Goal: Task Accomplishment & Management: Complete application form

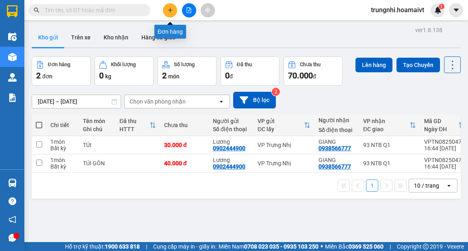
click at [167, 10] on icon "plus" at bounding box center [170, 10] width 6 height 6
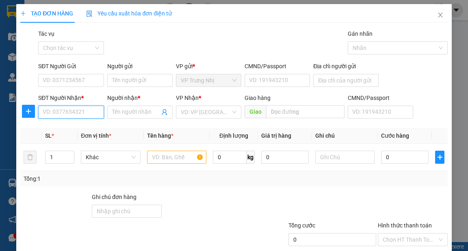
click at [52, 115] on input "SĐT Người Nhận *" at bounding box center [70, 112] width 65 height 13
type input "0907005441"
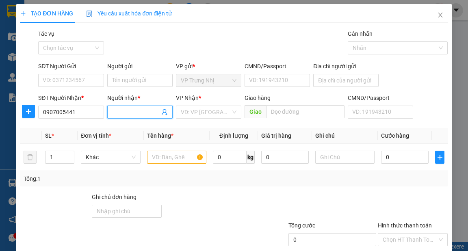
click at [133, 114] on input "Người nhận *" at bounding box center [136, 112] width 48 height 9
type input "t"
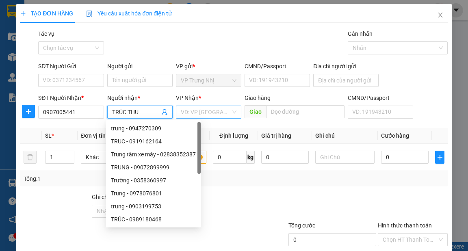
type input "TRÚC THU"
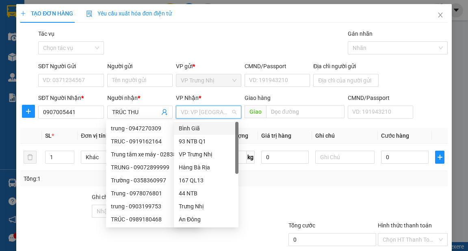
click at [189, 113] on input "search" at bounding box center [206, 112] width 50 height 12
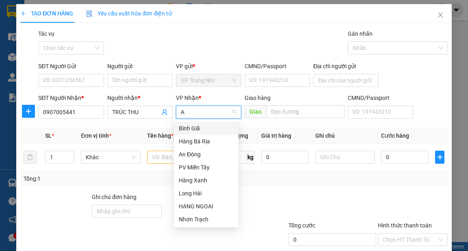
type input "AN"
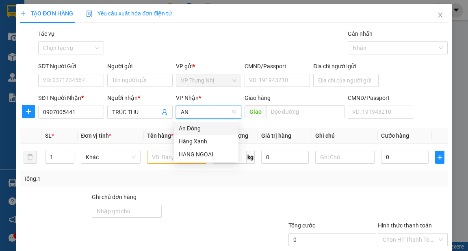
click at [187, 125] on div "An Đông" at bounding box center [206, 128] width 55 height 9
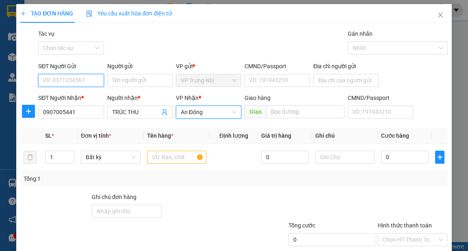
click at [67, 78] on input "SĐT Người Gửi" at bounding box center [70, 80] width 65 height 13
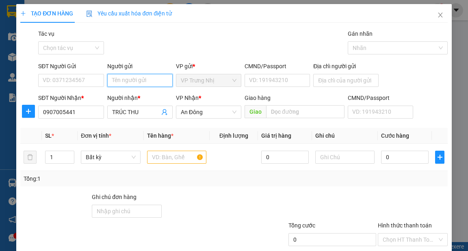
click at [120, 83] on input "Người gửi" at bounding box center [139, 80] width 65 height 13
type input "PKT HOA MAI"
click at [158, 156] on input "text" at bounding box center [177, 157] width 60 height 13
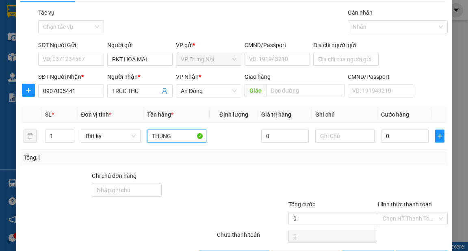
scroll to position [33, 0]
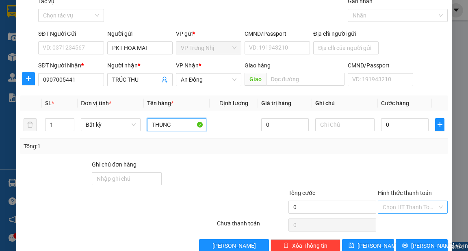
type input "THUNG"
click at [397, 206] on input "Hình thức thanh toán" at bounding box center [410, 207] width 54 height 12
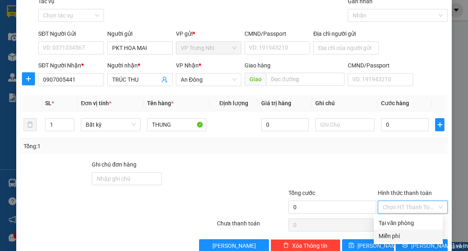
click at [395, 236] on div "Miễn phí" at bounding box center [408, 236] width 59 height 9
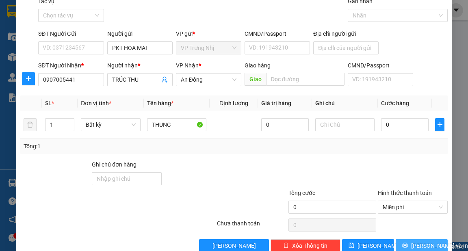
click at [420, 245] on span "[PERSON_NAME] và In" at bounding box center [439, 245] width 57 height 9
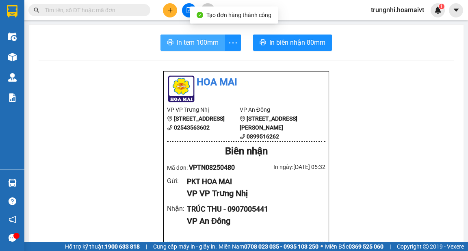
click at [168, 44] on icon "printer" at bounding box center [170, 42] width 7 height 7
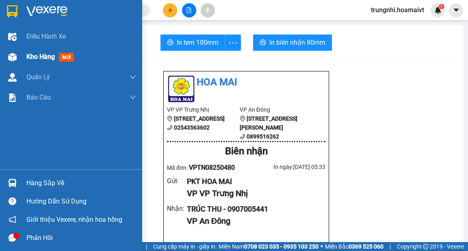
click at [59, 55] on div "Kho hàng mới" at bounding box center [51, 57] width 51 height 10
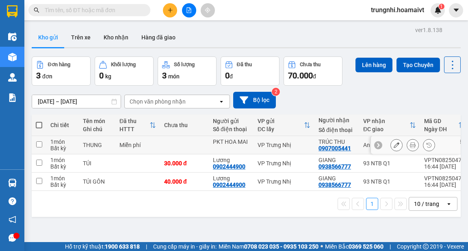
click at [40, 142] on input "checkbox" at bounding box center [39, 144] width 6 height 6
checkbox input "true"
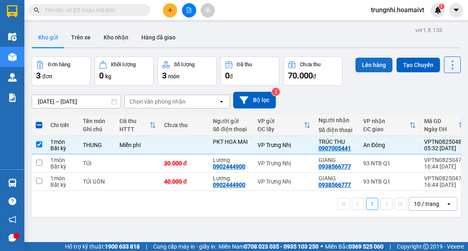
click at [356, 69] on button "Lên hàng" at bounding box center [374, 65] width 37 height 15
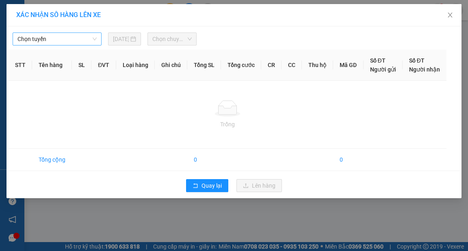
click at [46, 41] on span "Chọn tuyến" at bounding box center [56, 39] width 79 height 12
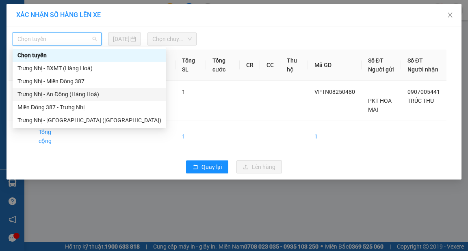
click at [52, 94] on div "Trưng Nhị - An Đông (Hàng Hoá)" at bounding box center [89, 94] width 144 height 9
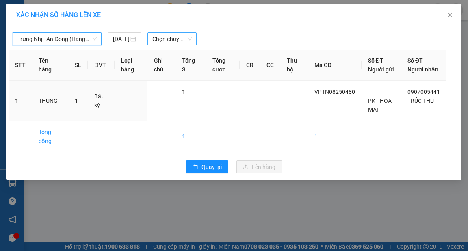
click at [173, 39] on span "Chọn chuyến" at bounding box center [171, 39] width 39 height 12
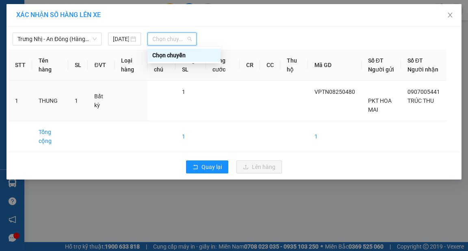
type input "1"
type input "6"
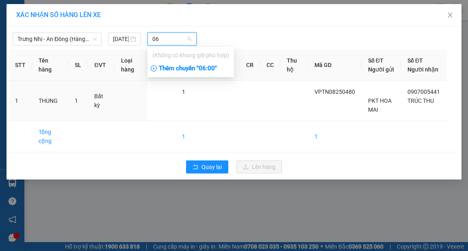
type input "06"
click at [185, 69] on div "Thêm chuyến " 06:00 "" at bounding box center [191, 69] width 87 height 14
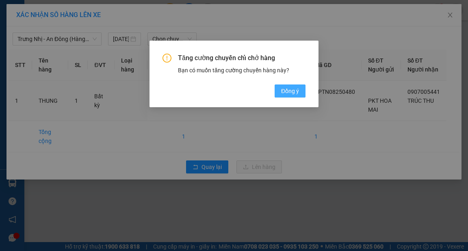
click at [294, 93] on span "Đồng ý" at bounding box center [290, 91] width 18 height 9
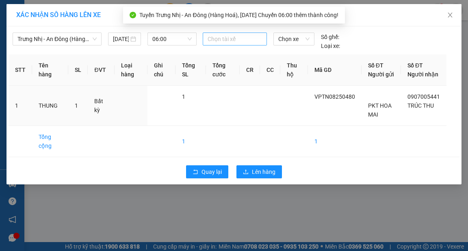
click at [228, 42] on div at bounding box center [235, 39] width 60 height 10
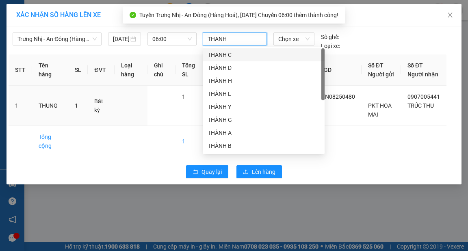
type input "[PERSON_NAME]"
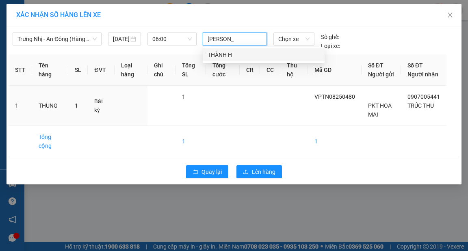
click at [232, 55] on div "THÀNH H" at bounding box center [264, 54] width 112 height 9
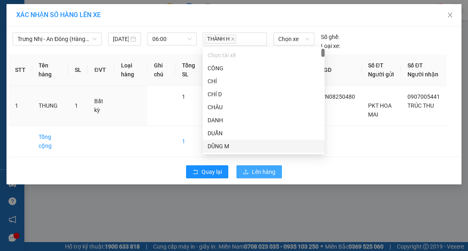
click at [273, 174] on button "Lên hàng" at bounding box center [259, 171] width 46 height 13
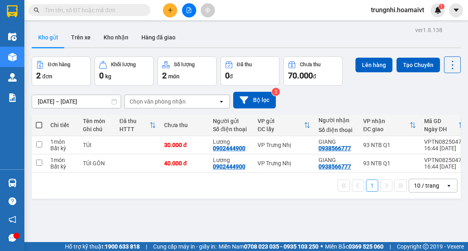
click at [416, 186] on div "10 / trang" at bounding box center [426, 186] width 25 height 8
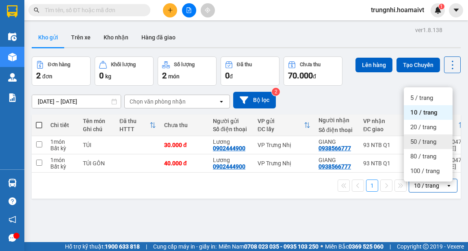
click at [417, 138] on span "50 / trang" at bounding box center [423, 142] width 26 height 8
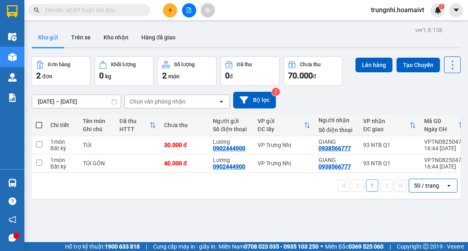
click at [44, 123] on th at bounding box center [39, 126] width 15 height 22
click at [41, 125] on span at bounding box center [39, 125] width 7 height 7
click at [39, 121] on input "checkbox" at bounding box center [39, 121] width 0 height 0
checkbox input "true"
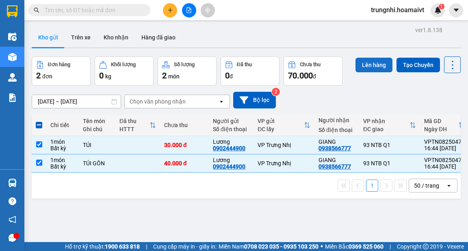
click at [360, 68] on button "Lên hàng" at bounding box center [374, 65] width 37 height 15
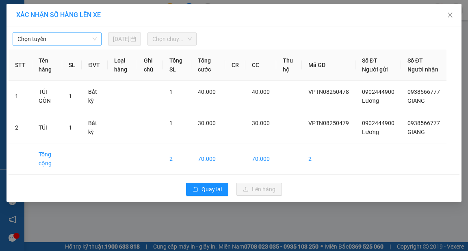
click at [46, 37] on span "Chọn tuyến" at bounding box center [56, 39] width 79 height 12
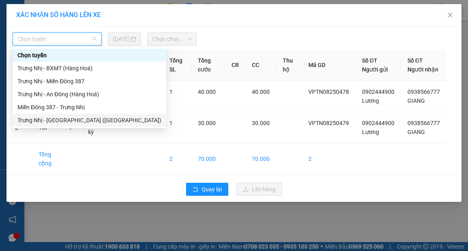
click at [31, 119] on div "Trưng Nhị - [GEOGRAPHIC_DATA] ([GEOGRAPHIC_DATA])" at bounding box center [89, 120] width 144 height 9
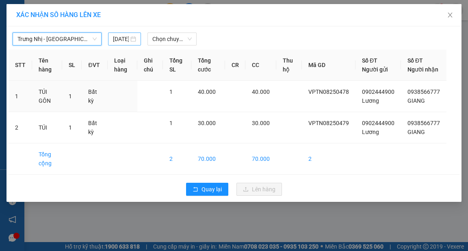
click at [128, 42] on input "[DATE]" at bounding box center [121, 39] width 16 height 9
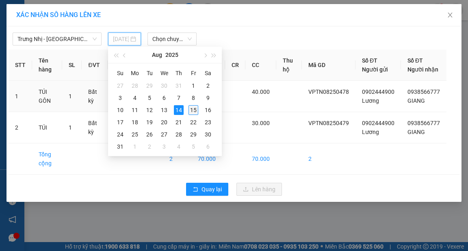
click at [193, 109] on div "15" at bounding box center [194, 110] width 10 height 10
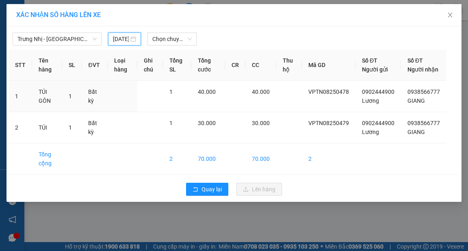
type input "[DATE]"
click at [166, 41] on span "Chọn chuyến" at bounding box center [171, 39] width 39 height 12
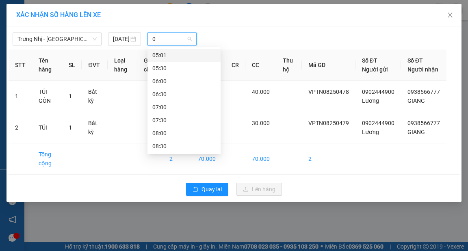
type input "06"
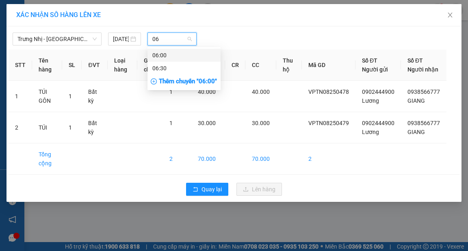
click at [176, 54] on div "06:00" at bounding box center [183, 55] width 63 height 9
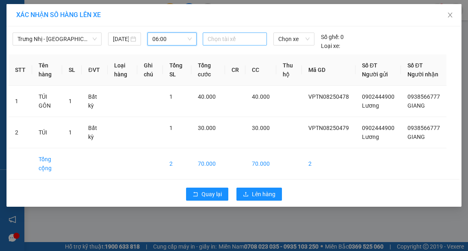
click at [241, 42] on div at bounding box center [235, 39] width 60 height 10
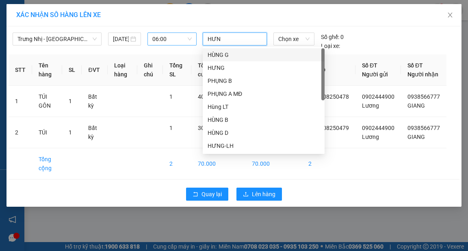
type input "HƯNG"
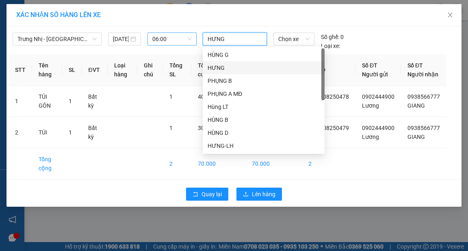
click at [229, 66] on div "HƯNG" at bounding box center [264, 67] width 112 height 9
click at [293, 42] on span "Chọn xe" at bounding box center [293, 39] width 31 height 12
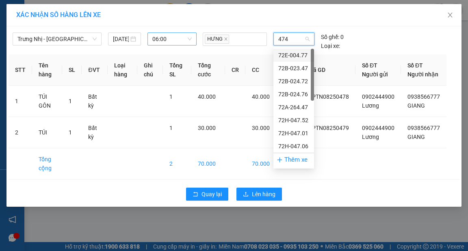
type input "4744"
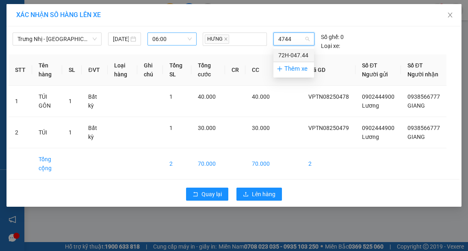
click at [290, 51] on div "72H-047.44" at bounding box center [293, 55] width 31 height 9
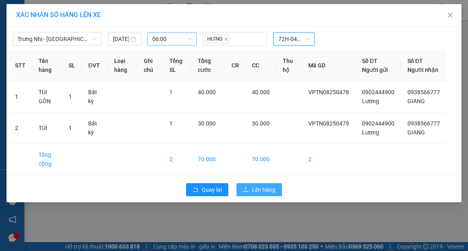
click at [249, 193] on button "Lên hàng" at bounding box center [259, 189] width 46 height 13
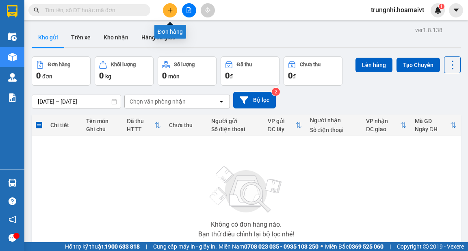
click at [172, 11] on icon "plus" at bounding box center [170, 10] width 6 height 6
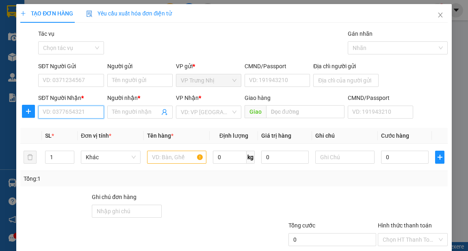
click at [65, 114] on input "SĐT Người Nhận *" at bounding box center [70, 112] width 65 height 13
type input "0383990334"
click at [81, 126] on div "0383990334 - Nữ" at bounding box center [70, 128] width 55 height 9
type input "Nữ"
type input "0383990334"
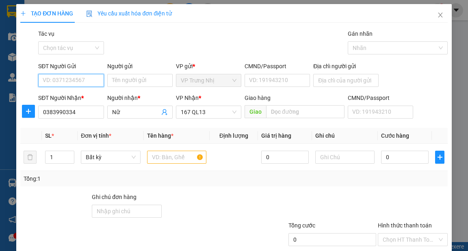
click at [65, 84] on input "SĐT Người Gửi" at bounding box center [70, 80] width 65 height 13
click at [85, 95] on div "02543501694 - SƠN" at bounding box center [70, 96] width 55 height 9
type input "02543501694"
type input "SƠN"
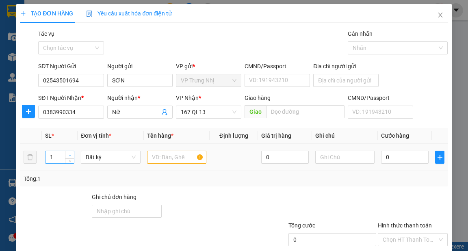
type input "2"
click at [65, 157] on span "Increase Value" at bounding box center [69, 154] width 9 height 7
click at [163, 161] on input "text" at bounding box center [177, 157] width 60 height 13
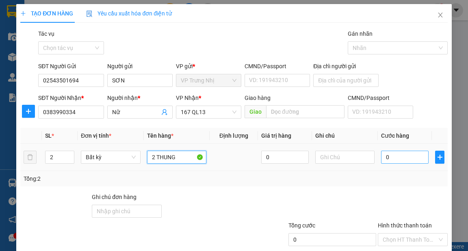
type input "2 THUNG"
click at [390, 161] on input "0" at bounding box center [405, 157] width 48 height 13
type input "1"
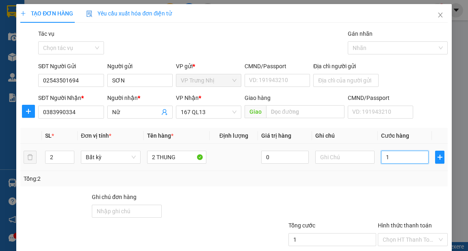
type input "10"
type input "100"
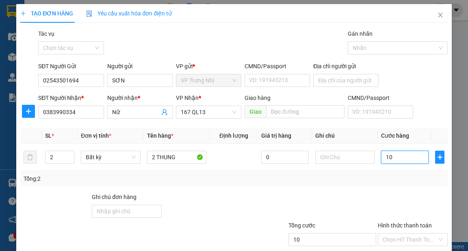
type input "100"
type input "100.000"
click at [388, 172] on div "Tổng: 2" at bounding box center [233, 178] width 427 height 15
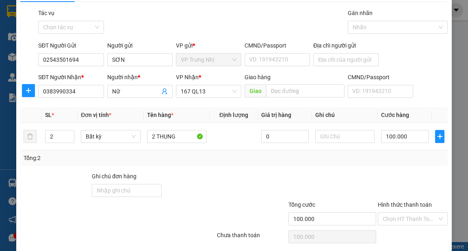
scroll to position [49, 0]
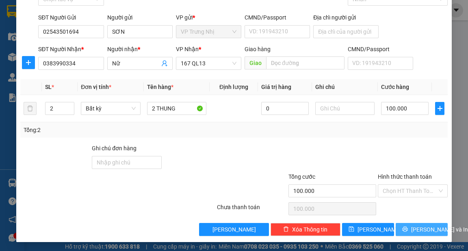
click at [413, 228] on span "[PERSON_NAME] và In" at bounding box center [439, 229] width 57 height 9
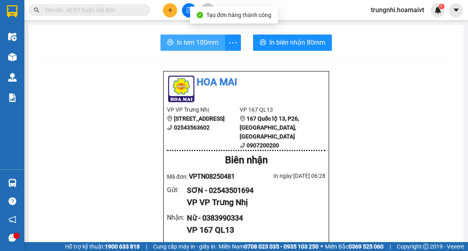
click at [177, 47] on span "In tem 100mm" at bounding box center [198, 42] width 42 height 10
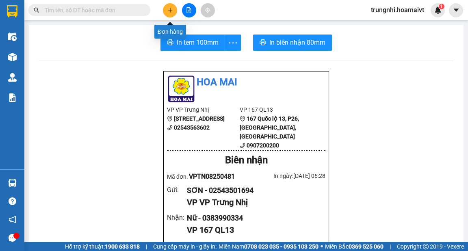
click at [167, 13] on button at bounding box center [170, 10] width 14 height 14
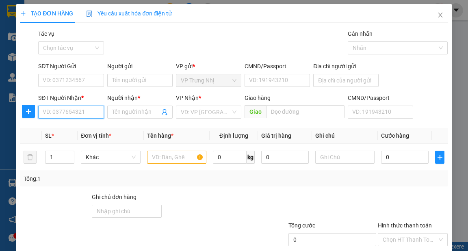
click at [59, 117] on input "SĐT Người Nhận *" at bounding box center [70, 112] width 65 height 13
type input "0376058479"
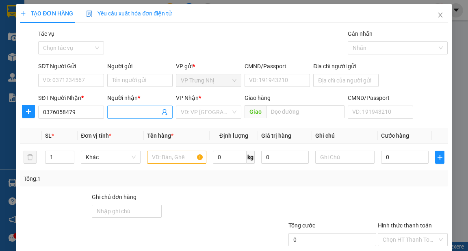
click at [113, 116] on input "Người nhận *" at bounding box center [136, 112] width 48 height 9
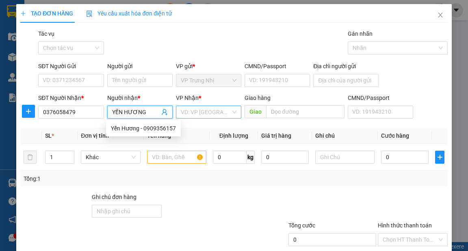
type input "YẾN HƯƠNG"
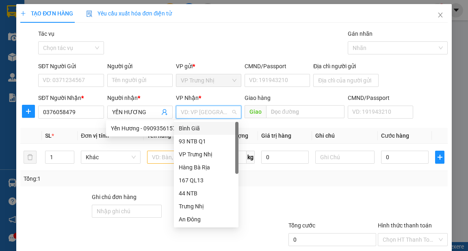
click at [197, 113] on input "search" at bounding box center [206, 112] width 50 height 12
type input "P"
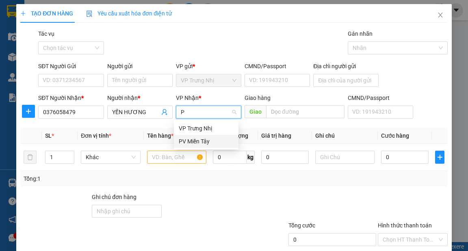
click at [188, 138] on div "PV Miền Tây" at bounding box center [206, 141] width 55 height 9
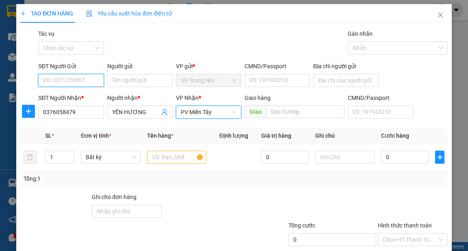
click at [76, 81] on input "SĐT Người Gửi" at bounding box center [70, 80] width 65 height 13
type input "0913815096"
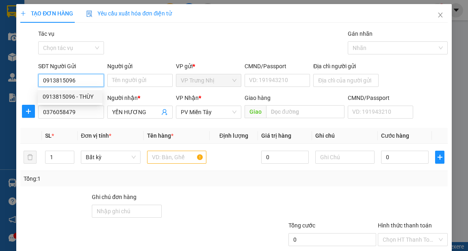
click at [82, 93] on div "0913815096 - THÙY" at bounding box center [70, 96] width 55 height 9
type input "THÙY"
type input "0913815096"
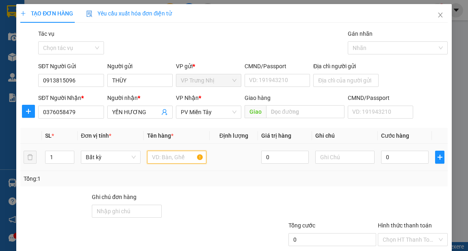
click at [169, 161] on input "text" at bounding box center [177, 157] width 60 height 13
type input "BỊCH BÁNH"
click at [396, 156] on input "0" at bounding box center [405, 157] width 48 height 13
type input "3"
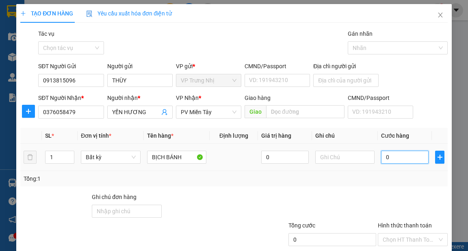
type input "3"
type input "30"
click at [381, 180] on div "Tổng: 1" at bounding box center [234, 178] width 421 height 9
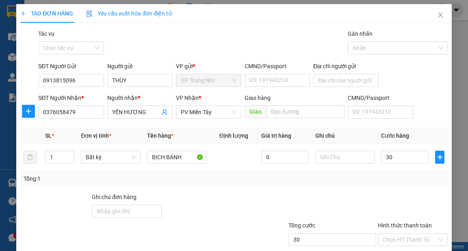
type input "30.000"
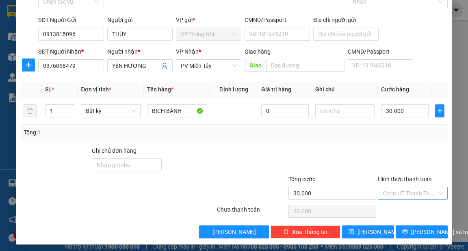
scroll to position [49, 0]
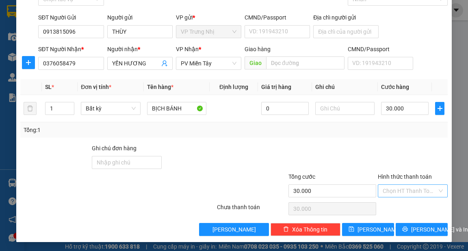
click at [398, 189] on input "Hình thức thanh toán" at bounding box center [410, 191] width 54 height 12
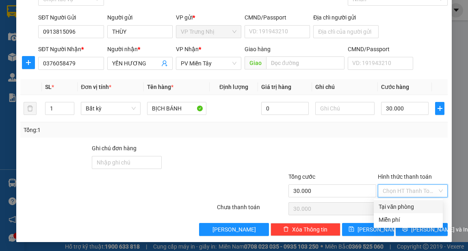
click at [400, 207] on div "Tại văn phòng" at bounding box center [408, 206] width 59 height 9
type input "0"
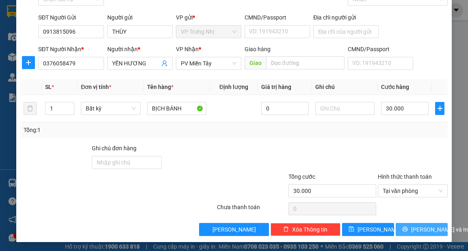
click at [418, 228] on span "[PERSON_NAME] và In" at bounding box center [439, 229] width 57 height 9
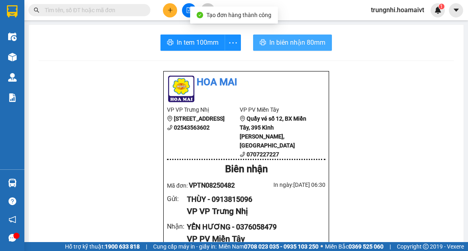
click at [289, 44] on span "In biên nhận 80mm" at bounding box center [297, 42] width 56 height 10
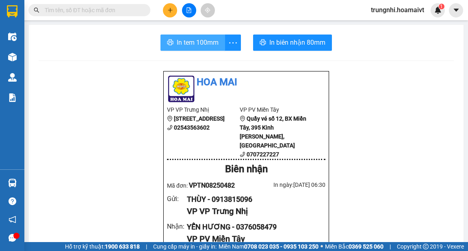
click at [187, 46] on span "In tem 100mm" at bounding box center [198, 42] width 42 height 10
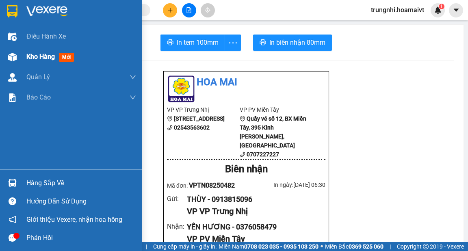
click at [52, 55] on span "Kho hàng" at bounding box center [40, 57] width 28 height 8
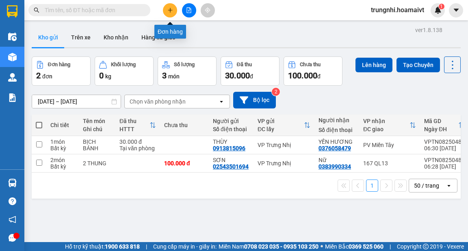
click at [171, 13] on button at bounding box center [170, 10] width 14 height 14
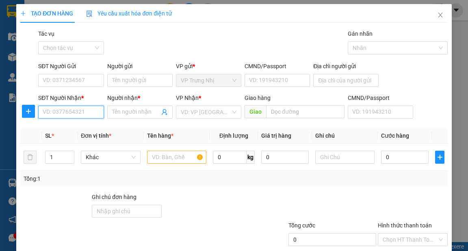
click at [54, 115] on input "SĐT Người Nhận *" at bounding box center [70, 112] width 65 height 13
type input "0908010159"
click at [86, 127] on div "0908010159 - THU" at bounding box center [70, 128] width 55 height 9
type input "THU"
type input "0908010159"
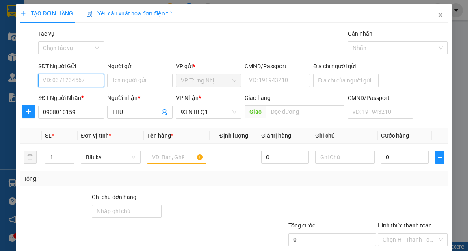
click at [68, 85] on input "SĐT Người Gửi" at bounding box center [70, 80] width 65 height 13
click at [82, 97] on div "0933616618 - TOẢN" at bounding box center [70, 96] width 55 height 9
type input "0933616618"
type input "TOẢN"
click at [163, 156] on input "text" at bounding box center [177, 157] width 60 height 13
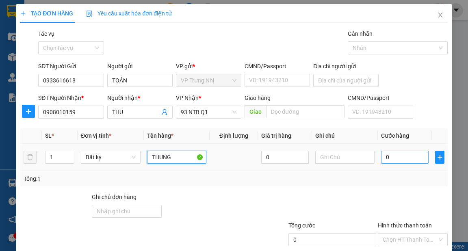
type input "THUNG"
click at [393, 161] on input "0" at bounding box center [405, 157] width 48 height 13
type input "50"
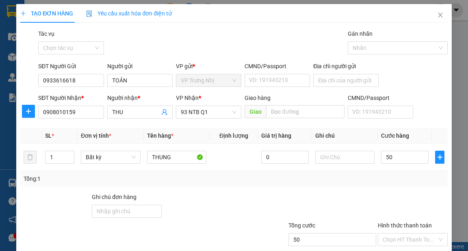
type input "50.000"
click at [390, 179] on div "Tổng: 1" at bounding box center [234, 178] width 421 height 9
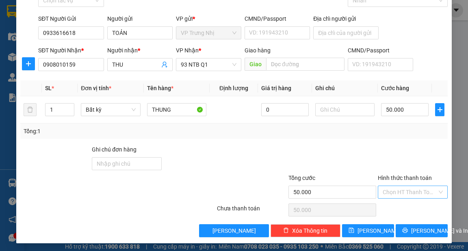
scroll to position [49, 0]
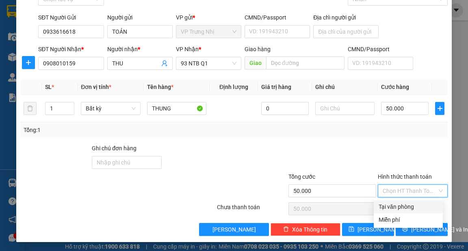
click at [399, 194] on input "Hình thức thanh toán" at bounding box center [410, 191] width 54 height 12
click at [397, 204] on div "Tại văn phòng" at bounding box center [408, 206] width 59 height 9
type input "0"
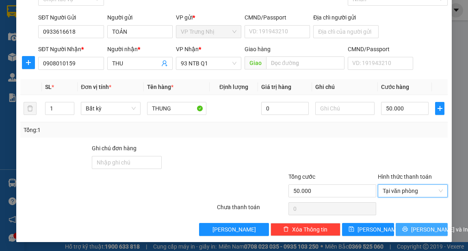
click at [410, 226] on button "[PERSON_NAME] và In" at bounding box center [422, 229] width 52 height 13
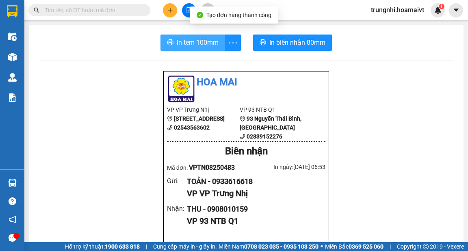
click at [193, 44] on span "In tem 100mm" at bounding box center [198, 42] width 42 height 10
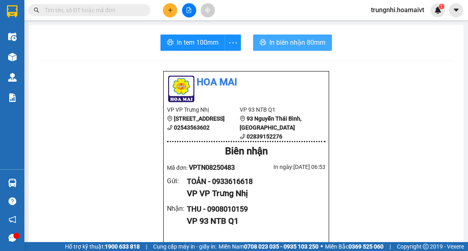
click at [285, 46] on span "In biên nhận 80mm" at bounding box center [297, 42] width 56 height 10
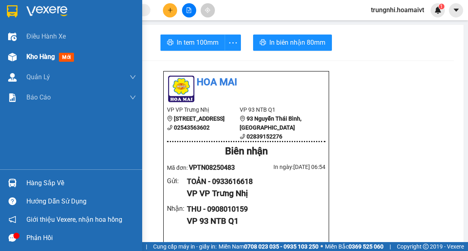
click at [39, 58] on span "Kho hàng" at bounding box center [40, 57] width 28 height 8
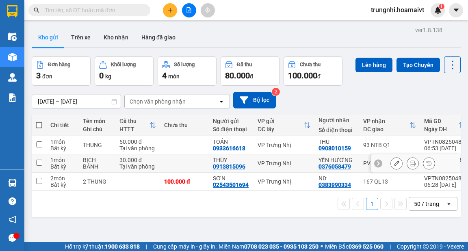
click at [42, 164] on input "checkbox" at bounding box center [39, 163] width 6 height 6
checkbox input "true"
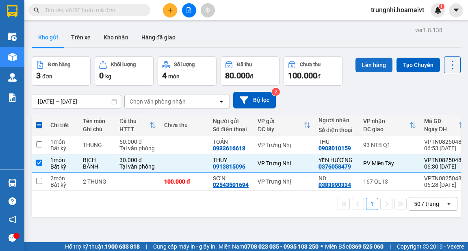
click at [375, 69] on button "Lên hàng" at bounding box center [374, 65] width 37 height 15
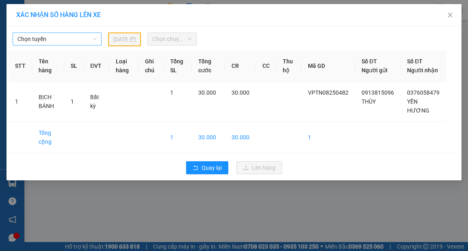
click at [55, 44] on span "Chọn tuyến" at bounding box center [56, 39] width 79 height 12
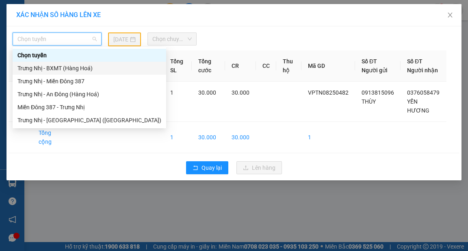
click at [61, 69] on div "Trưng Nhị - BXMT (Hàng Hoá)" at bounding box center [89, 68] width 144 height 9
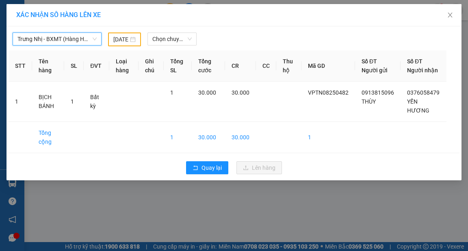
click at [130, 39] on div "[DATE]" at bounding box center [124, 39] width 23 height 9
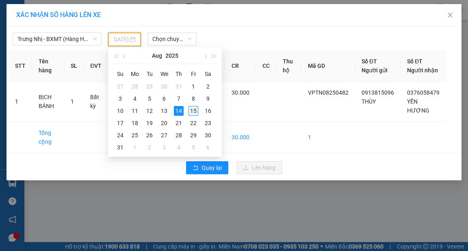
click at [197, 111] on div "15" at bounding box center [194, 111] width 10 height 10
type input "[DATE]"
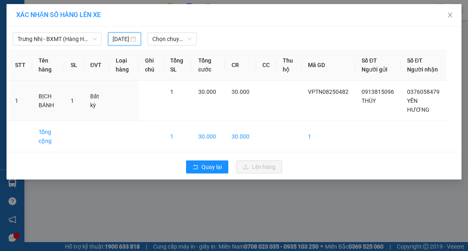
scroll to position [0, 13]
click at [174, 41] on span "Chọn chuyến" at bounding box center [171, 39] width 39 height 12
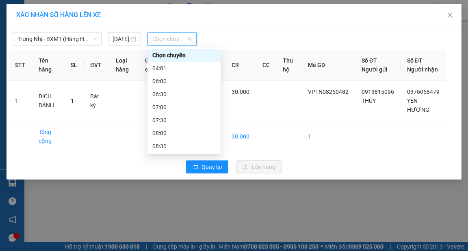
scroll to position [0, 0]
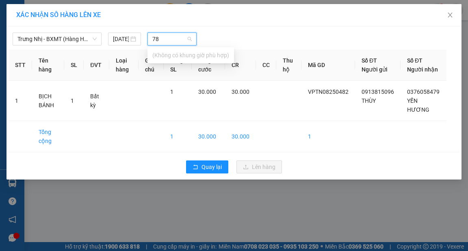
type input "7"
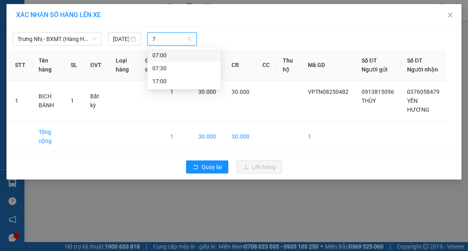
click at [171, 54] on div "07:00" at bounding box center [183, 55] width 63 height 9
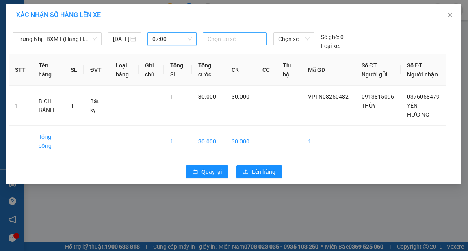
click at [223, 39] on div at bounding box center [235, 39] width 60 height 10
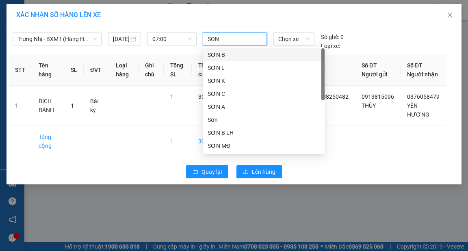
type input "SON B"
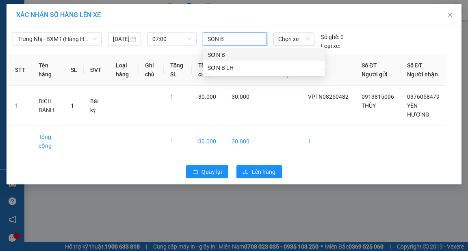
click at [226, 52] on div "SƠN B" at bounding box center [264, 54] width 112 height 9
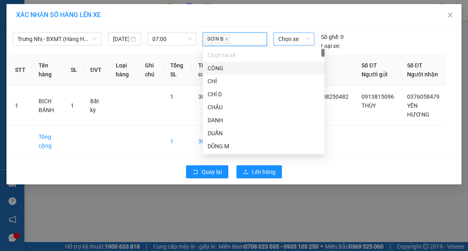
click at [292, 39] on span "Chọn xe" at bounding box center [293, 39] width 31 height 12
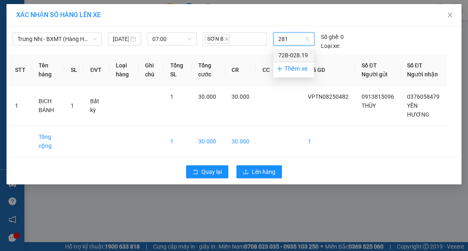
type input "2819"
click at [293, 54] on div "72B-028.19" at bounding box center [293, 55] width 31 height 9
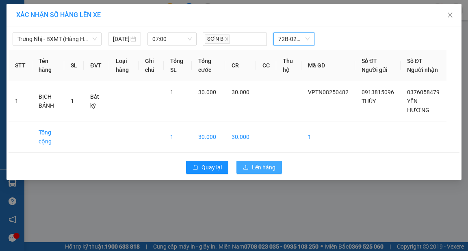
click at [264, 165] on span "Lên hàng" at bounding box center [264, 167] width 24 height 9
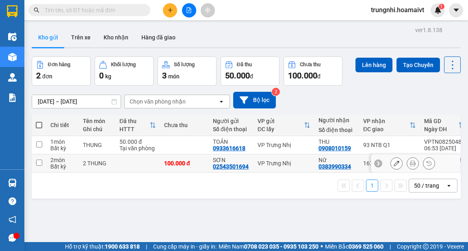
click at [42, 162] on td at bounding box center [39, 163] width 15 height 18
checkbox input "true"
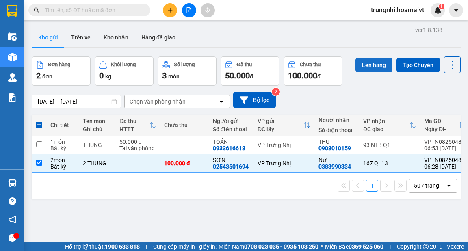
click at [365, 67] on button "Lên hàng" at bounding box center [374, 65] width 37 height 15
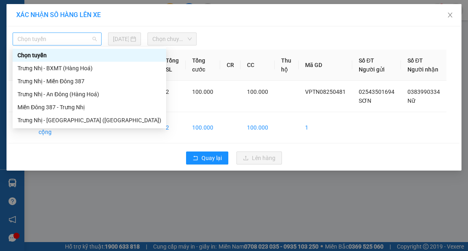
click at [60, 44] on span "Chọn tuyến" at bounding box center [56, 39] width 79 height 12
click at [64, 80] on div "Trưng Nhị - Miền Đông 387" at bounding box center [89, 81] width 144 height 9
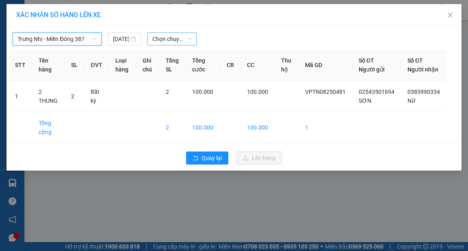
click at [165, 42] on span "Chọn chuyến" at bounding box center [171, 39] width 39 height 12
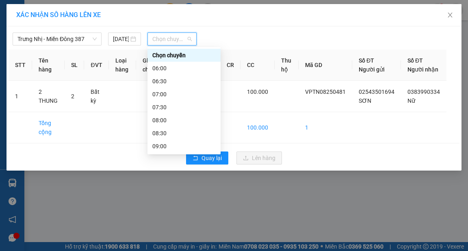
type input "7"
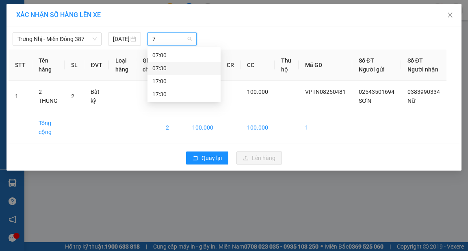
click at [165, 65] on div "07:30" at bounding box center [183, 68] width 63 height 9
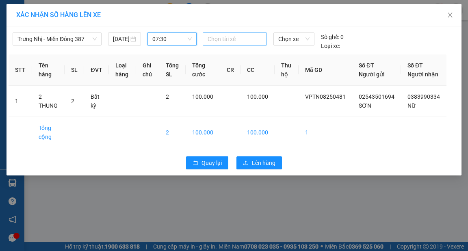
click at [233, 43] on div at bounding box center [235, 39] width 60 height 10
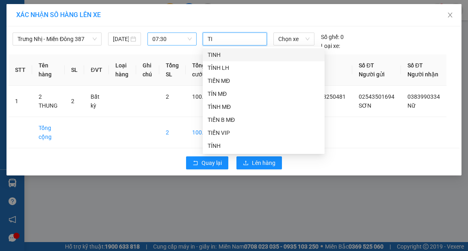
type input "TIN"
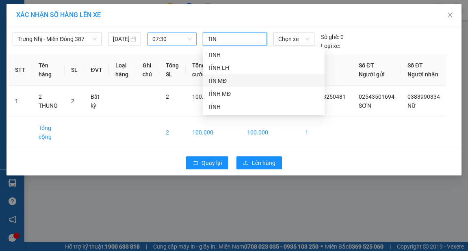
click at [222, 81] on div "TÍN MĐ" at bounding box center [264, 80] width 112 height 9
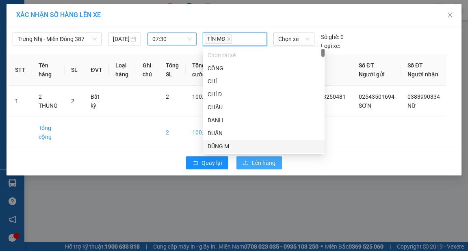
click at [256, 166] on button "Lên hàng" at bounding box center [259, 162] width 46 height 13
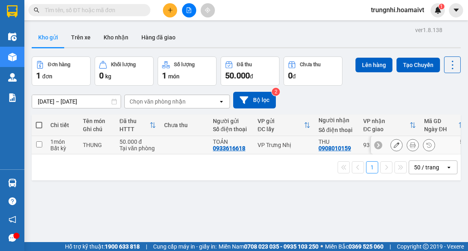
click at [35, 144] on td at bounding box center [39, 145] width 15 height 18
checkbox input "true"
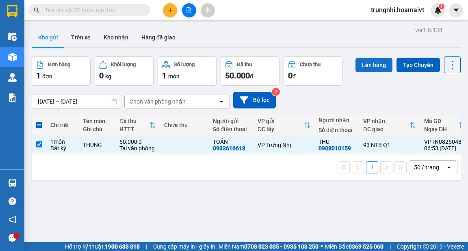
click at [371, 67] on button "Lên hàng" at bounding box center [374, 65] width 37 height 15
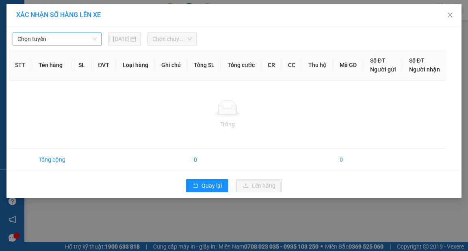
click at [46, 40] on span "Chọn tuyến" at bounding box center [56, 39] width 79 height 12
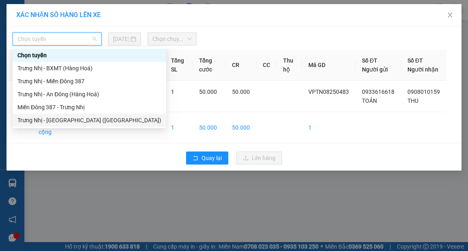
click at [44, 118] on div "Trưng Nhị - [GEOGRAPHIC_DATA] ([GEOGRAPHIC_DATA])" at bounding box center [89, 120] width 144 height 9
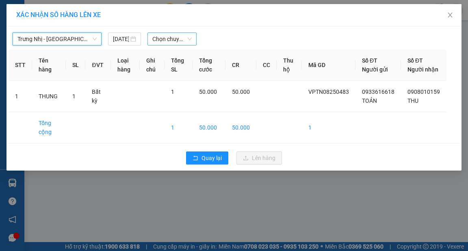
click at [185, 39] on span "Chọn chuyến" at bounding box center [171, 39] width 39 height 12
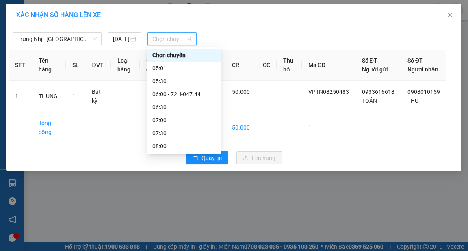
type input "7"
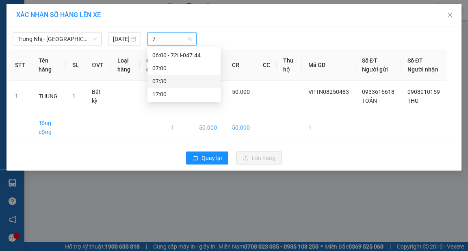
click at [163, 79] on div "07:30" at bounding box center [183, 81] width 63 height 9
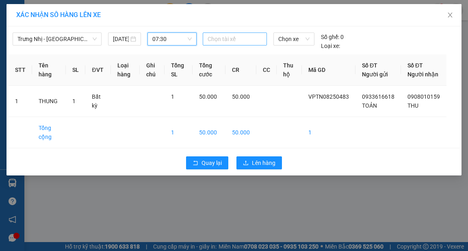
click at [226, 40] on div at bounding box center [235, 39] width 60 height 10
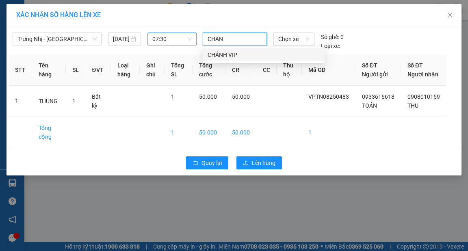
type input "CHANH"
click at [226, 54] on div "CHÁNH VIP" at bounding box center [264, 54] width 112 height 9
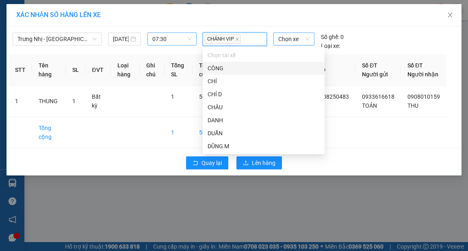
click at [283, 37] on span "Chọn xe" at bounding box center [293, 39] width 31 height 12
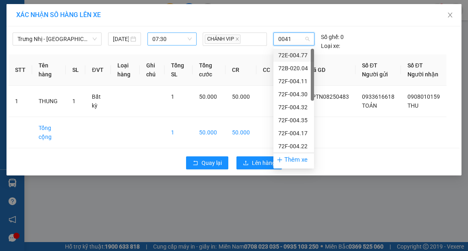
type input "00417"
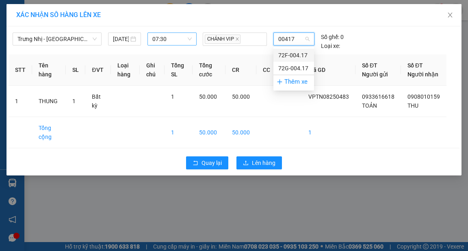
click at [296, 54] on div "72F-004.17" at bounding box center [293, 55] width 31 height 9
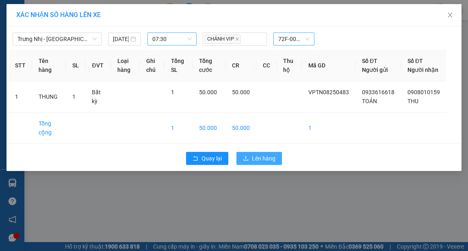
click at [264, 163] on span "Lên hàng" at bounding box center [264, 158] width 24 height 9
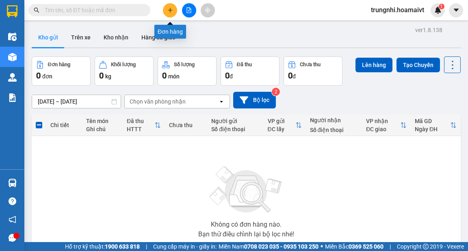
click at [169, 13] on button at bounding box center [170, 10] width 14 height 14
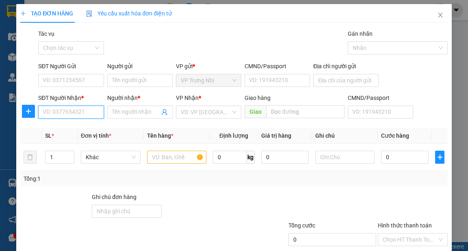
click at [56, 113] on input "SĐT Người Nhận *" at bounding box center [70, 112] width 65 height 13
type input "0901546517"
click at [63, 127] on div "0901546517 - NHƯ" at bounding box center [70, 128] width 55 height 9
type input "NHƯ"
type input "0901546517"
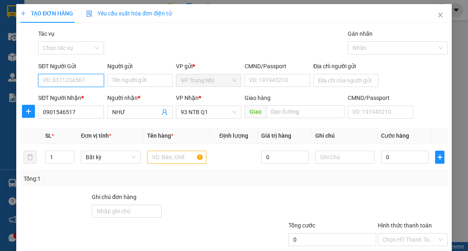
click at [68, 83] on input "SĐT Người Gửi" at bounding box center [70, 80] width 65 height 13
click at [91, 96] on div "0769983057 - HƯƠNG" at bounding box center [72, 96] width 59 height 9
type input "0769983057"
type input "HƯƠNG"
click at [161, 161] on input "text" at bounding box center [177, 157] width 60 height 13
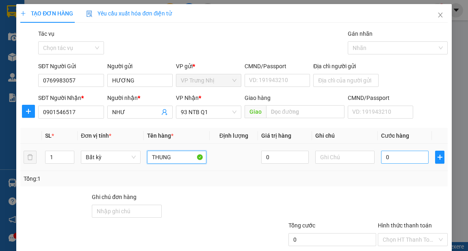
type input "THUNG"
click at [400, 152] on input "0" at bounding box center [405, 157] width 48 height 13
type input "4"
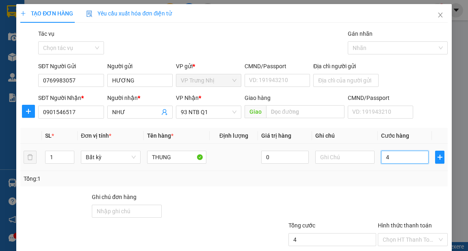
type input "40"
type input "40.000"
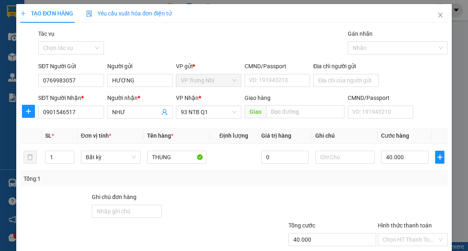
click at [394, 180] on div "Tổng: 1" at bounding box center [234, 178] width 421 height 9
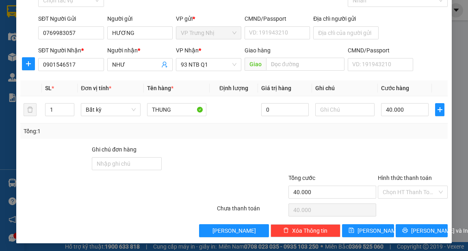
scroll to position [49, 0]
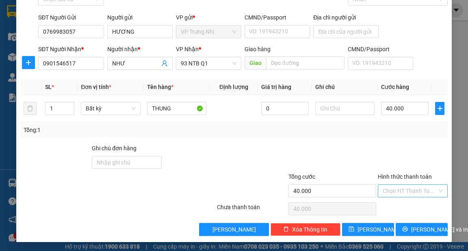
click at [401, 189] on input "Hình thức thanh toán" at bounding box center [410, 191] width 54 height 12
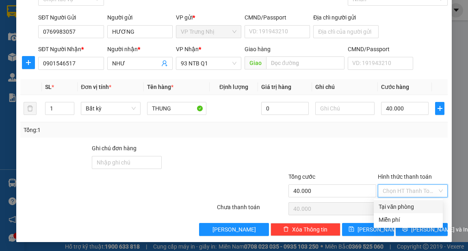
click at [399, 205] on div "Tại văn phòng" at bounding box center [408, 206] width 59 height 9
type input "0"
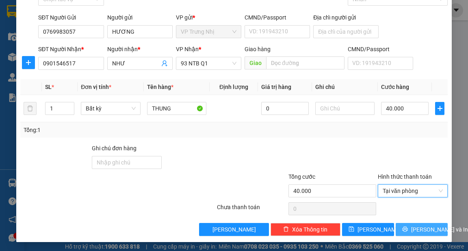
click at [421, 229] on span "[PERSON_NAME] và In" at bounding box center [439, 229] width 57 height 9
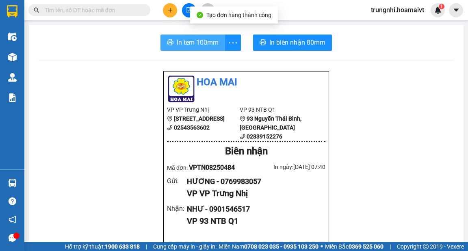
click at [179, 48] on button "In tem 100mm" at bounding box center [193, 43] width 65 height 16
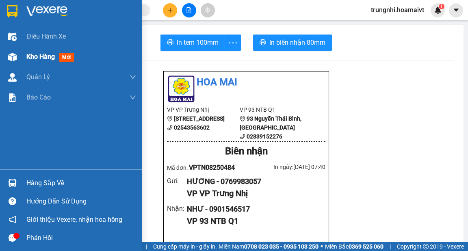
click at [34, 59] on span "Kho hàng" at bounding box center [40, 57] width 28 height 8
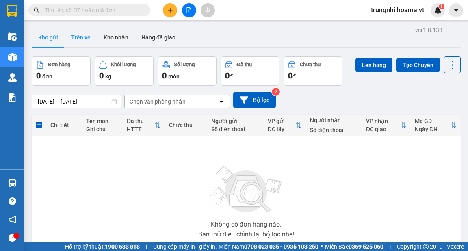
click at [81, 35] on button "Trên xe" at bounding box center [81, 38] width 33 height 20
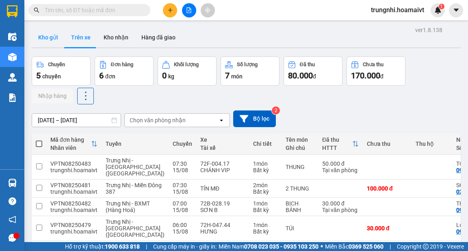
click at [54, 34] on button "Kho gửi" at bounding box center [48, 38] width 33 height 20
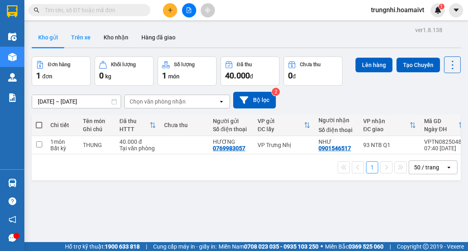
click at [91, 35] on button "Trên xe" at bounding box center [81, 38] width 33 height 20
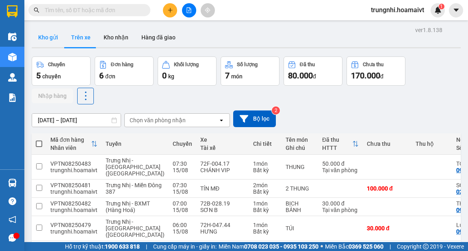
click at [55, 37] on button "Kho gửi" at bounding box center [48, 38] width 33 height 20
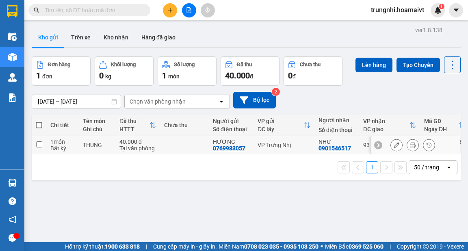
click at [37, 143] on input "checkbox" at bounding box center [39, 144] width 6 height 6
checkbox input "true"
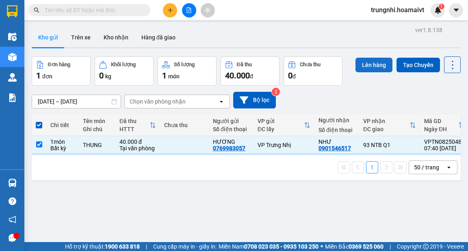
click at [368, 63] on button "Lên hàng" at bounding box center [374, 65] width 37 height 15
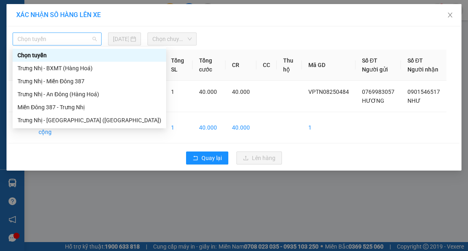
click at [50, 42] on span "Chọn tuyến" at bounding box center [56, 39] width 79 height 12
click at [48, 116] on div "Trưng Nhị - [GEOGRAPHIC_DATA] ([GEOGRAPHIC_DATA])" at bounding box center [89, 120] width 144 height 9
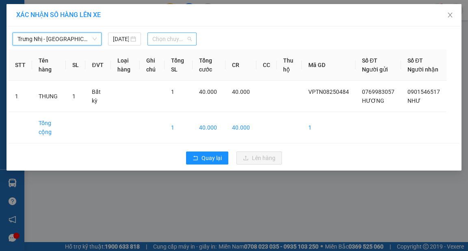
click at [166, 42] on span "Chọn chuyến" at bounding box center [171, 39] width 39 height 12
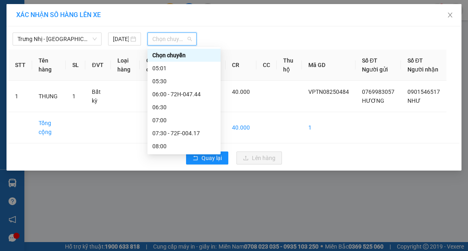
type input "8"
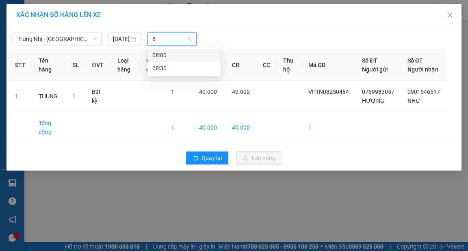
click at [170, 51] on div "08:00" at bounding box center [183, 55] width 63 height 9
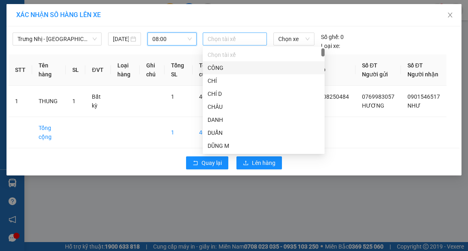
click at [218, 40] on div at bounding box center [235, 39] width 60 height 10
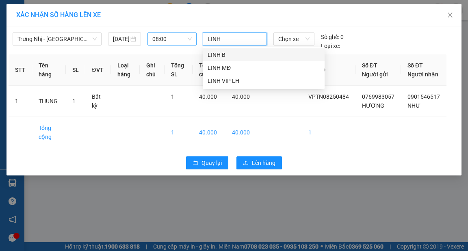
type input "LINH B"
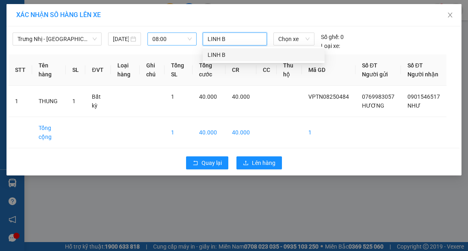
click at [225, 52] on div "LINH B" at bounding box center [264, 54] width 112 height 9
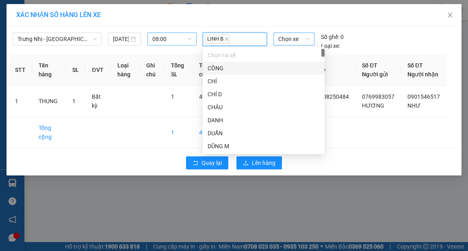
click at [288, 39] on span "Chọn xe" at bounding box center [293, 39] width 31 height 12
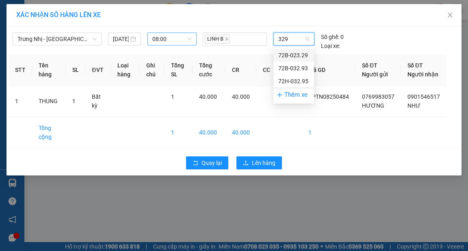
type input "3295"
click at [304, 53] on div "72H-032.95" at bounding box center [293, 55] width 31 height 9
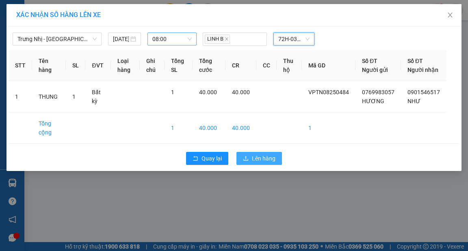
click at [265, 163] on span "Lên hàng" at bounding box center [264, 158] width 24 height 9
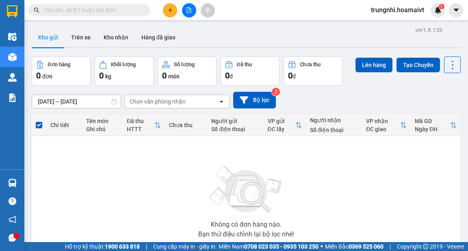
click at [171, 4] on button at bounding box center [170, 10] width 14 height 14
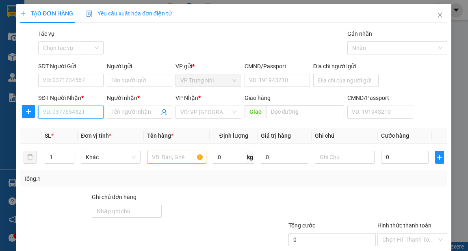
click at [90, 113] on input "SĐT Người Nhận *" at bounding box center [70, 112] width 65 height 13
type input "0903621256"
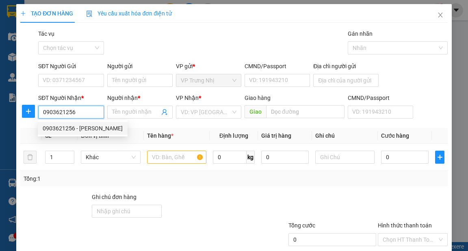
click at [80, 127] on div "0903621256 - MINH THAO" at bounding box center [83, 128] width 80 height 9
type input "MINH THAO"
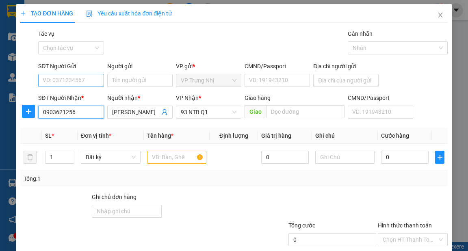
type input "0903621256"
click at [77, 78] on input "SĐT Người Gửi" at bounding box center [70, 80] width 65 height 13
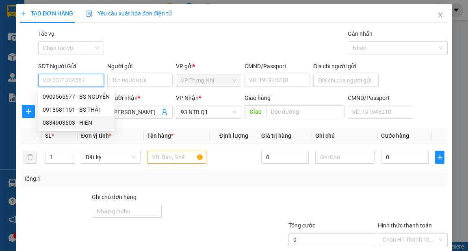
click at [82, 123] on div "0834903603 - HIEN" at bounding box center [76, 122] width 67 height 9
type input "0834903603"
type input "HIEN"
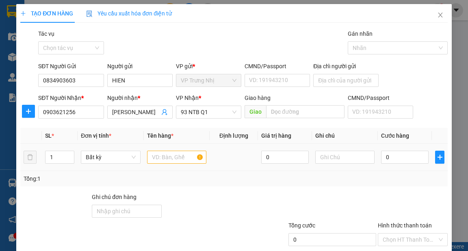
click at [169, 149] on div at bounding box center [177, 157] width 60 height 16
click at [166, 156] on input "text" at bounding box center [177, 157] width 60 height 13
type input "HỘP"
click at [397, 158] on input "0" at bounding box center [405, 157] width 48 height 13
type input "32"
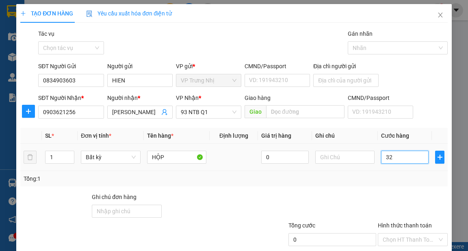
type input "32"
type input "3"
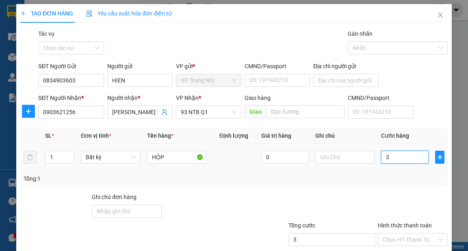
type input "30"
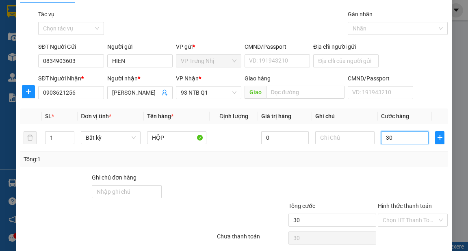
scroll to position [49, 0]
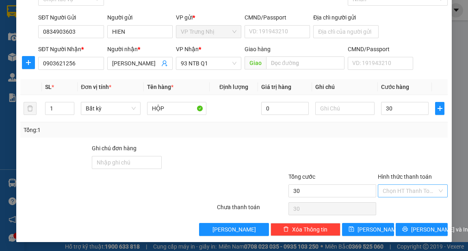
type input "30.000"
click at [414, 193] on input "Hình thức thanh toán" at bounding box center [410, 191] width 54 height 12
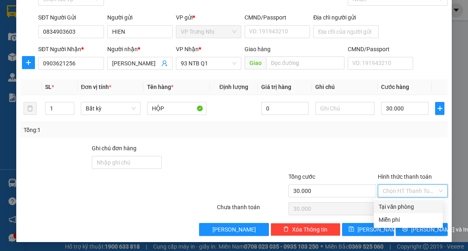
click at [409, 204] on div "Tại văn phòng" at bounding box center [408, 206] width 59 height 9
type input "0"
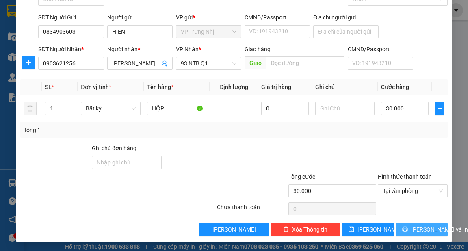
click at [412, 226] on span "[PERSON_NAME] và In" at bounding box center [439, 229] width 57 height 9
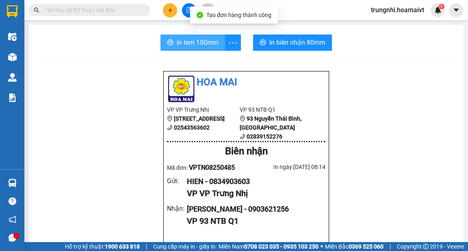
click at [187, 35] on button "In tem 100mm" at bounding box center [193, 43] width 65 height 16
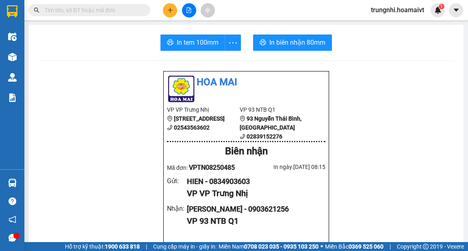
click at [168, 14] on button at bounding box center [170, 10] width 14 height 14
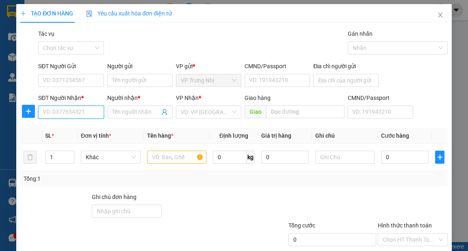
click at [72, 108] on input "SĐT Người Nhận *" at bounding box center [70, 112] width 65 height 13
type input "0937007029"
click at [85, 128] on div "0937007029 - TRANG" at bounding box center [70, 128] width 55 height 9
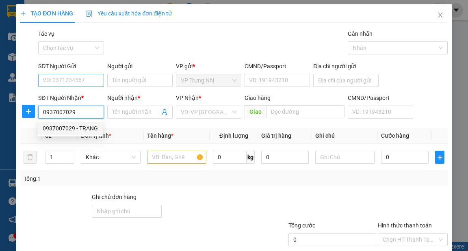
type input "TRANG"
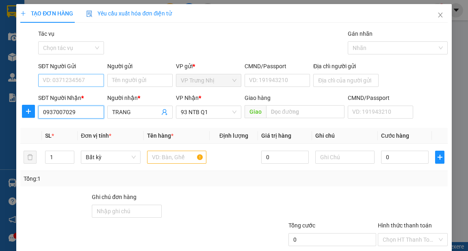
type input "0937007029"
click at [91, 75] on input "SĐT Người Gửi" at bounding box center [70, 80] width 65 height 13
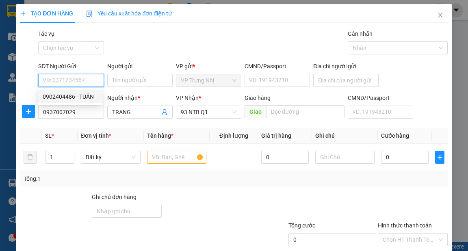
click at [85, 97] on div "0902404486 - TUẤN" at bounding box center [70, 96] width 55 height 9
type input "0902404486"
type input "TUẤN"
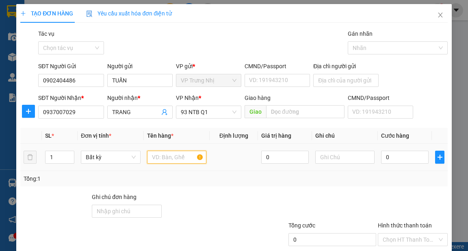
click at [171, 161] on input "text" at bounding box center [177, 157] width 60 height 13
type input "HS"
click at [403, 161] on input "0" at bounding box center [405, 157] width 48 height 13
type input "3"
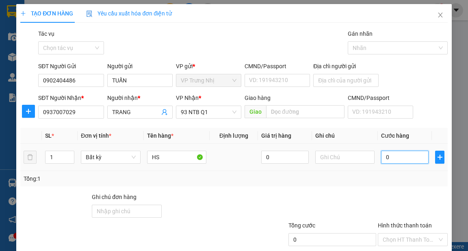
type input "3"
type input "30"
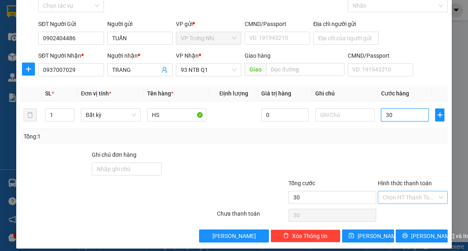
scroll to position [49, 0]
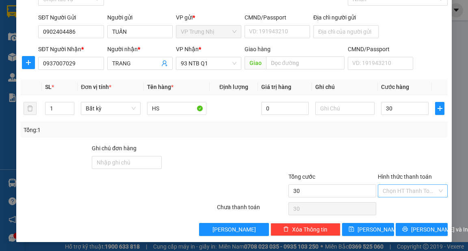
type input "30.000"
click at [392, 192] on input "Hình thức thanh toán" at bounding box center [410, 191] width 54 height 12
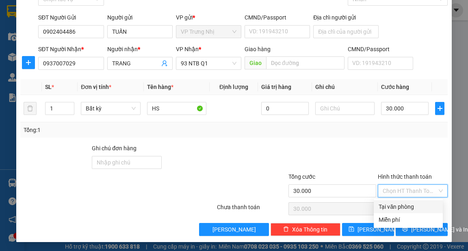
drag, startPoint x: 396, startPoint y: 200, endPoint x: 401, endPoint y: 209, distance: 10.2
click at [396, 200] on div "Tại văn phòng" at bounding box center [408, 206] width 69 height 13
type input "0"
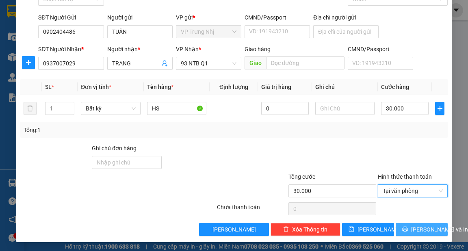
click at [413, 228] on span "[PERSON_NAME] và In" at bounding box center [439, 229] width 57 height 9
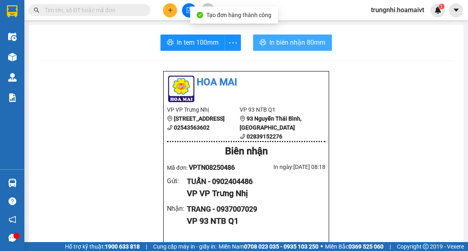
click at [301, 39] on span "In biên nhận 80mm" at bounding box center [297, 42] width 56 height 10
click at [272, 43] on span "In biên nhận 80mm" at bounding box center [297, 42] width 56 height 10
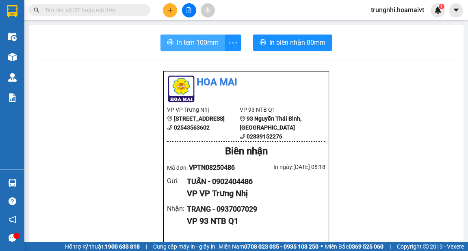
click at [195, 45] on span "In tem 100mm" at bounding box center [198, 42] width 42 height 10
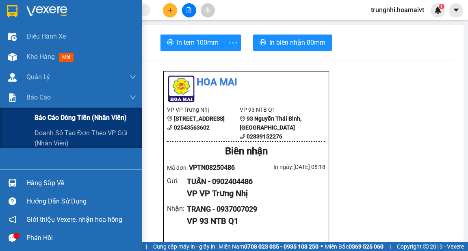
click at [69, 120] on span "Báo cáo dòng tiền (nhân viên)" at bounding box center [81, 118] width 92 height 10
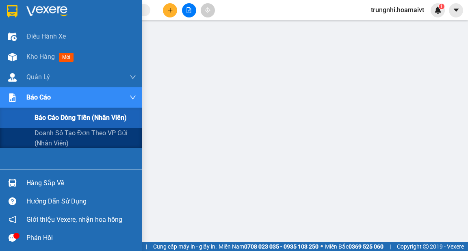
click at [54, 119] on span "Báo cáo dòng tiền (nhân viên)" at bounding box center [81, 118] width 92 height 10
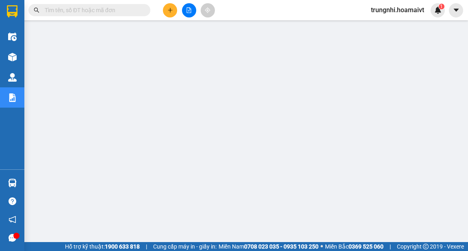
click at [169, 7] on icon "plus" at bounding box center [170, 10] width 6 height 6
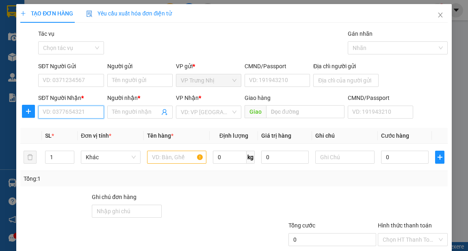
click at [87, 114] on input "SĐT Người Nhận *" at bounding box center [70, 112] width 65 height 13
type input "0903377196"
click at [80, 129] on div "0903377196 - QUYÊN" at bounding box center [70, 128] width 55 height 9
type input "QUYÊN"
type input "0903377196"
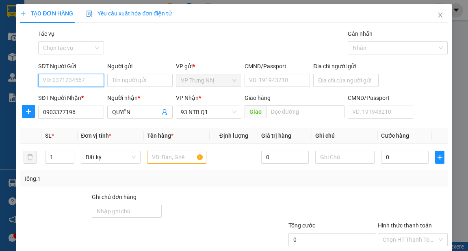
click at [83, 80] on input "SĐT Người Gửi" at bounding box center [70, 80] width 65 height 13
type input "0917802039"
click at [73, 93] on div "0917802039 - HẬU" at bounding box center [70, 96] width 55 height 9
type input "HẬU"
type input "0917802039"
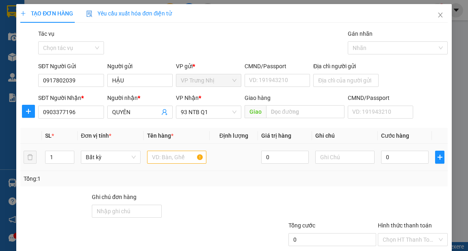
click at [174, 147] on td at bounding box center [177, 157] width 66 height 27
click at [177, 153] on input "text" at bounding box center [177, 157] width 60 height 13
type input "THÙNG BK"
click at [408, 160] on input "0" at bounding box center [405, 157] width 48 height 13
type input "3"
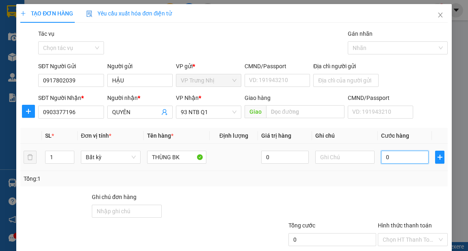
type input "3"
type input "30"
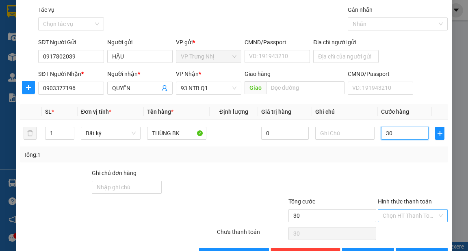
scroll to position [49, 0]
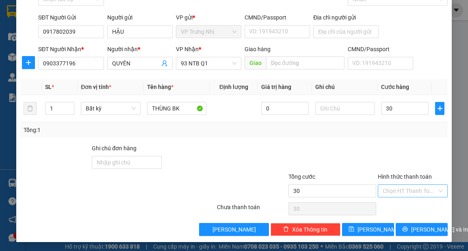
type input "30.000"
click at [411, 194] on input "Hình thức thanh toán" at bounding box center [410, 191] width 54 height 12
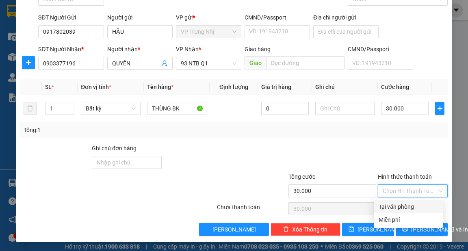
click at [406, 207] on div "Tại văn phòng" at bounding box center [408, 206] width 59 height 9
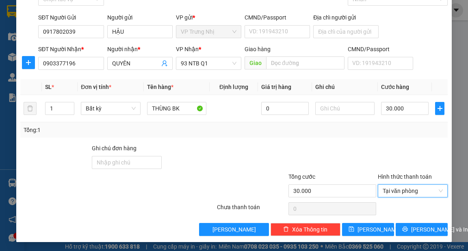
click at [407, 165] on div at bounding box center [413, 158] width 72 height 28
click at [409, 185] on span "Tại văn phòng" at bounding box center [413, 191] width 60 height 12
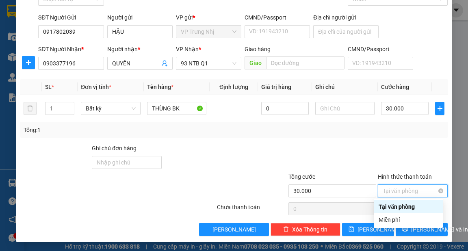
click at [438, 189] on div "Tại văn phòng" at bounding box center [413, 190] width 70 height 13
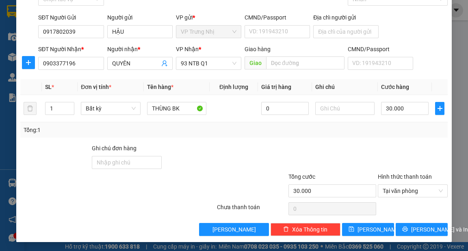
click at [409, 150] on div at bounding box center [413, 158] width 72 height 28
type input "30.000"
click at [339, 161] on div at bounding box center [323, 158] width 107 height 28
click at [420, 228] on span "[PERSON_NAME] và In" at bounding box center [439, 229] width 57 height 9
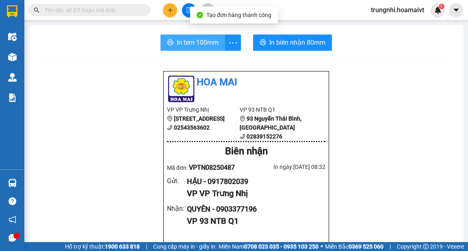
click at [186, 41] on span "In tem 100mm" at bounding box center [198, 42] width 42 height 10
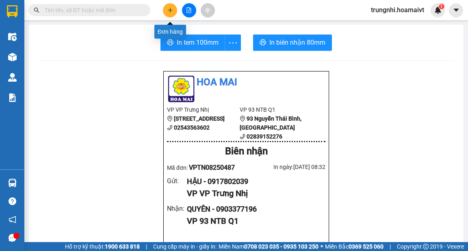
click at [171, 6] on button at bounding box center [170, 10] width 14 height 14
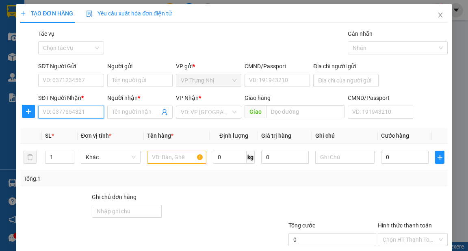
click at [85, 114] on input "SĐT Người Nhận *" at bounding box center [70, 112] width 65 height 13
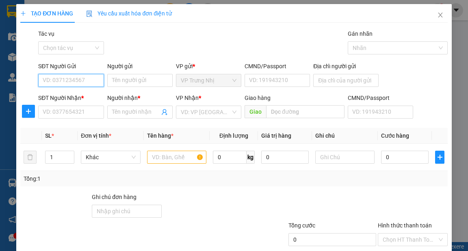
click at [81, 80] on input "SĐT Người Gửi" at bounding box center [70, 80] width 65 height 13
type input "0916709947"
click at [80, 98] on div "0916709947 - PHƯƠNG" at bounding box center [74, 96] width 63 height 9
type input "PHƯƠNG"
type input "0903921188"
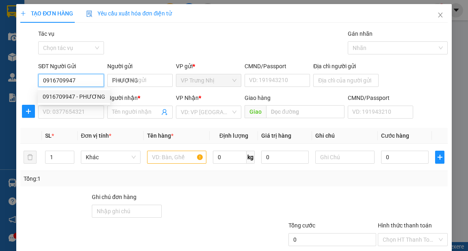
type input "DUNG"
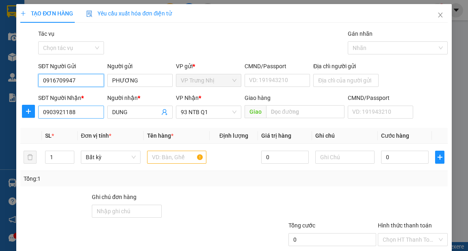
type input "0916709947"
click at [91, 113] on input "0903921188" at bounding box center [70, 112] width 65 height 13
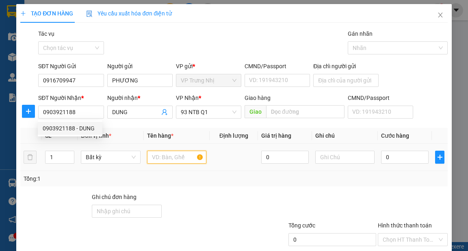
click at [164, 158] on input "text" at bounding box center [177, 157] width 60 height 13
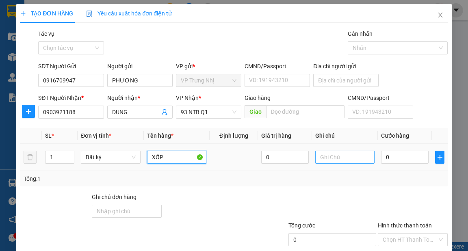
type input "XỐP"
click at [340, 156] on input "text" at bounding box center [345, 157] width 60 height 13
type input "STN R"
click at [389, 152] on input "0" at bounding box center [405, 157] width 48 height 13
type input "3"
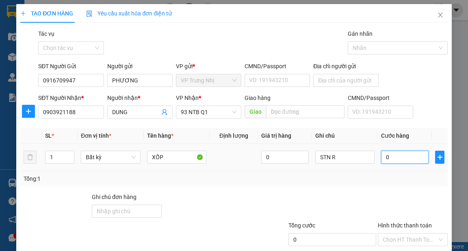
type input "3"
type input "30"
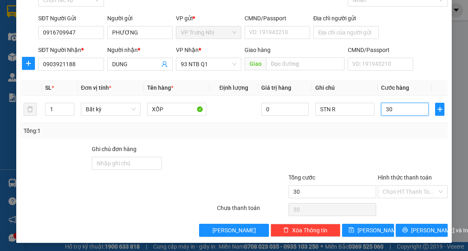
scroll to position [49, 0]
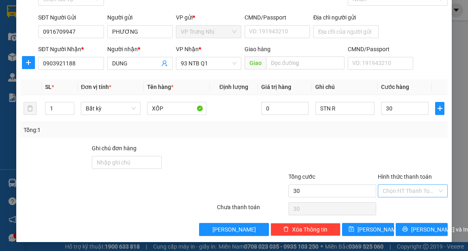
type input "30.000"
click at [400, 189] on input "Hình thức thanh toán" at bounding box center [410, 191] width 54 height 12
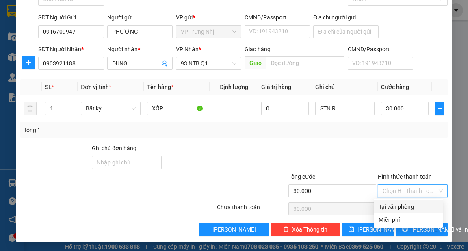
click at [403, 204] on div "Tại văn phòng" at bounding box center [408, 206] width 59 height 9
type input "0"
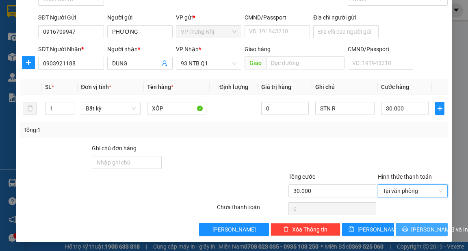
click at [414, 234] on button "[PERSON_NAME] và In" at bounding box center [422, 229] width 52 height 13
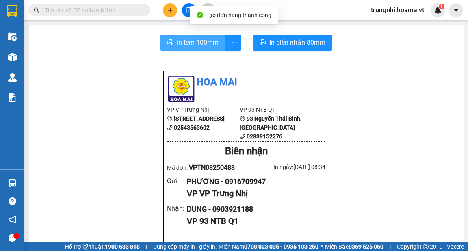
click at [186, 41] on span "In tem 100mm" at bounding box center [198, 42] width 42 height 10
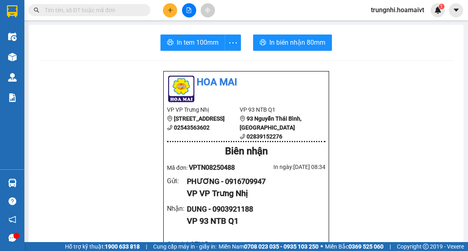
click at [171, 13] on icon "plus" at bounding box center [170, 10] width 6 height 6
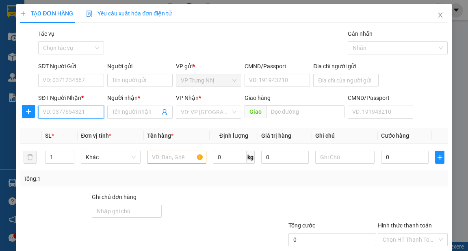
click at [72, 107] on input "SĐT Người Nhận *" at bounding box center [70, 112] width 65 height 13
drag, startPoint x: 87, startPoint y: 117, endPoint x: 86, endPoint y: 108, distance: 8.6
click at [87, 117] on input "SĐT Người Nhận *" at bounding box center [70, 112] width 65 height 13
type input "0909945779"
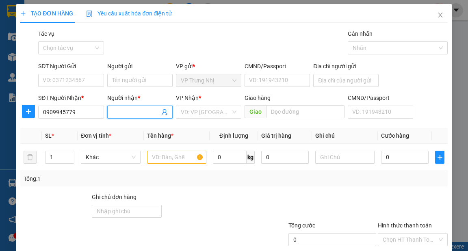
click at [134, 111] on input "Người nhận *" at bounding box center [136, 112] width 48 height 9
type input "TIẾN"
click at [60, 81] on input "SĐT Người Gửi" at bounding box center [70, 80] width 65 height 13
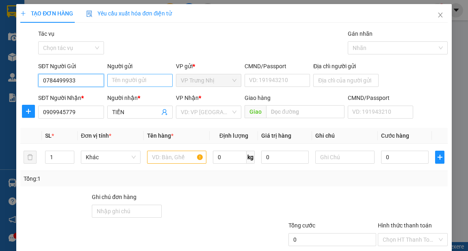
type input "0784499933"
click at [125, 80] on input "Người gửi" at bounding box center [139, 80] width 65 height 13
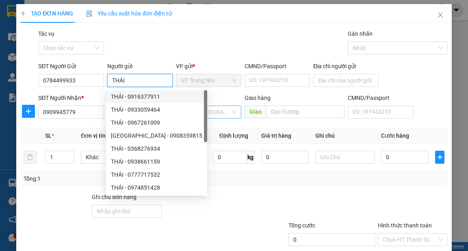
type input "THÁI"
click at [204, 112] on input "search" at bounding box center [206, 112] width 50 height 12
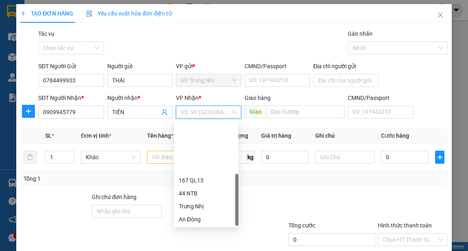
scroll to position [65, 0]
click at [202, 167] on div "PV Miền Tây" at bounding box center [206, 167] width 55 height 9
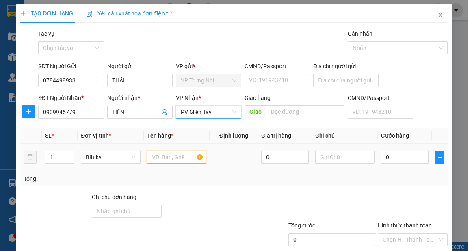
click at [172, 158] on input "text" at bounding box center [177, 157] width 60 height 13
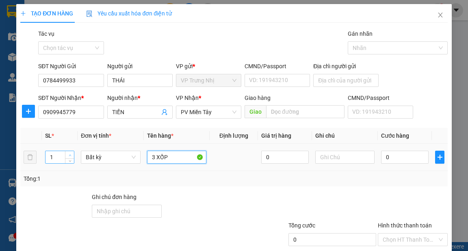
type input "3 XỐP"
click at [70, 154] on icon "up" at bounding box center [70, 155] width 3 height 3
type input "3"
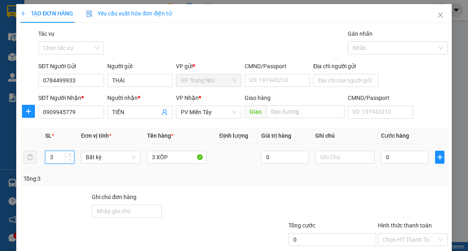
click at [69, 161] on span "down" at bounding box center [69, 160] width 5 height 5
click at [386, 158] on input "0" at bounding box center [405, 157] width 48 height 13
type input "1"
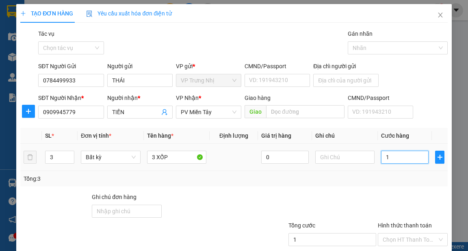
type input "18"
type input "180"
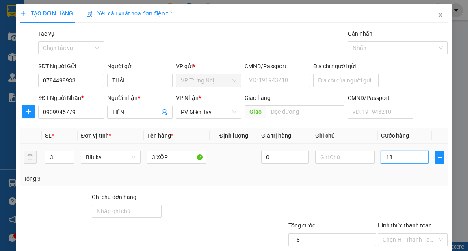
type input "180"
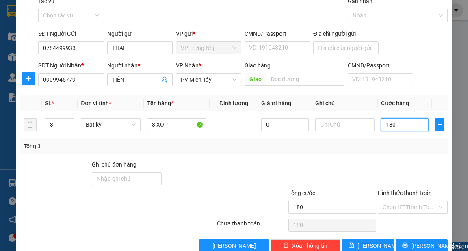
scroll to position [49, 0]
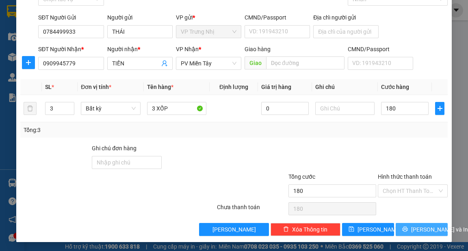
type input "180.000"
click at [418, 229] on span "[PERSON_NAME] và In" at bounding box center [439, 229] width 57 height 9
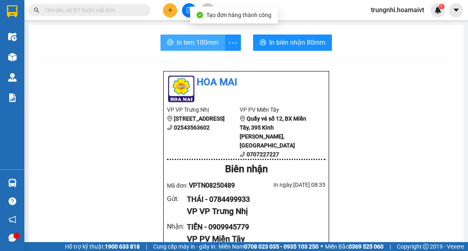
click at [188, 43] on span "In tem 100mm" at bounding box center [198, 42] width 42 height 10
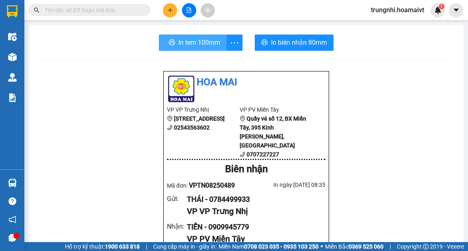
click at [182, 44] on span "In tem 100mm" at bounding box center [199, 42] width 42 height 10
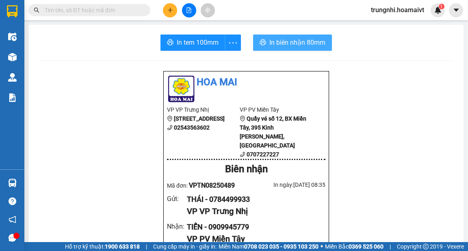
click at [282, 44] on span "In biên nhận 80mm" at bounding box center [297, 42] width 56 height 10
click at [283, 39] on span "In biên nhận 80mm" at bounding box center [297, 42] width 56 height 10
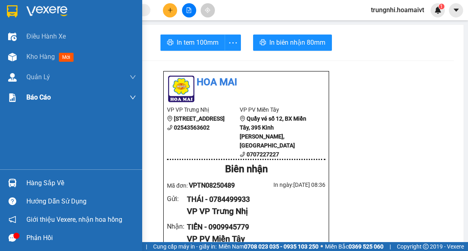
drag, startPoint x: 17, startPoint y: 59, endPoint x: 128, endPoint y: 88, distance: 114.6
click at [16, 59] on div at bounding box center [12, 57] width 14 height 14
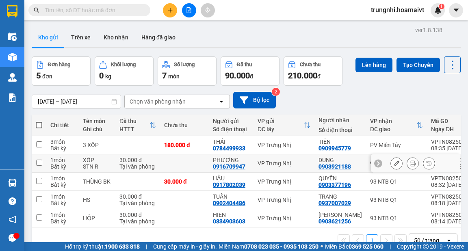
click at [440, 101] on div "14/08/2025 – 15/08/2025 Press the down arrow key to interact with the calendar …" at bounding box center [246, 100] width 429 height 17
click at [38, 123] on span at bounding box center [39, 125] width 7 height 7
click at [39, 121] on input "checkbox" at bounding box center [39, 121] width 0 height 0
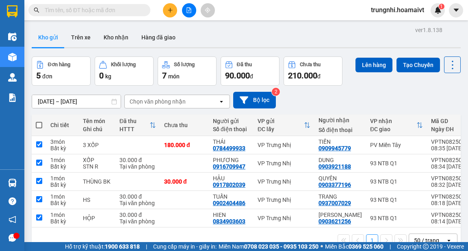
checkbox input "true"
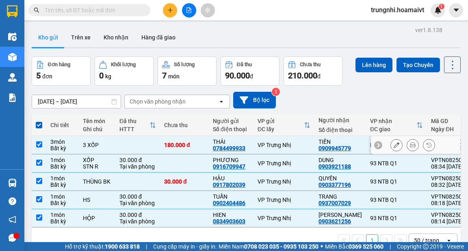
drag, startPoint x: 42, startPoint y: 143, endPoint x: 99, endPoint y: 126, distance: 59.5
click at [46, 143] on tr "3 món Bất kỳ 3 XỐP 180.000 đ THÁI 0784499933 VP Trưng Nhị TIẾN 0909945779 PV M…" at bounding box center [254, 145] width 445 height 18
checkbox input "false"
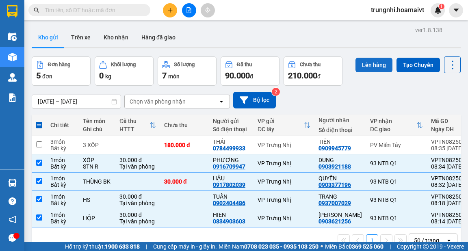
click at [377, 63] on button "Lên hàng" at bounding box center [374, 65] width 37 height 15
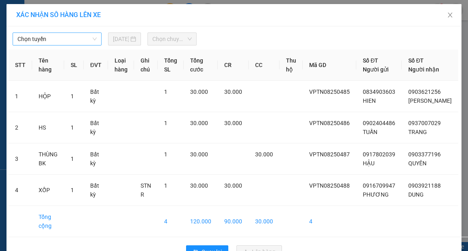
click at [47, 37] on span "Chọn tuyến" at bounding box center [56, 39] width 79 height 12
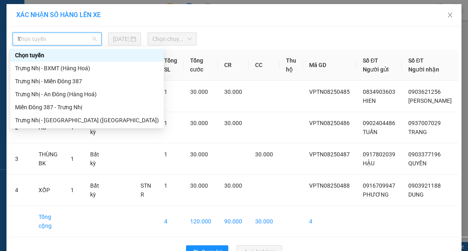
type input "TR"
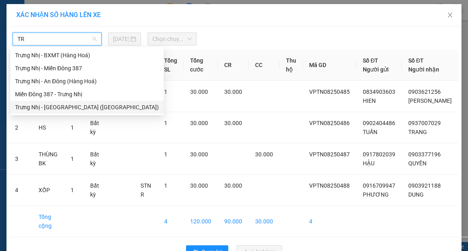
drag, startPoint x: 55, startPoint y: 106, endPoint x: 139, endPoint y: 46, distance: 103.2
click at [55, 106] on div "Trưng Nhị - [GEOGRAPHIC_DATA] ([GEOGRAPHIC_DATA])" at bounding box center [87, 107] width 144 height 9
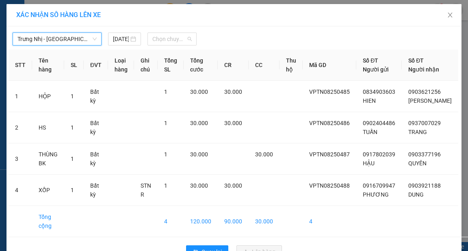
drag, startPoint x: 160, startPoint y: 41, endPoint x: 204, endPoint y: 47, distance: 44.6
click at [162, 41] on span "Chọn chuyến" at bounding box center [171, 39] width 39 height 12
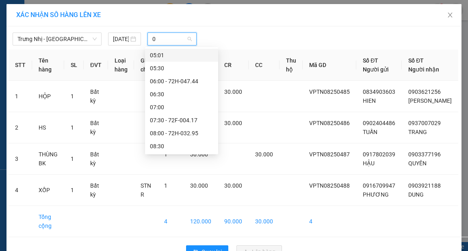
type input "09"
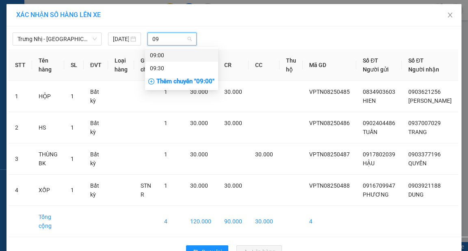
click at [197, 58] on div "09:00" at bounding box center [181, 55] width 63 height 9
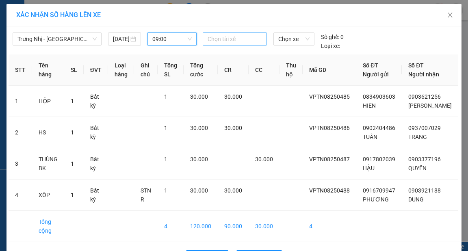
click at [221, 39] on div at bounding box center [235, 39] width 60 height 10
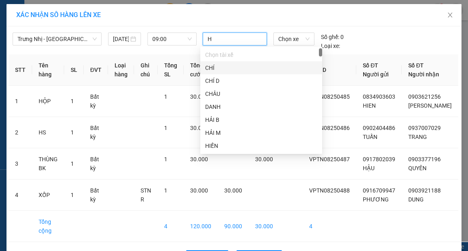
type input "HY"
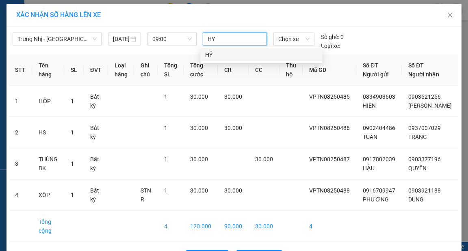
click at [216, 53] on div "HỶ" at bounding box center [261, 54] width 112 height 9
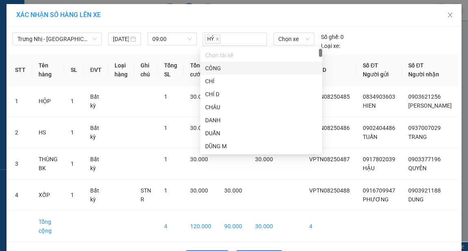
click at [368, 37] on div "HỶ Chọn xe Số ghế: 0 Loại xe:" at bounding box center [294, 42] width 189 height 18
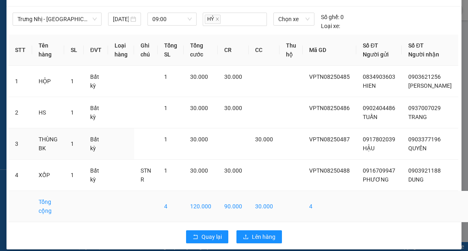
scroll to position [36, 0]
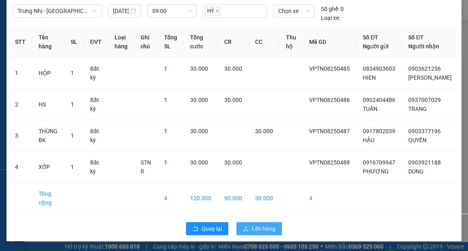
click at [269, 228] on span "Lên hàng" at bounding box center [264, 228] width 24 height 9
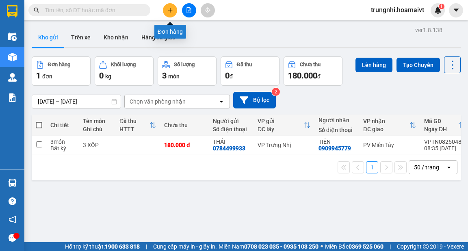
click at [170, 13] on button at bounding box center [170, 10] width 14 height 14
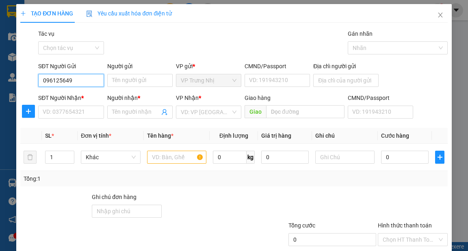
type input "0961256491"
click at [75, 95] on div "0961256491 - LIÊN" at bounding box center [70, 96] width 55 height 9
type input "LIÊN"
type input "0979399555"
type input "TIẾN"
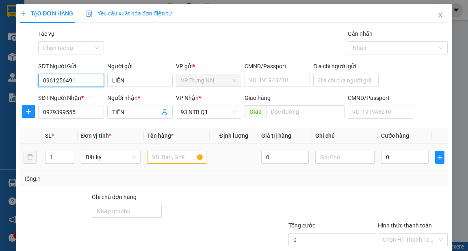
type input "0961256491"
click at [169, 159] on input "text" at bounding box center [177, 157] width 60 height 13
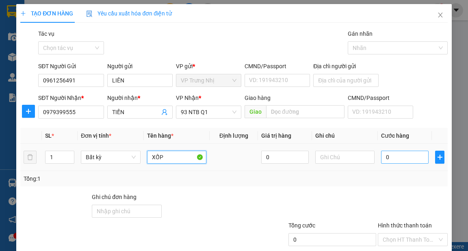
type input "XỐP"
click at [399, 156] on input "0" at bounding box center [405, 157] width 48 height 13
type input "3"
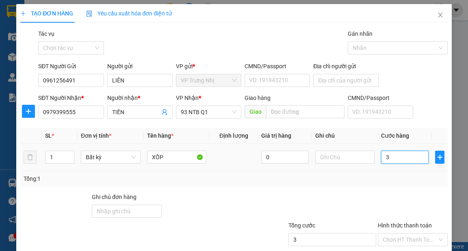
type input "30"
type input "30.000"
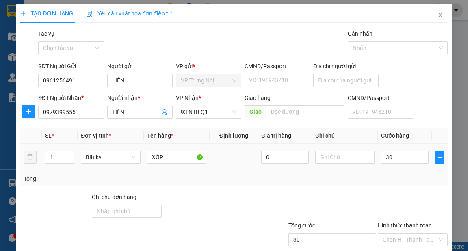
type input "30.000"
click at [352, 174] on div "Tổng: 1" at bounding box center [234, 178] width 421 height 9
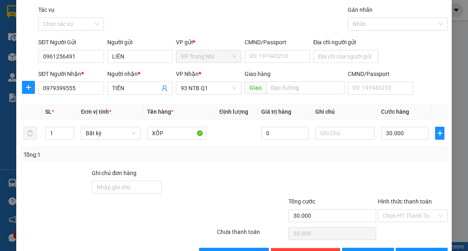
scroll to position [49, 0]
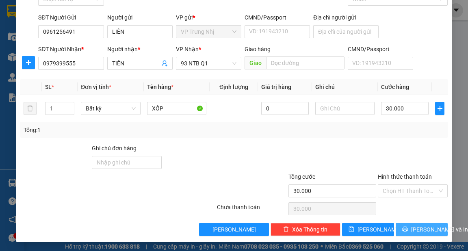
click at [418, 233] on span "[PERSON_NAME] và In" at bounding box center [439, 229] width 57 height 9
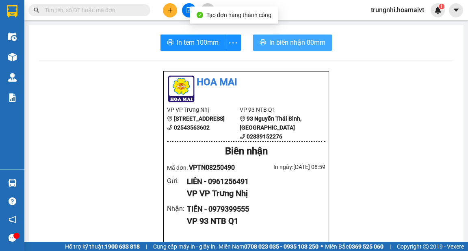
click at [295, 41] on span "In biên nhận 80mm" at bounding box center [297, 42] width 56 height 10
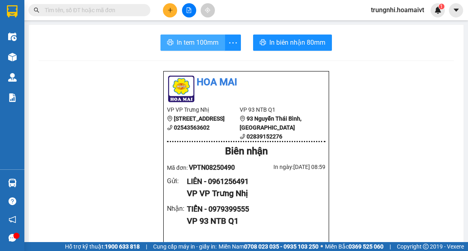
click at [204, 42] on span "In tem 100mm" at bounding box center [198, 42] width 42 height 10
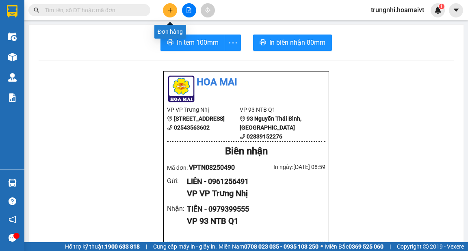
click at [172, 11] on icon "plus" at bounding box center [170, 10] width 6 height 6
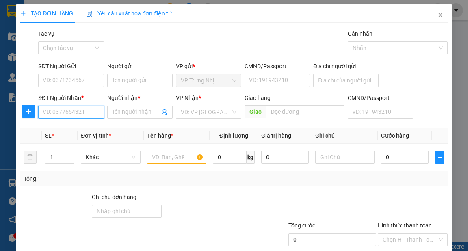
click at [50, 113] on input "SĐT Người Nhận *" at bounding box center [70, 112] width 65 height 13
type input "0908382589"
click at [82, 127] on div "0908382589 - THẮNG" at bounding box center [71, 128] width 56 height 9
type input "THẮNG"
type input "0908382589"
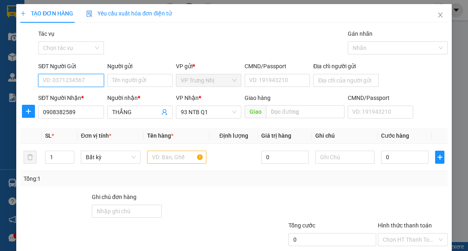
click at [63, 80] on input "SĐT Người Gửi" at bounding box center [70, 80] width 65 height 13
click at [76, 96] on div "0937077522 - TUẤN" at bounding box center [70, 96] width 55 height 9
type input "0937077522"
type input "TUẤN"
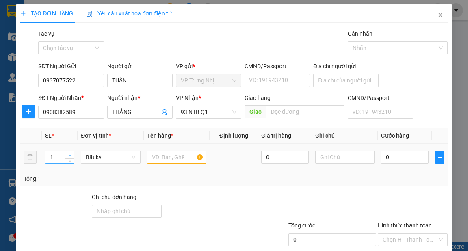
type input "2"
click at [70, 156] on icon "up" at bounding box center [70, 155] width 3 height 3
click at [168, 162] on input "text" at bounding box center [177, 157] width 60 height 13
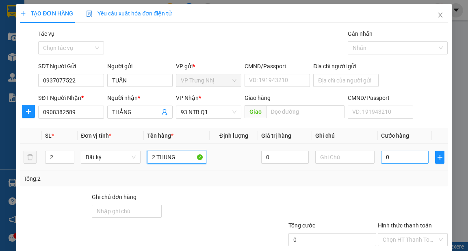
type input "2 THUNG"
click at [393, 159] on input "0" at bounding box center [405, 157] width 48 height 13
type input "8"
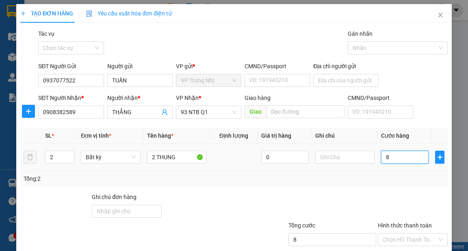
type input "80"
type input "80.000"
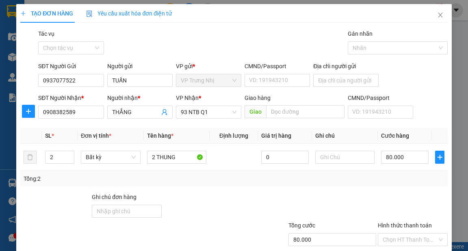
click at [391, 181] on div "Tổng: 2" at bounding box center [234, 178] width 421 height 9
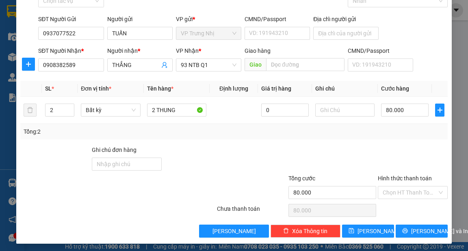
scroll to position [49, 0]
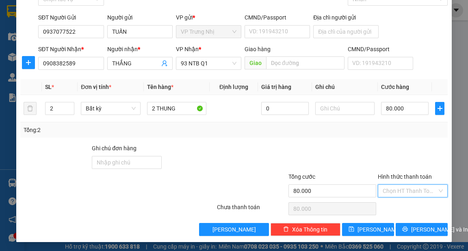
click at [401, 192] on input "Hình thức thanh toán" at bounding box center [410, 191] width 54 height 12
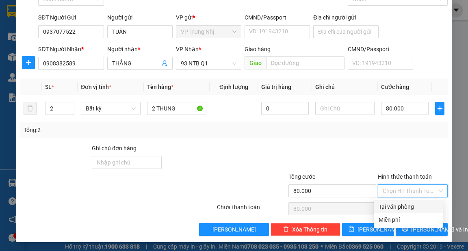
click at [397, 207] on div "Tại văn phòng" at bounding box center [408, 206] width 59 height 9
type input "0"
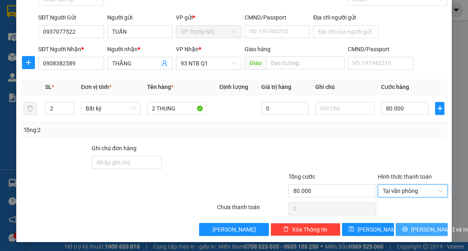
click at [414, 232] on span "[PERSON_NAME] và In" at bounding box center [439, 229] width 57 height 9
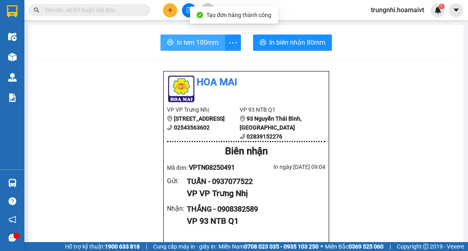
click at [173, 49] on button "In tem 100mm" at bounding box center [193, 43] width 65 height 16
click at [209, 45] on span "In tem 100mm" at bounding box center [198, 42] width 42 height 10
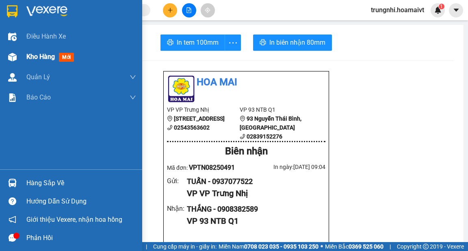
drag, startPoint x: 13, startPoint y: 65, endPoint x: 23, endPoint y: 64, distance: 10.6
click at [13, 64] on div "Kho hàng mới" at bounding box center [71, 57] width 142 height 20
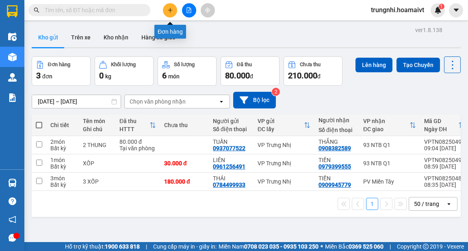
click at [171, 8] on icon "plus" at bounding box center [170, 10] width 6 height 6
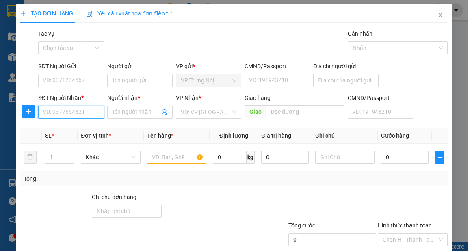
click at [71, 115] on input "SĐT Người Nhận *" at bounding box center [70, 112] width 65 height 13
type input "0938936386"
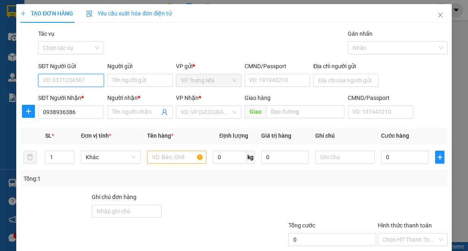
click at [55, 84] on input "SĐT Người Gửi" at bounding box center [70, 80] width 65 height 13
click at [86, 98] on div "0342164348 - BÍCH" at bounding box center [70, 96] width 55 height 9
type input "0342164348"
type input "BÍCH"
type input "058184000161"
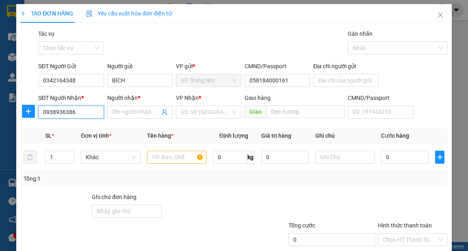
click at [83, 112] on input "0938936386" at bounding box center [70, 112] width 65 height 13
click at [87, 127] on div "0938936386 - MINH" at bounding box center [70, 128] width 55 height 9
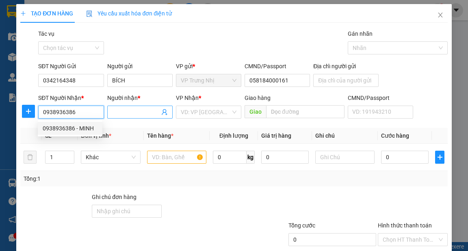
type input "MINH"
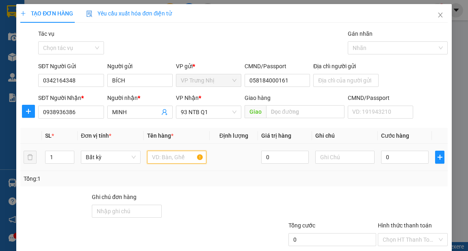
click at [168, 154] on input "text" at bounding box center [177, 157] width 60 height 13
type input "HỒ SƠ"
click at [390, 157] on input "0" at bounding box center [405, 157] width 48 height 13
type input "30"
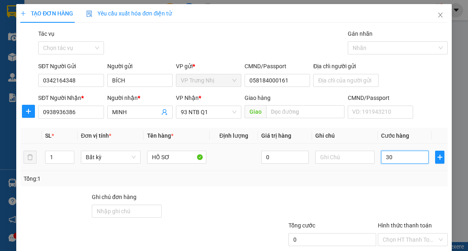
type input "30"
click at [386, 173] on div "Tổng: 1" at bounding box center [233, 178] width 427 height 15
type input "30.000"
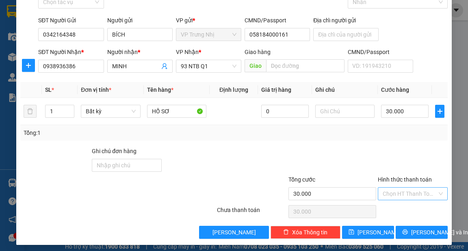
scroll to position [49, 0]
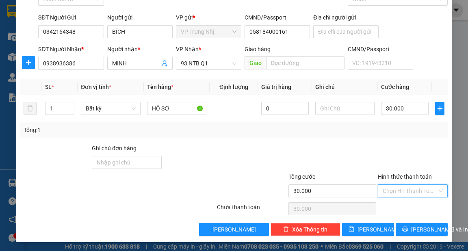
click at [397, 190] on input "Hình thức thanh toán" at bounding box center [410, 191] width 54 height 12
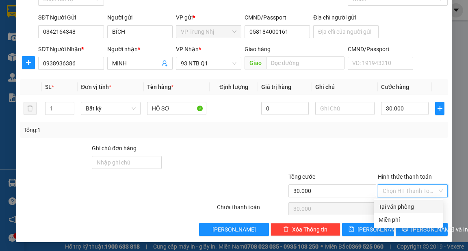
drag, startPoint x: 393, startPoint y: 202, endPoint x: 401, endPoint y: 221, distance: 21.4
click at [395, 205] on div "Tại văn phòng" at bounding box center [408, 206] width 69 height 13
type input "0"
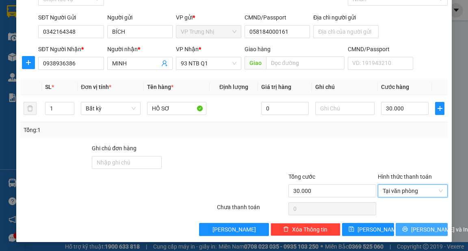
click at [402, 223] on button "[PERSON_NAME] và In" at bounding box center [422, 229] width 52 height 13
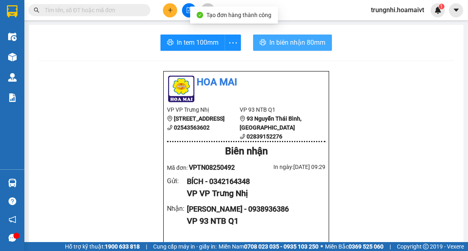
click at [264, 43] on button "In biên nhận 80mm" at bounding box center [292, 43] width 79 height 16
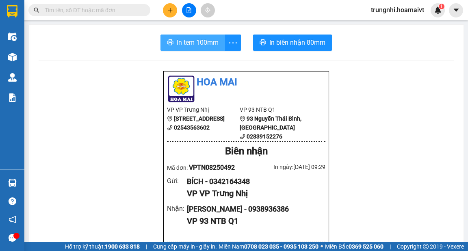
click at [189, 39] on span "In tem 100mm" at bounding box center [198, 42] width 42 height 10
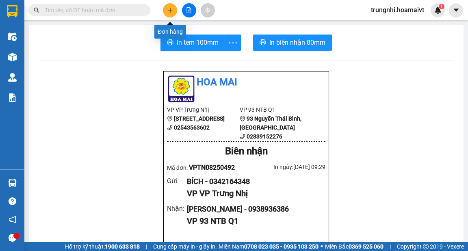
drag, startPoint x: 173, startPoint y: 13, endPoint x: 173, endPoint y: 18, distance: 4.5
click at [173, 18] on div "Kết quả tìm kiếm ( 0 ) Bộ lọc No Data trungnhi.hoamaivt 1" at bounding box center [234, 10] width 468 height 20
click at [171, 10] on icon "plus" at bounding box center [170, 10] width 6 height 6
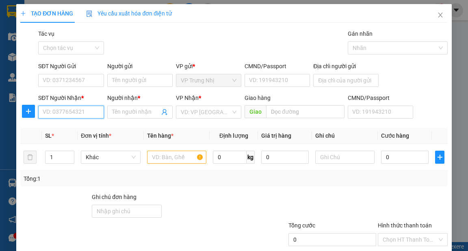
click at [67, 110] on input "SĐT Người Nhận *" at bounding box center [70, 112] width 65 height 13
type input "0966288511"
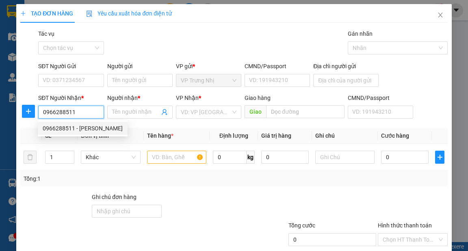
click at [94, 128] on div "0966288511 - Văn Anh" at bounding box center [83, 128] width 80 height 9
type input "Văn Anh"
type input "096083017028"
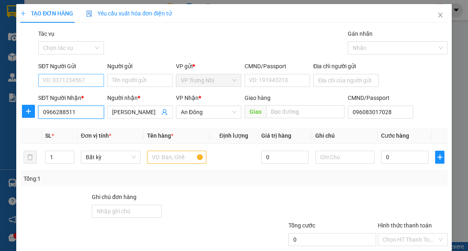
type input "0966288511"
click at [85, 76] on input "SĐT Người Gửi" at bounding box center [70, 80] width 65 height 13
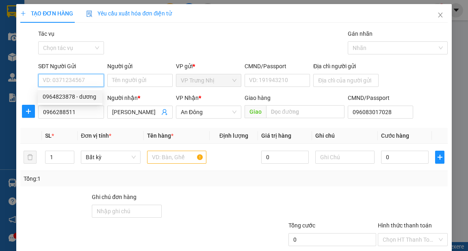
drag, startPoint x: 93, startPoint y: 96, endPoint x: 116, endPoint y: 97, distance: 23.2
click at [93, 97] on div "0964823878 - dương" at bounding box center [70, 96] width 55 height 9
type input "0964823878"
type input "dương"
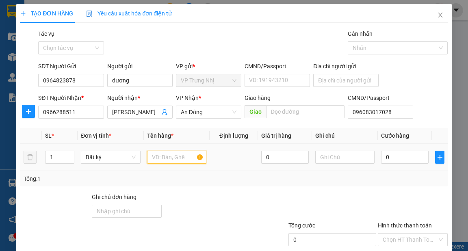
click at [178, 163] on div at bounding box center [177, 157] width 60 height 16
type input "XOP"
type input "5"
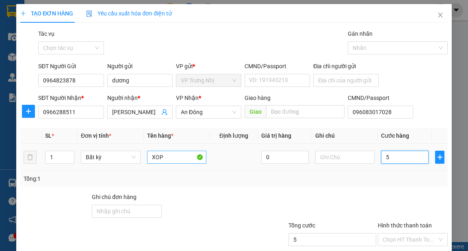
type input "50"
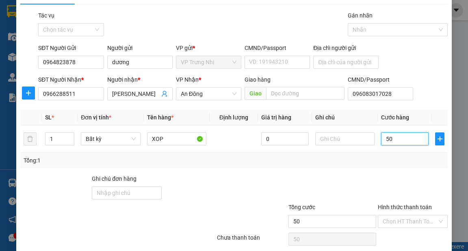
scroll to position [49, 0]
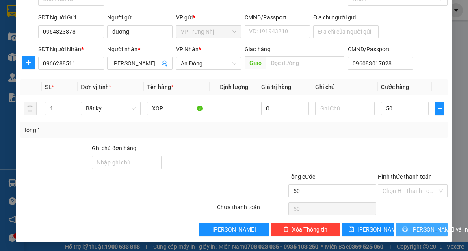
type input "50.000"
click at [417, 229] on span "[PERSON_NAME] và In" at bounding box center [439, 229] width 57 height 9
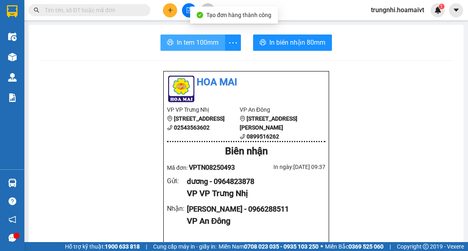
click at [199, 42] on span "In tem 100mm" at bounding box center [198, 42] width 42 height 10
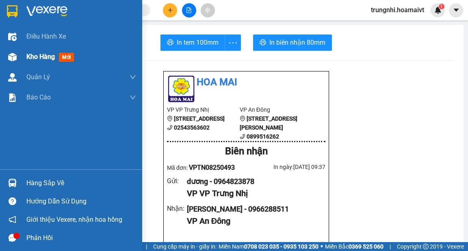
click at [16, 59] on img at bounding box center [12, 57] width 9 height 9
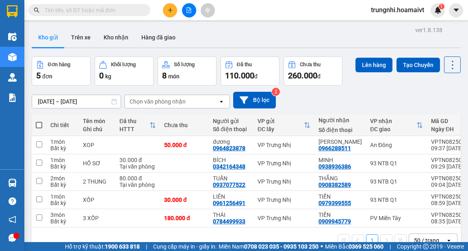
click at [169, 11] on icon "plus" at bounding box center [170, 10] width 6 height 6
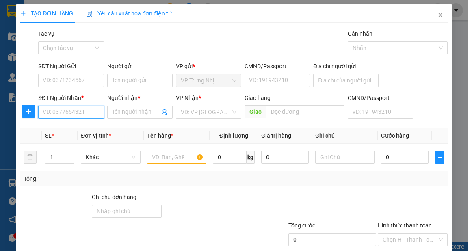
drag, startPoint x: 52, startPoint y: 113, endPoint x: 92, endPoint y: 124, distance: 41.5
click at [57, 116] on input "SĐT Người Nhận *" at bounding box center [70, 112] width 65 height 13
type input "0918287712"
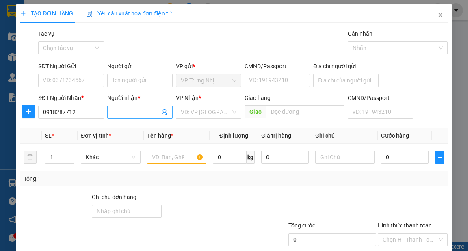
click at [123, 111] on input "Người nhận *" at bounding box center [136, 112] width 48 height 9
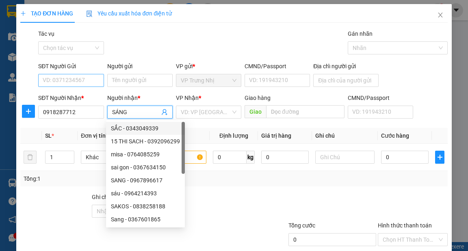
type input "SÁNG"
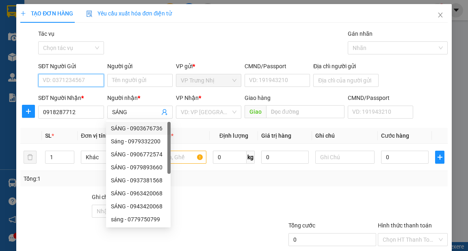
click at [81, 75] on input "SĐT Người Gửi" at bounding box center [70, 80] width 65 height 13
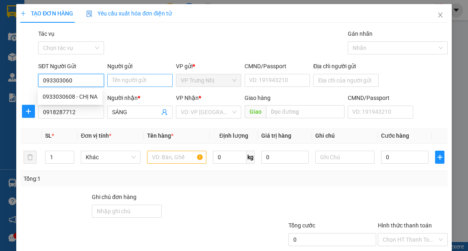
type input "0933030608"
click at [86, 97] on div "0933030608 - CHỊ NA" at bounding box center [70, 96] width 55 height 9
type input "CHỊ NA"
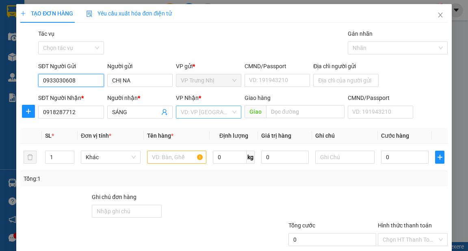
type input "0933030608"
click at [197, 110] on input "search" at bounding box center [206, 112] width 50 height 12
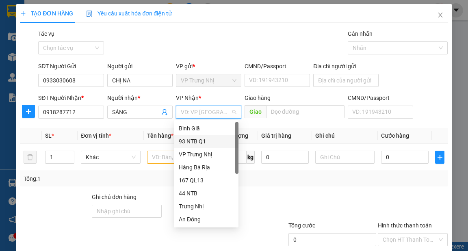
click at [197, 143] on div "93 NTB Q1" at bounding box center [206, 141] width 55 height 9
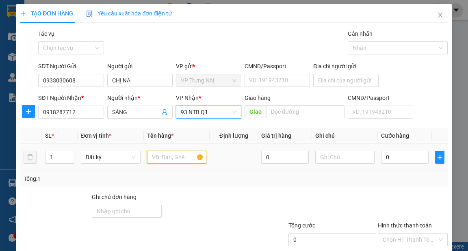
click at [165, 156] on input "text" at bounding box center [177, 157] width 60 height 13
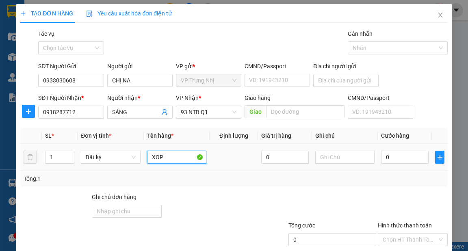
type input "XOP"
type input "4"
type input "40"
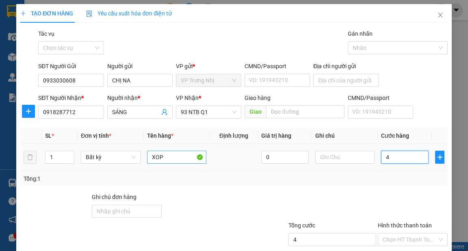
type input "40"
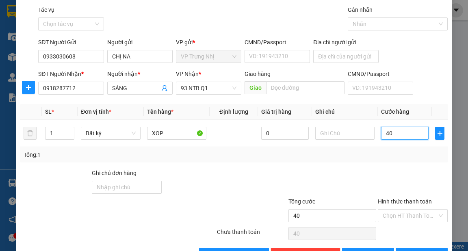
scroll to position [49, 0]
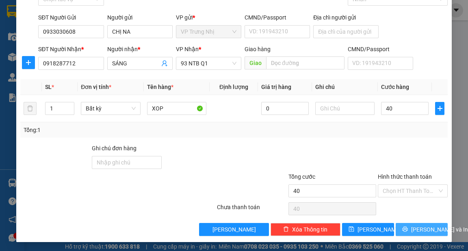
type input "40.000"
click at [423, 228] on span "[PERSON_NAME] và In" at bounding box center [439, 229] width 57 height 9
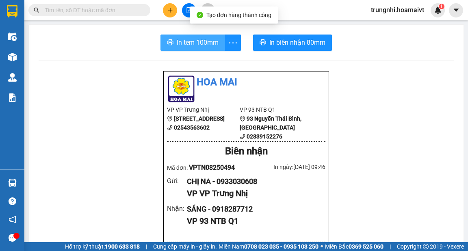
click at [202, 44] on span "In tem 100mm" at bounding box center [198, 42] width 42 height 10
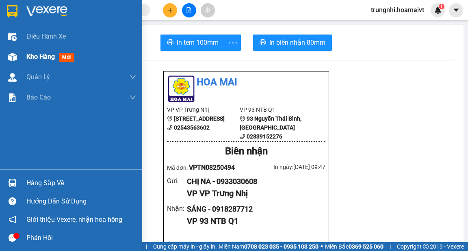
click at [39, 59] on span "Kho hàng" at bounding box center [40, 57] width 28 height 8
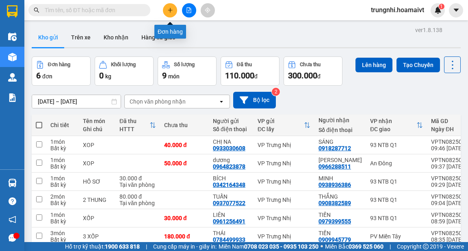
click at [172, 9] on icon "plus" at bounding box center [170, 10] width 6 height 6
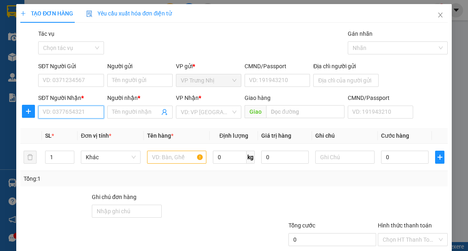
click at [81, 112] on input "SĐT Người Nhận *" at bounding box center [70, 112] width 65 height 13
click at [438, 15] on icon "close" at bounding box center [440, 15] width 4 height 5
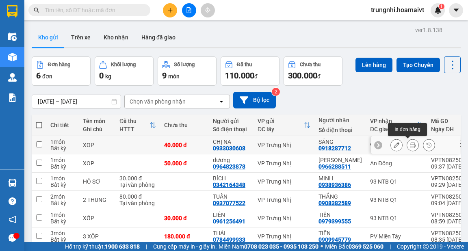
click at [410, 145] on icon at bounding box center [413, 145] width 6 height 6
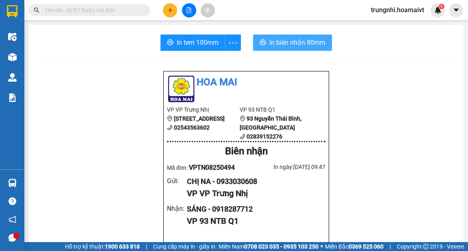
click at [306, 42] on span "In biên nhận 80mm" at bounding box center [297, 42] width 56 height 10
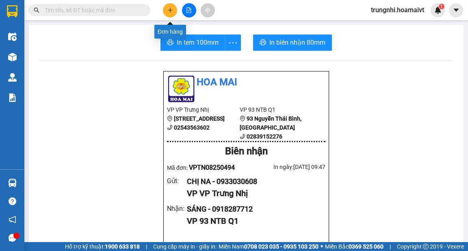
click at [169, 7] on icon "plus" at bounding box center [170, 10] width 6 height 6
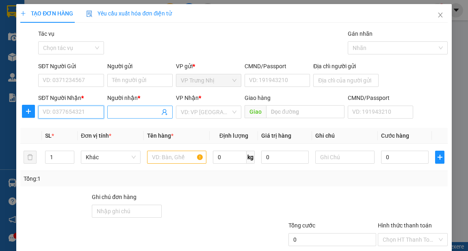
drag, startPoint x: 73, startPoint y: 111, endPoint x: 113, endPoint y: 112, distance: 39.8
click at [74, 111] on input "SĐT Người Nhận *" at bounding box center [70, 112] width 65 height 13
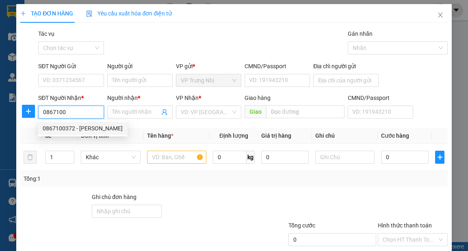
click at [102, 126] on div "0867100372 - HUY THINH" at bounding box center [83, 128] width 80 height 9
type input "0867100372"
type input "HUY THINH"
type input "087096017048"
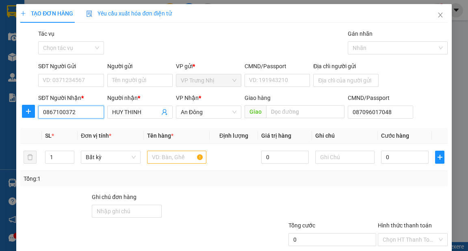
type input "0867100372"
click at [89, 88] on div "SĐT Người Gửi VD: 0371234567" at bounding box center [70, 76] width 65 height 28
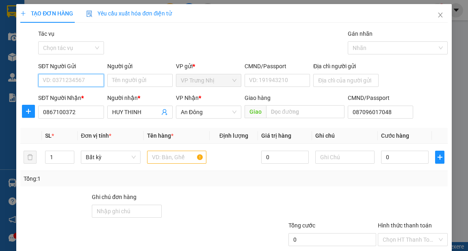
click at [91, 77] on input "SĐT Người Gửi" at bounding box center [70, 80] width 65 height 13
click at [175, 49] on div "Gói vận chuyển * Tiêu chuẩn Tác vụ Chọn tác vụ Gán nhãn Nhãn" at bounding box center [243, 43] width 412 height 28
click at [169, 159] on input "text" at bounding box center [177, 157] width 60 height 13
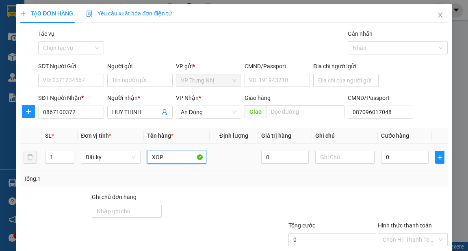
type input "XOP"
type input "3"
type input "30"
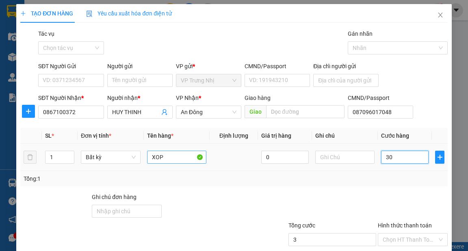
type input "30"
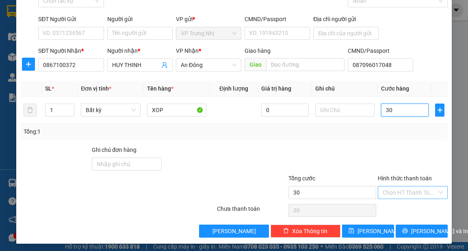
scroll to position [49, 0]
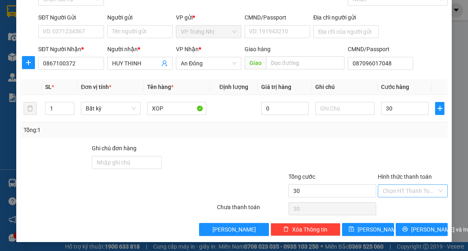
type input "30.000"
drag, startPoint x: 412, startPoint y: 189, endPoint x: 412, endPoint y: 195, distance: 6.5
click at [412, 195] on input "Hình thức thanh toán" at bounding box center [410, 191] width 54 height 12
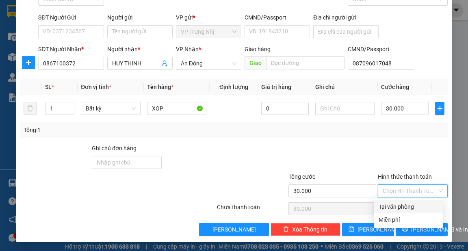
click at [413, 206] on div "Tại văn phòng" at bounding box center [408, 206] width 59 height 9
type input "0"
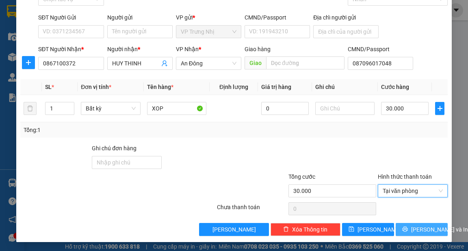
drag, startPoint x: 429, startPoint y: 227, endPoint x: 466, endPoint y: 239, distance: 39.2
click at [429, 228] on span "[PERSON_NAME] và In" at bounding box center [439, 229] width 57 height 9
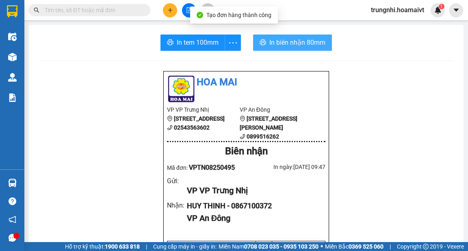
click at [289, 41] on span "In biên nhận 80mm" at bounding box center [297, 42] width 56 height 10
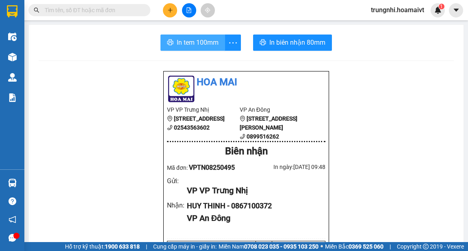
click at [203, 44] on span "In tem 100mm" at bounding box center [198, 42] width 42 height 10
click at [95, 6] on input "text" at bounding box center [93, 10] width 96 height 9
click at [106, 47] on div "In tem 100mm In biên nhận 80mm" at bounding box center [246, 43] width 415 height 16
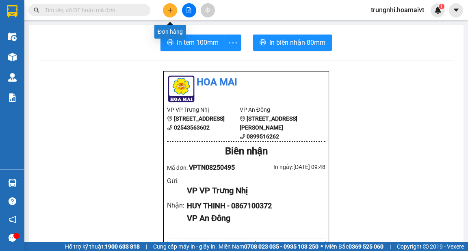
click at [171, 7] on button at bounding box center [170, 10] width 14 height 14
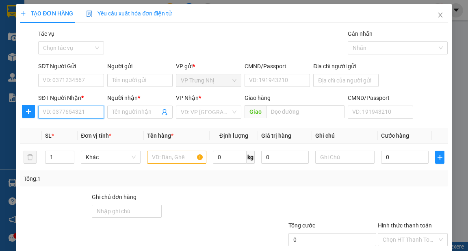
click at [50, 114] on input "SĐT Người Nhận *" at bounding box center [70, 112] width 65 height 13
type input "0933337445"
click at [67, 126] on div "0933337445 - LINH" at bounding box center [70, 128] width 55 height 9
type input "LINH"
type input "0933337445"
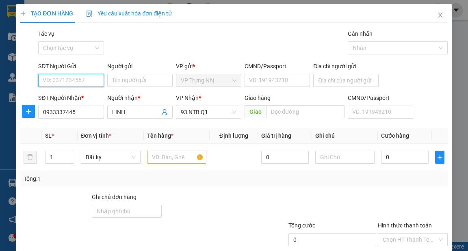
click at [74, 82] on input "SĐT Người Gửi" at bounding box center [70, 80] width 65 height 13
click at [86, 96] on div "0906334898 - thúy" at bounding box center [70, 96] width 55 height 9
type input "0906334898"
type input "thúy"
click at [167, 156] on input "text" at bounding box center [177, 157] width 60 height 13
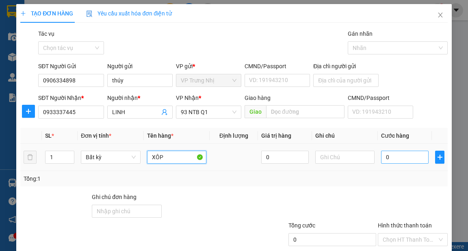
type input "XÔP"
click at [387, 161] on input "0" at bounding box center [405, 157] width 48 height 13
type input "3"
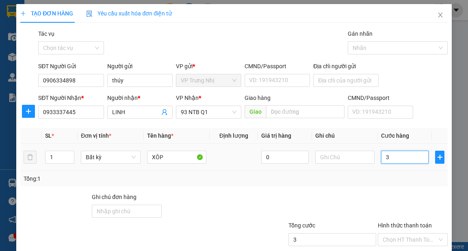
type input "30"
click at [386, 187] on div "Transit Pickup Surcharge Ids Transit Deliver Surcharge Ids Transit Deliver Surc…" at bounding box center [233, 157] width 427 height 256
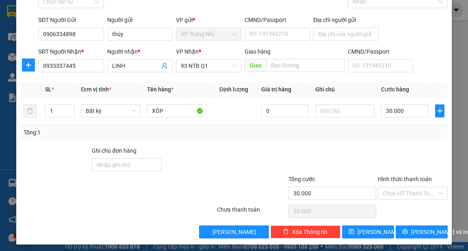
scroll to position [49, 0]
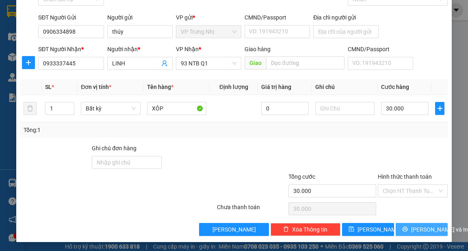
click at [406, 233] on button "[PERSON_NAME] và In" at bounding box center [422, 229] width 52 height 13
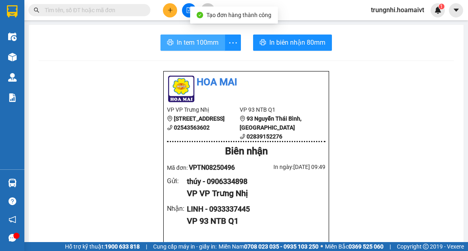
click at [174, 48] on button "In tem 100mm" at bounding box center [193, 43] width 65 height 16
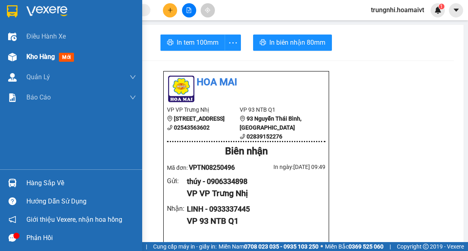
click at [28, 58] on span "Kho hàng" at bounding box center [40, 57] width 28 height 8
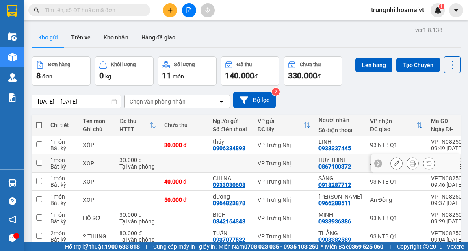
click at [40, 164] on input "checkbox" at bounding box center [39, 163] width 6 height 6
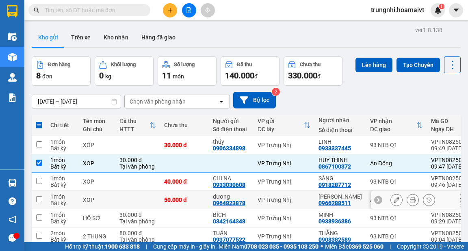
click at [39, 198] on input "checkbox" at bounding box center [39, 199] width 6 height 6
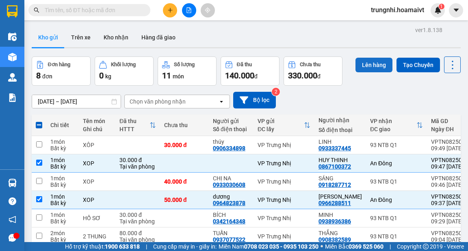
click at [362, 65] on button "Lên hàng" at bounding box center [374, 65] width 37 height 15
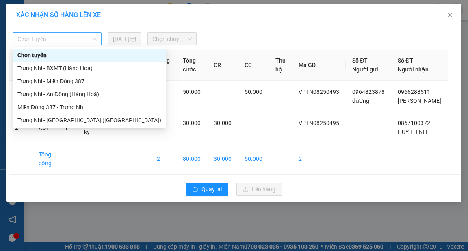
click at [74, 38] on span "Chọn tuyến" at bounding box center [56, 39] width 79 height 12
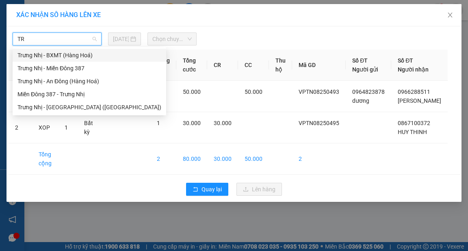
click at [68, 80] on div "Trưng Nhị - An Đông (Hàng Hoá)" at bounding box center [89, 81] width 144 height 9
click at [77, 79] on body "Kết quả tìm kiếm ( 0 ) Bộ lọc No Data trungnhi.hoamaivt 1 Điều hành xe Kho hàng…" at bounding box center [234, 125] width 468 height 251
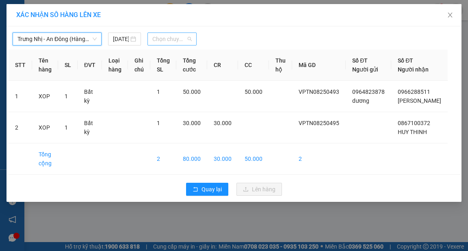
click at [167, 39] on span "Chọn chuyến" at bounding box center [171, 39] width 39 height 12
click at [200, 68] on div "Thêm chuyến " 10:00 "" at bounding box center [191, 69] width 87 height 14
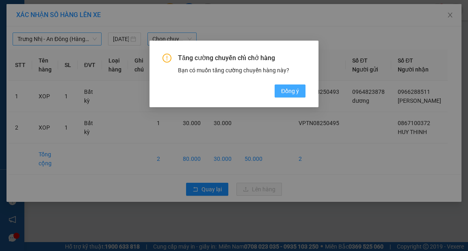
click at [304, 93] on div "Tăng cường chuyến chỉ chở hàng Bạn có muốn tăng cường chuyến hàng này? Đồng ý" at bounding box center [234, 74] width 169 height 67
click at [301, 92] on button "Đồng ý" at bounding box center [290, 91] width 31 height 13
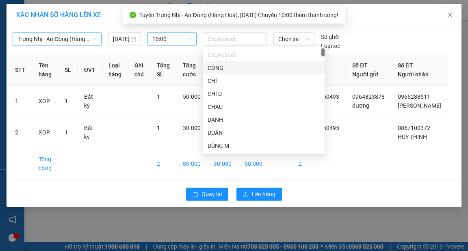
drag, startPoint x: 240, startPoint y: 41, endPoint x: 276, endPoint y: 46, distance: 36.0
click at [240, 43] on div at bounding box center [235, 39] width 60 height 10
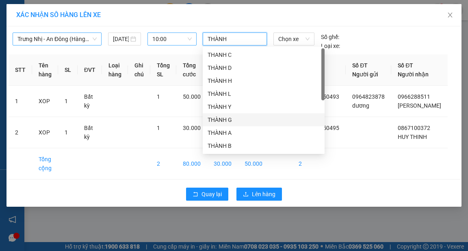
click at [226, 124] on div "THÀNH G" at bounding box center [264, 119] width 112 height 9
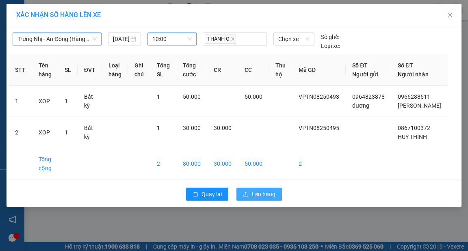
click at [273, 199] on span "Lên hàng" at bounding box center [264, 194] width 24 height 9
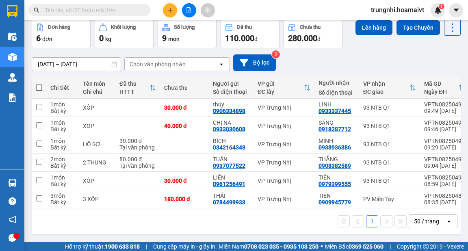
scroll to position [39, 0]
click at [37, 197] on input "checkbox" at bounding box center [39, 198] width 6 height 6
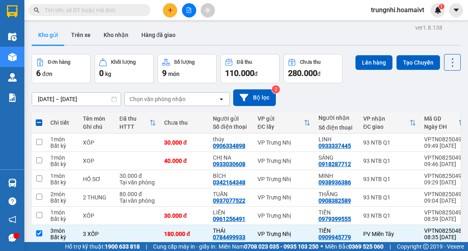
scroll to position [0, 0]
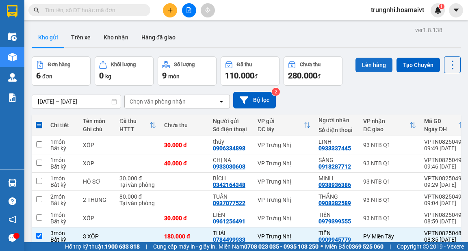
click at [373, 65] on button "Lên hàng" at bounding box center [374, 65] width 37 height 15
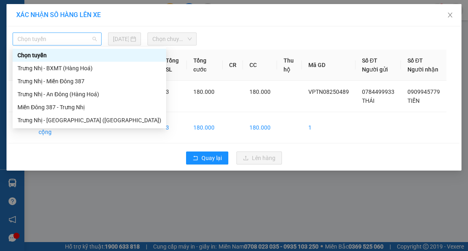
click at [58, 37] on span "Chọn tuyến" at bounding box center [56, 39] width 79 height 12
click at [77, 69] on div "Trưng Nhị - BXMT (Hàng Hoá)" at bounding box center [89, 68] width 144 height 9
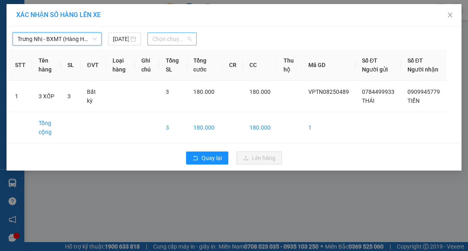
click at [174, 39] on span "Chọn chuyến" at bounding box center [171, 39] width 39 height 12
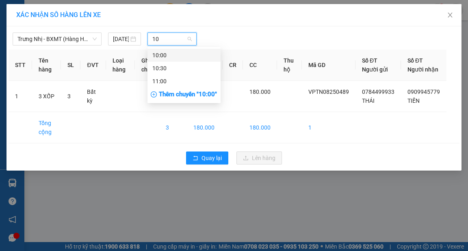
click at [172, 58] on div "10:00" at bounding box center [183, 55] width 63 height 9
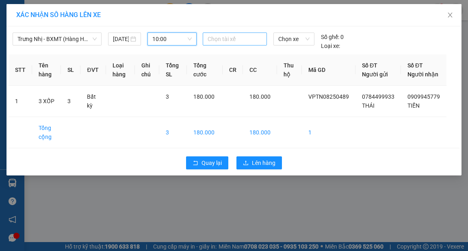
click at [245, 38] on div at bounding box center [235, 39] width 60 height 10
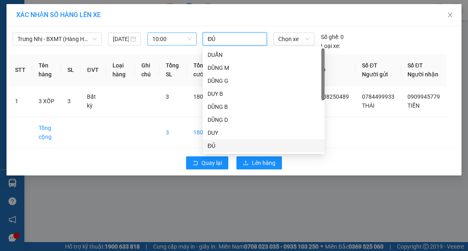
click at [223, 147] on div "ĐỦ" at bounding box center [264, 145] width 112 height 9
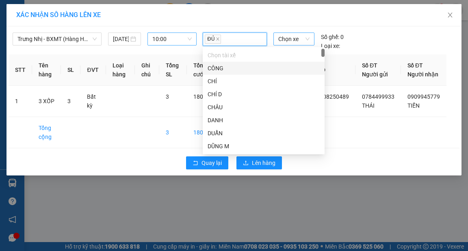
click at [294, 41] on span "Chọn xe" at bounding box center [293, 39] width 31 height 12
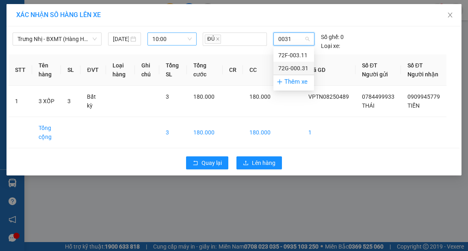
click at [302, 66] on div "72G-000.31" at bounding box center [293, 68] width 31 height 9
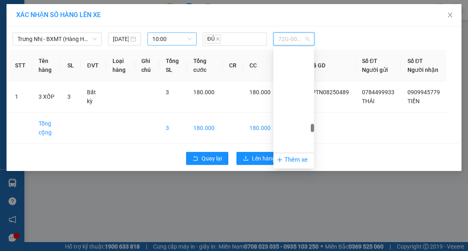
click at [298, 37] on span "72G-000.31" at bounding box center [293, 39] width 31 height 12
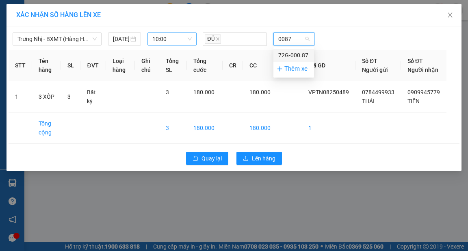
click at [300, 53] on div "72G-000.87" at bounding box center [293, 55] width 31 height 9
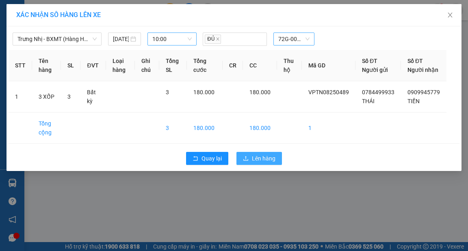
click at [263, 163] on span "Lên hàng" at bounding box center [264, 158] width 24 height 9
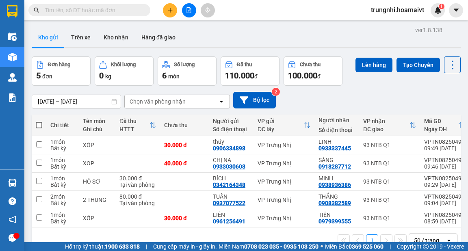
click at [35, 124] on th at bounding box center [39, 126] width 15 height 22
click at [38, 124] on span at bounding box center [39, 125] width 7 height 7
click at [39, 121] on input "checkbox" at bounding box center [39, 121] width 0 height 0
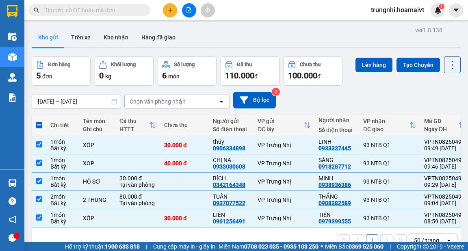
click at [41, 124] on span at bounding box center [39, 125] width 7 height 7
click at [39, 121] on input "checkbox" at bounding box center [39, 121] width 0 height 0
click at [364, 64] on button "Lên hàng" at bounding box center [374, 65] width 37 height 15
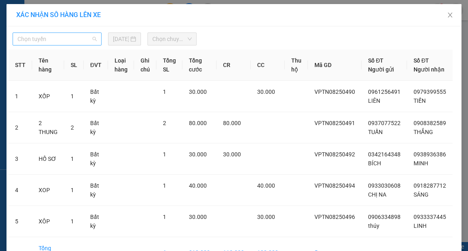
click at [65, 39] on span "Chọn tuyến" at bounding box center [56, 39] width 79 height 12
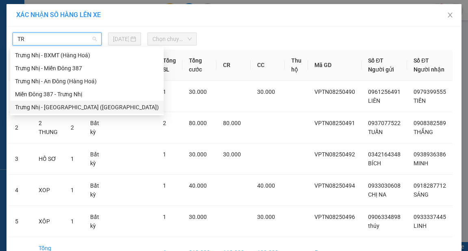
click at [71, 108] on div "Trưng Nhị - [GEOGRAPHIC_DATA] ([GEOGRAPHIC_DATA])" at bounding box center [87, 107] width 144 height 9
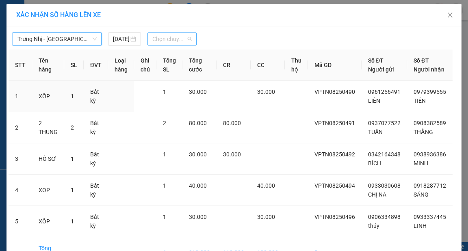
click at [163, 36] on span "Chọn chuyến" at bounding box center [171, 39] width 39 height 12
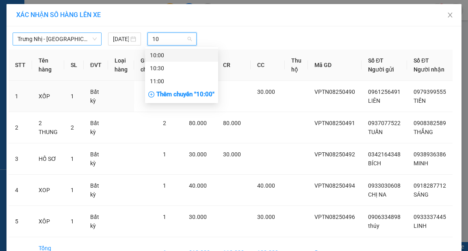
click at [178, 55] on div "10:00" at bounding box center [181, 55] width 63 height 9
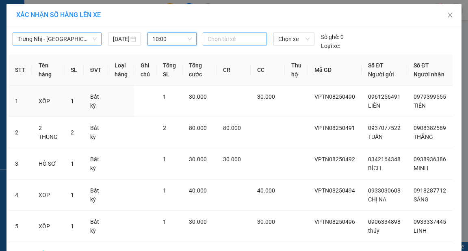
click at [241, 40] on div at bounding box center [235, 39] width 60 height 10
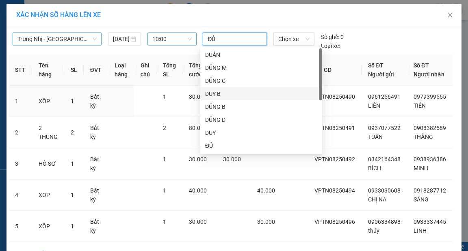
scroll to position [65, 0]
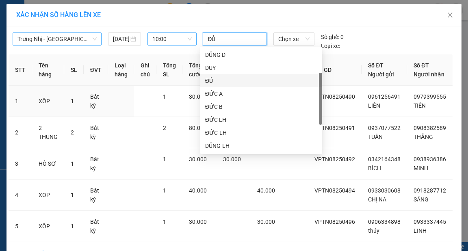
click at [231, 81] on div "ĐỦ" at bounding box center [261, 80] width 112 height 9
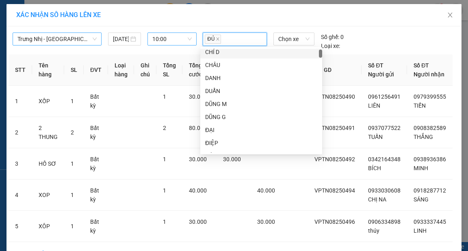
scroll to position [0, 0]
click at [284, 38] on span "Chọn xe" at bounding box center [293, 39] width 31 height 12
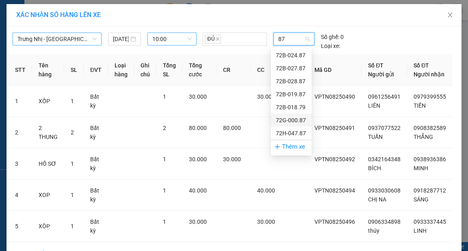
click at [302, 120] on div "72G-000.87" at bounding box center [291, 120] width 31 height 9
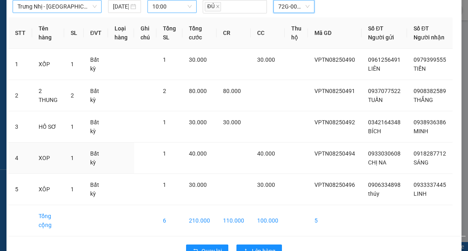
scroll to position [63, 0]
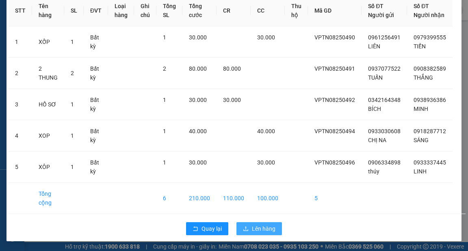
drag, startPoint x: 257, startPoint y: 229, endPoint x: 309, endPoint y: 244, distance: 54.4
click at [258, 230] on span "Lên hàng" at bounding box center [264, 228] width 24 height 9
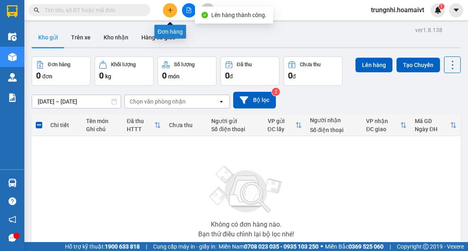
click at [171, 13] on icon "plus" at bounding box center [170, 10] width 6 height 6
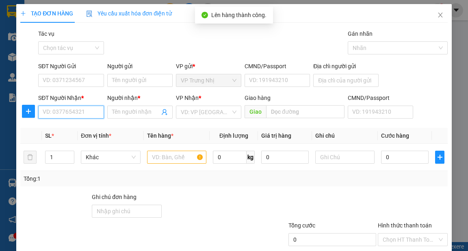
drag, startPoint x: 72, startPoint y: 115, endPoint x: 77, endPoint y: 117, distance: 5.5
click at [72, 115] on input "SĐT Người Nhận *" at bounding box center [70, 112] width 65 height 13
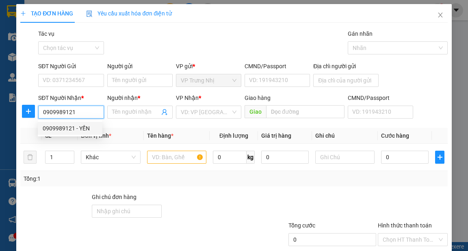
drag, startPoint x: 78, startPoint y: 127, endPoint x: 52, endPoint y: 102, distance: 36.8
click at [77, 127] on div "0909989121 - YẾN" at bounding box center [70, 128] width 55 height 9
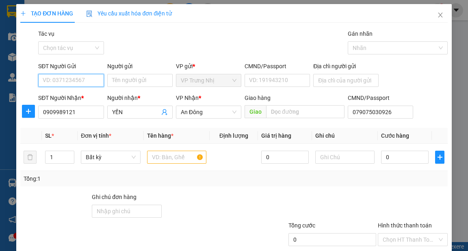
click at [59, 80] on input "SĐT Người Gửi" at bounding box center [70, 80] width 65 height 13
click at [89, 95] on div "0908646266 - hue" at bounding box center [70, 96] width 55 height 9
click at [176, 159] on input "text" at bounding box center [177, 157] width 60 height 13
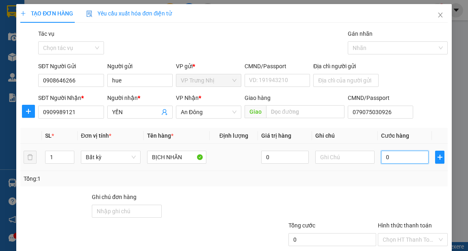
click at [410, 161] on input "0" at bounding box center [405, 157] width 48 height 13
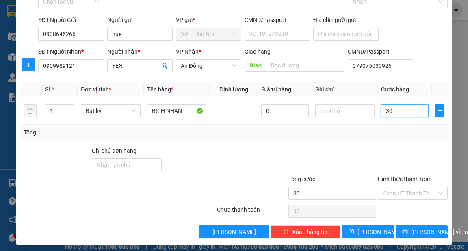
scroll to position [49, 0]
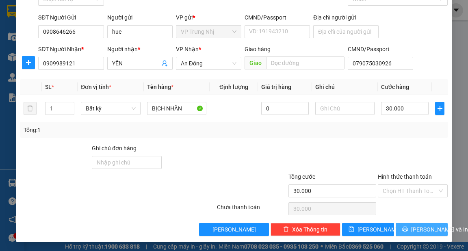
click at [426, 231] on span "[PERSON_NAME] và In" at bounding box center [439, 229] width 57 height 9
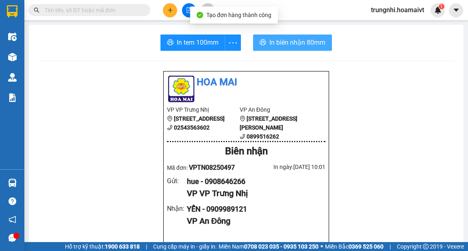
click at [283, 44] on span "In biên nhận 80mm" at bounding box center [297, 42] width 56 height 10
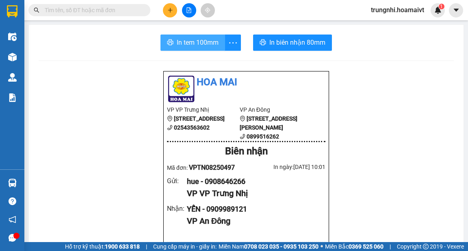
drag, startPoint x: 189, startPoint y: 46, endPoint x: 193, endPoint y: 42, distance: 4.9
click at [193, 42] on span "In tem 100mm" at bounding box center [198, 42] width 42 height 10
click at [171, 9] on icon "plus" at bounding box center [170, 10] width 6 height 6
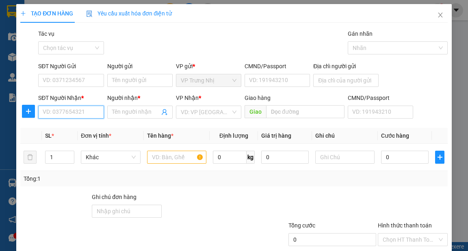
click at [82, 112] on input "SĐT Người Nhận *" at bounding box center [70, 112] width 65 height 13
click at [86, 131] on div "0933611299 - hong" at bounding box center [70, 128] width 55 height 9
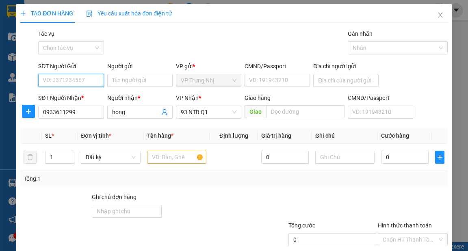
click at [80, 83] on input "SĐT Người Gửi" at bounding box center [70, 80] width 65 height 13
click at [80, 94] on div "0933100812 - Hoàng" at bounding box center [70, 96] width 55 height 9
click at [174, 154] on input "text" at bounding box center [177, 157] width 60 height 13
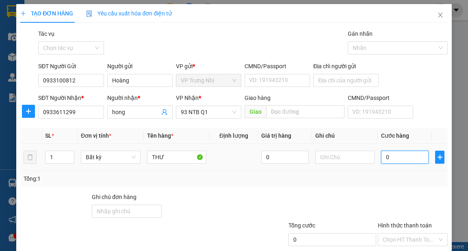
click at [383, 159] on input "0" at bounding box center [405, 157] width 48 height 13
click at [345, 158] on input "text" at bounding box center [345, 157] width 60 height 13
click at [392, 158] on input "0" at bounding box center [405, 157] width 48 height 13
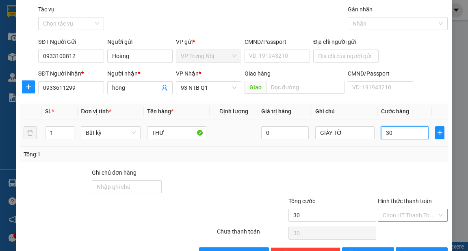
scroll to position [49, 0]
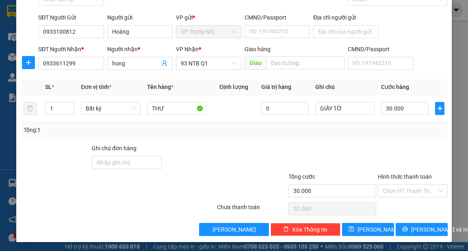
click at [395, 197] on div "Hình thức thanh toán Chọn HT Thanh Toán" at bounding box center [413, 186] width 70 height 28
click at [404, 192] on input "Hình thức thanh toán" at bounding box center [410, 191] width 54 height 12
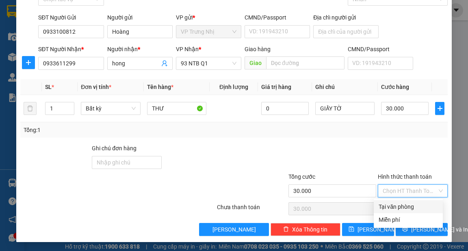
click at [401, 205] on div "Tại văn phòng" at bounding box center [408, 206] width 59 height 9
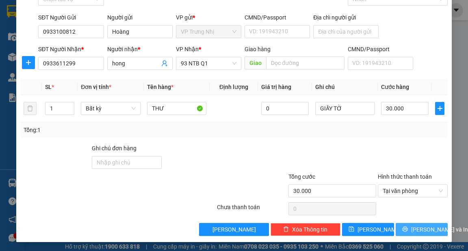
click at [414, 230] on span "[PERSON_NAME] và In" at bounding box center [439, 229] width 57 height 9
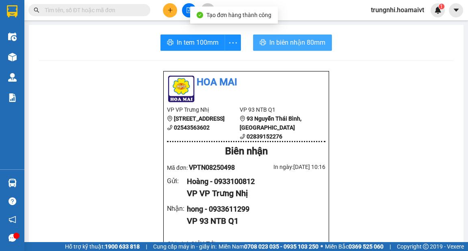
click at [272, 44] on span "In biên nhận 80mm" at bounding box center [297, 42] width 56 height 10
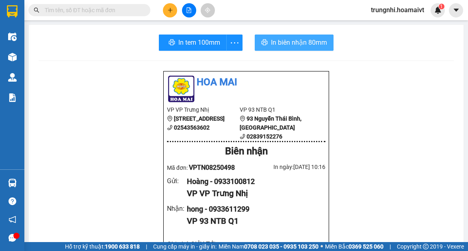
click at [298, 43] on span "In biên nhận 80mm" at bounding box center [299, 42] width 56 height 10
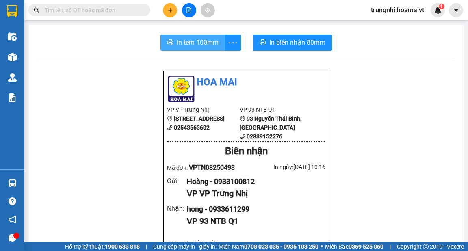
click at [204, 44] on span "In tem 100mm" at bounding box center [198, 42] width 42 height 10
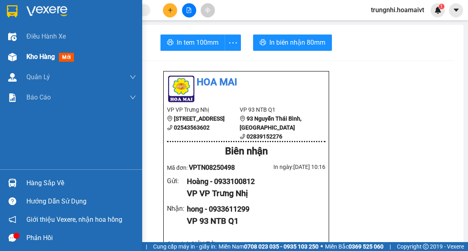
click at [33, 63] on div "Kho hàng mới" at bounding box center [81, 57] width 110 height 20
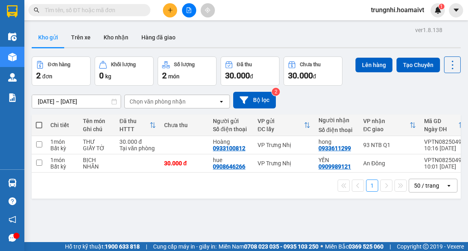
click at [170, 9] on icon "plus" at bounding box center [170, 10] width 0 height 4
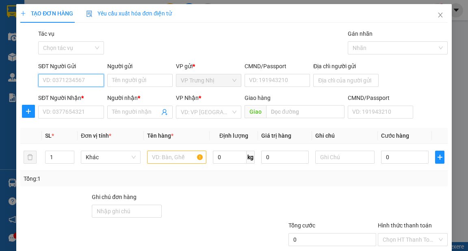
click at [65, 80] on input "SĐT Người Gửi" at bounding box center [70, 80] width 65 height 13
click at [47, 78] on input "SĐT Người Gửi" at bounding box center [70, 80] width 65 height 13
click at [89, 80] on input "0986064239" at bounding box center [70, 80] width 65 height 13
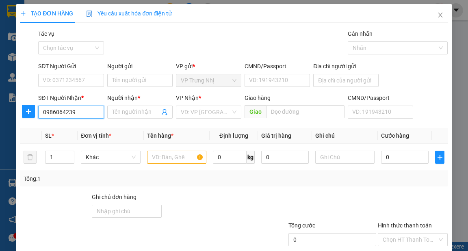
click at [86, 110] on input "0986064239" at bounding box center [70, 112] width 65 height 13
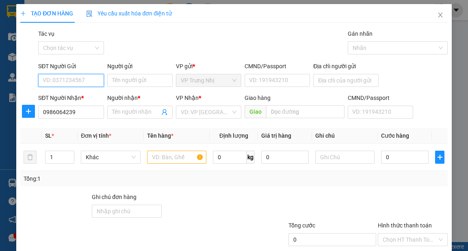
click at [83, 81] on input "SĐT Người Gửi" at bounding box center [70, 80] width 65 height 13
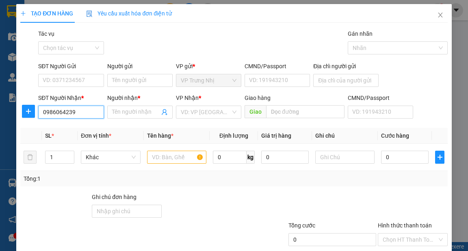
click at [97, 107] on input "0986064239" at bounding box center [70, 112] width 65 height 13
click at [125, 115] on input "Người nhận *" at bounding box center [136, 112] width 48 height 9
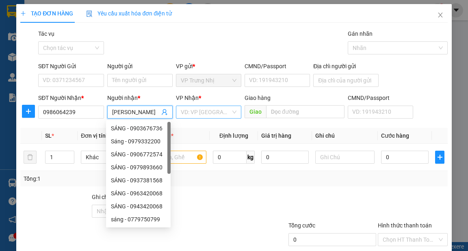
click at [218, 112] on input "search" at bounding box center [206, 112] width 50 height 12
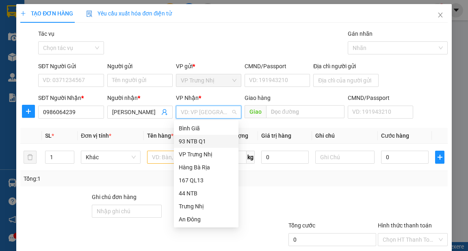
click at [182, 141] on div "93 NTB Q1" at bounding box center [206, 141] width 55 height 9
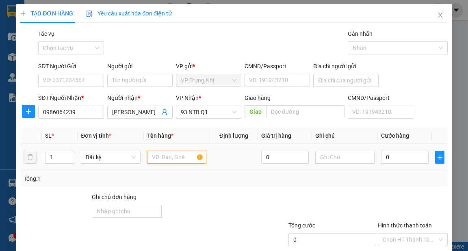
click at [179, 154] on input "text" at bounding box center [177, 157] width 60 height 13
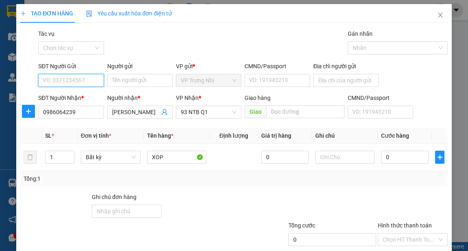
drag, startPoint x: 62, startPoint y: 80, endPoint x: 77, endPoint y: 89, distance: 17.9
click at [62, 80] on input "SĐT Người Gửi" at bounding box center [70, 80] width 65 height 13
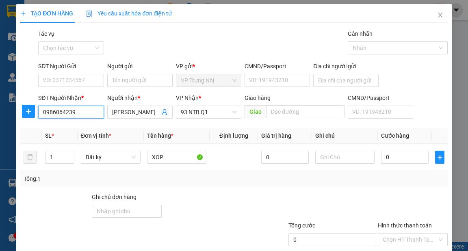
click at [91, 115] on input "0986064239" at bounding box center [70, 112] width 65 height 13
click at [92, 117] on input "0986064239" at bounding box center [70, 112] width 65 height 13
click at [92, 116] on input "0986064239" at bounding box center [70, 112] width 65 height 13
click at [91, 114] on input "0986064239" at bounding box center [70, 112] width 65 height 13
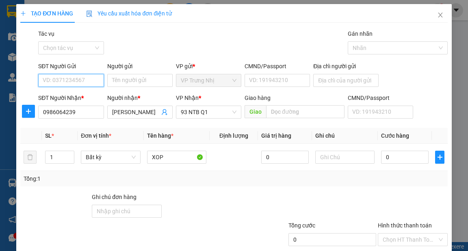
click at [94, 80] on input "SĐT Người Gửi" at bounding box center [70, 80] width 65 height 13
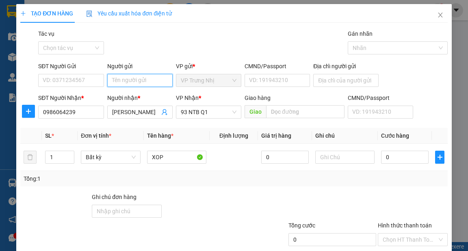
click at [131, 78] on input "Người gửi" at bounding box center [139, 80] width 65 height 13
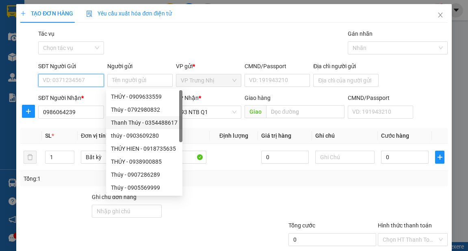
click at [52, 75] on input "SĐT Người Gửi" at bounding box center [70, 80] width 65 height 13
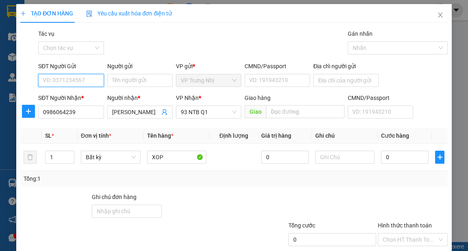
click at [56, 75] on input "SĐT Người Gửi" at bounding box center [70, 80] width 65 height 13
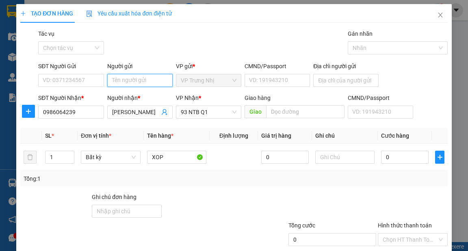
click at [124, 78] on input "Người gửi" at bounding box center [139, 80] width 65 height 13
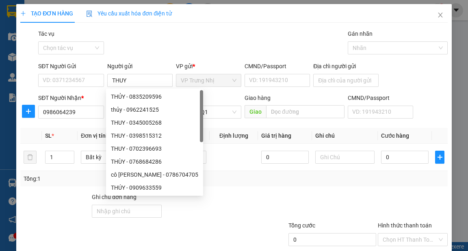
click at [221, 43] on div "Gói vận chuyển * Tiêu chuẩn Tác vụ Chọn tác vụ Gán nhãn Nhãn" at bounding box center [243, 43] width 412 height 28
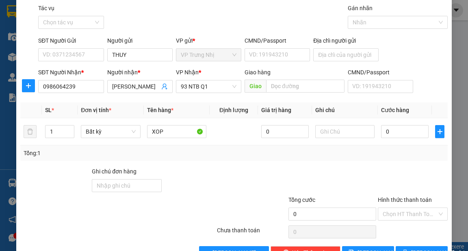
scroll to position [49, 0]
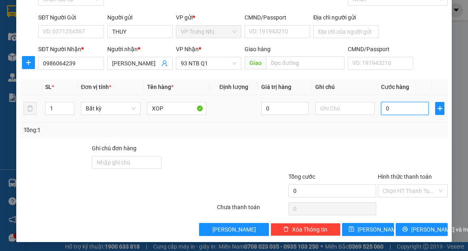
click at [407, 109] on input "0" at bounding box center [405, 108] width 48 height 13
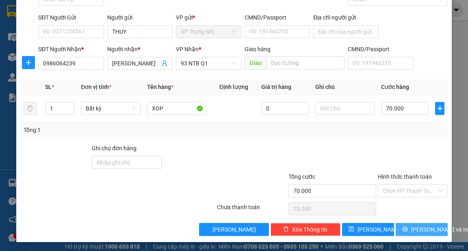
click at [422, 228] on span "[PERSON_NAME] và In" at bounding box center [439, 229] width 57 height 9
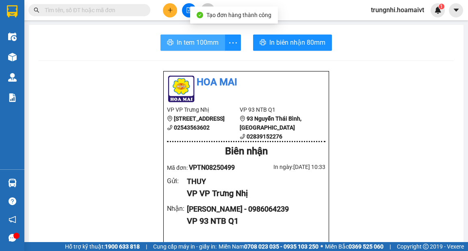
click at [181, 42] on span "In tem 100mm" at bounding box center [198, 42] width 42 height 10
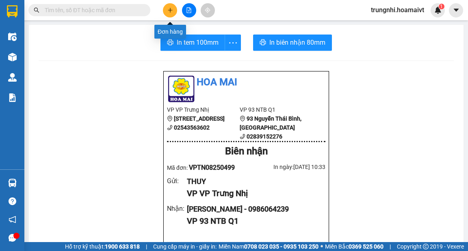
click at [174, 8] on button at bounding box center [170, 10] width 14 height 14
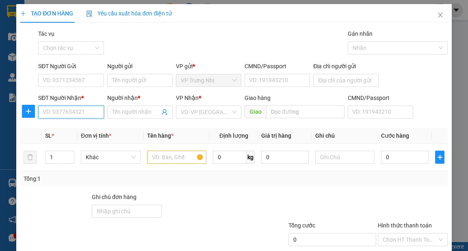
click at [70, 118] on input "SĐT Người Nhận *" at bounding box center [70, 112] width 65 height 13
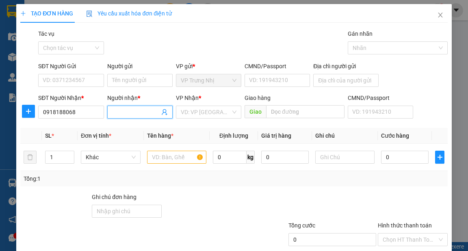
click at [121, 111] on input "Người nhận *" at bounding box center [136, 112] width 48 height 9
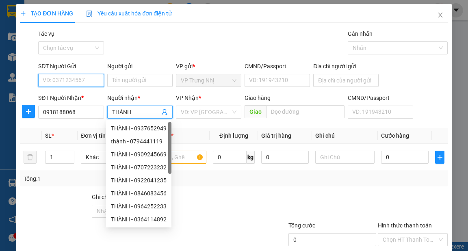
click at [85, 81] on input "SĐT Người Gửi" at bounding box center [70, 80] width 65 height 13
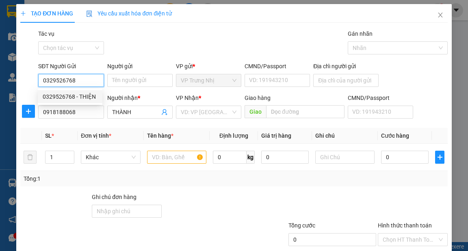
click at [85, 96] on div "0329526768 - THIỆN" at bounding box center [70, 96] width 55 height 9
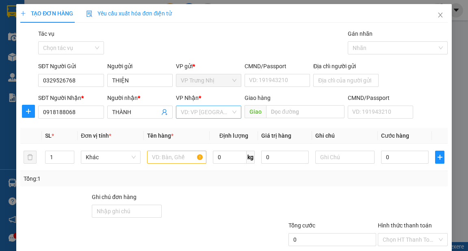
click at [187, 112] on input "search" at bounding box center [206, 112] width 50 height 12
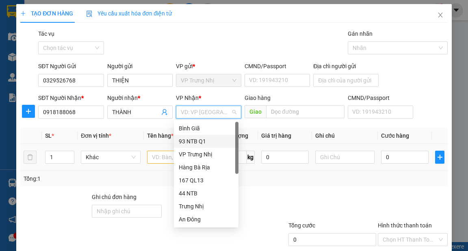
click at [200, 143] on div "93 NTB Q1" at bounding box center [206, 141] width 55 height 9
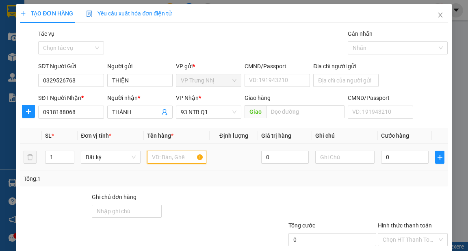
click at [171, 159] on input "text" at bounding box center [177, 157] width 60 height 13
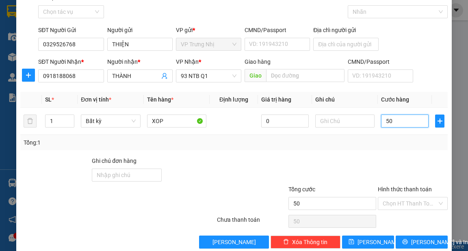
scroll to position [49, 0]
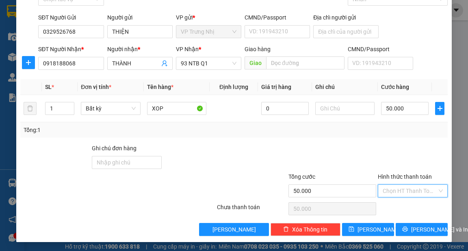
drag, startPoint x: 417, startPoint y: 187, endPoint x: 421, endPoint y: 202, distance: 15.9
click at [418, 189] on input "Hình thức thanh toán" at bounding box center [410, 191] width 54 height 12
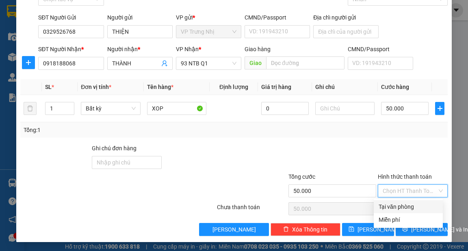
drag, startPoint x: 419, startPoint y: 202, endPoint x: 431, endPoint y: 211, distance: 14.7
click at [419, 204] on div "Tại văn phòng" at bounding box center [408, 206] width 59 height 9
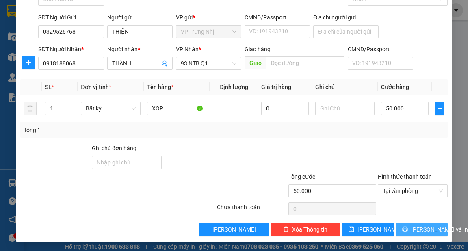
drag, startPoint x: 432, startPoint y: 226, endPoint x: 456, endPoint y: 238, distance: 26.7
click at [432, 227] on span "[PERSON_NAME] và In" at bounding box center [439, 229] width 57 height 9
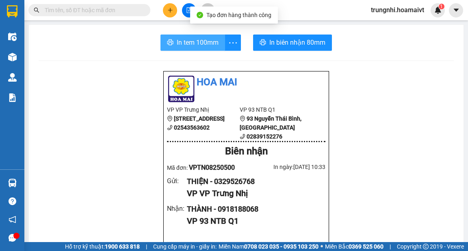
click at [203, 46] on span "In tem 100mm" at bounding box center [198, 42] width 42 height 10
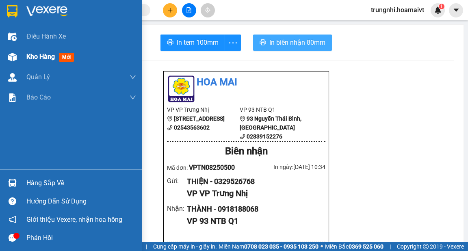
click at [35, 57] on span "Kho hàng" at bounding box center [40, 57] width 28 height 8
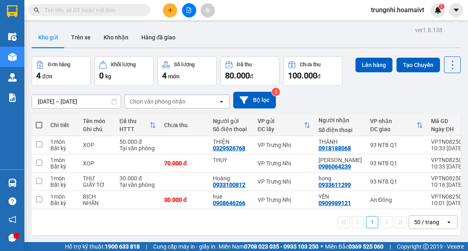
click at [37, 127] on span at bounding box center [39, 125] width 7 height 7
click at [39, 121] on input "checkbox" at bounding box center [39, 121] width 0 height 0
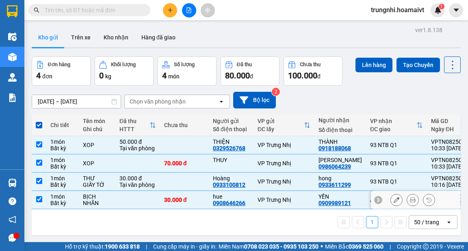
click at [42, 199] on td at bounding box center [39, 200] width 15 height 18
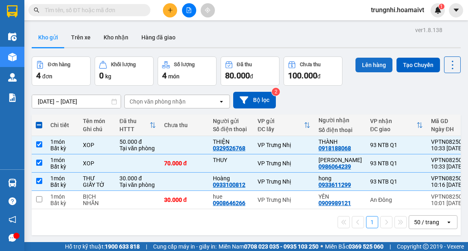
click at [356, 65] on button "Lên hàng" at bounding box center [374, 65] width 37 height 15
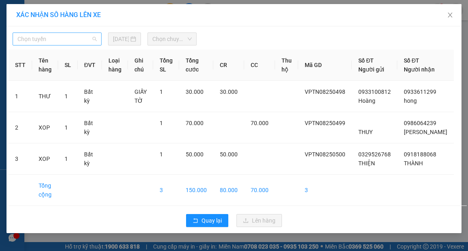
click at [37, 35] on span "Chọn tuyến" at bounding box center [56, 39] width 79 height 12
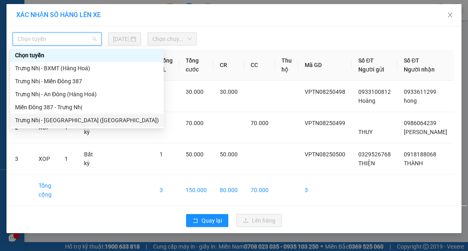
click at [47, 119] on div "Trưng Nhị - [GEOGRAPHIC_DATA] ([GEOGRAPHIC_DATA])" at bounding box center [87, 120] width 144 height 9
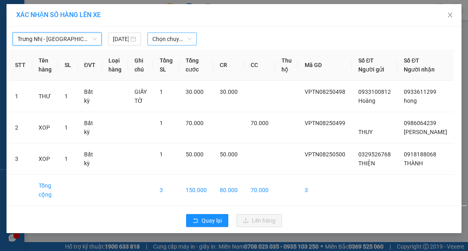
click at [155, 41] on span "Chọn chuyến" at bounding box center [171, 39] width 39 height 12
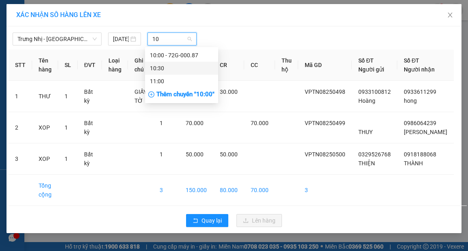
click at [163, 67] on div "10:30" at bounding box center [181, 68] width 63 height 9
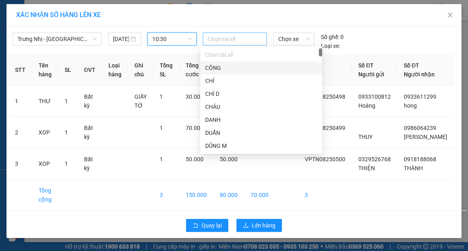
click at [240, 37] on div at bounding box center [235, 39] width 60 height 10
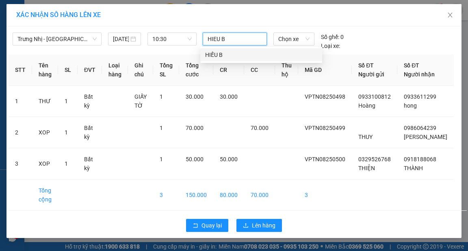
click at [228, 51] on div "HIẾU B" at bounding box center [261, 54] width 112 height 9
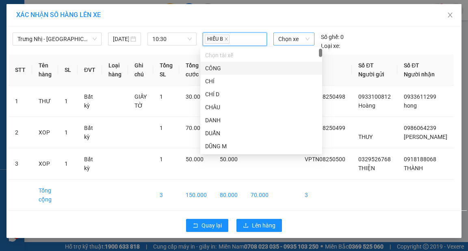
click at [295, 44] on span "Chọn xe" at bounding box center [293, 39] width 31 height 12
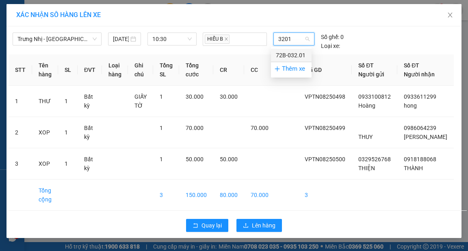
click at [295, 53] on div "72B-032.01" at bounding box center [291, 55] width 31 height 9
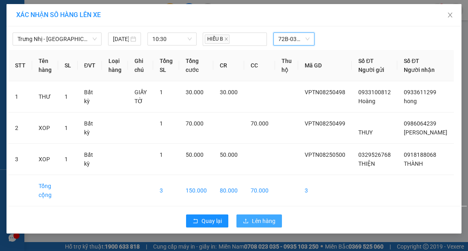
click at [255, 226] on span "Lên hàng" at bounding box center [264, 221] width 24 height 9
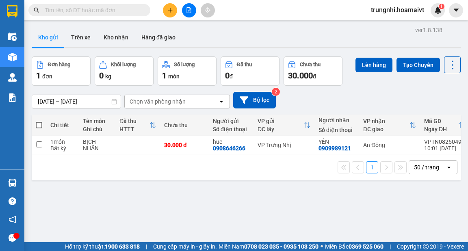
click at [171, 9] on icon "plus" at bounding box center [170, 10] width 6 height 6
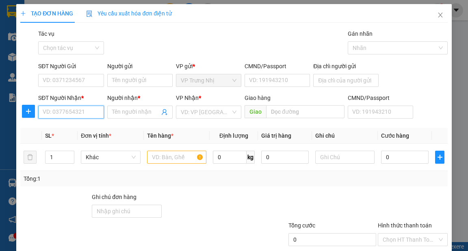
click at [68, 112] on input "SĐT Người Nhận *" at bounding box center [70, 112] width 65 height 13
click at [47, 115] on input "SĐT Người Nhận *" at bounding box center [70, 112] width 65 height 13
click at [71, 130] on div "0981123106 - KIỀU VY" at bounding box center [71, 128] width 57 height 9
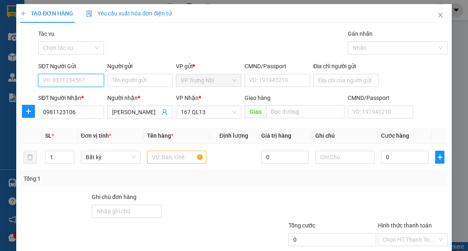
click at [84, 74] on input "SĐT Người Gửi" at bounding box center [70, 80] width 65 height 13
click at [85, 95] on div "0908036299 - cô Hiệp" at bounding box center [71, 96] width 56 height 9
click at [176, 156] on input "text" at bounding box center [177, 157] width 60 height 13
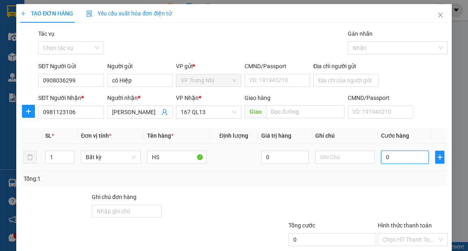
click at [416, 154] on input "0" at bounding box center [405, 157] width 48 height 13
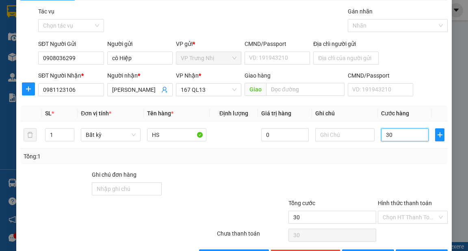
scroll to position [49, 0]
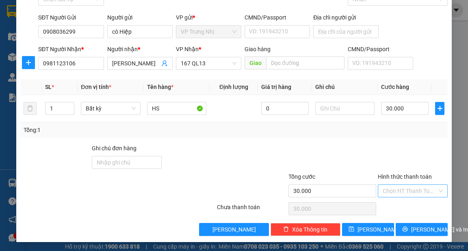
click at [408, 195] on input "Hình thức thanh toán" at bounding box center [410, 191] width 54 height 12
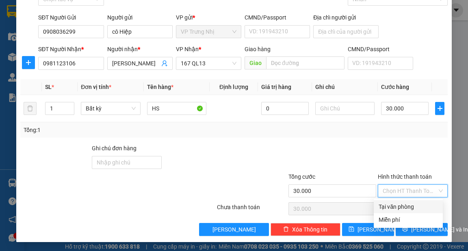
click at [416, 206] on div "Tại văn phòng" at bounding box center [408, 206] width 59 height 9
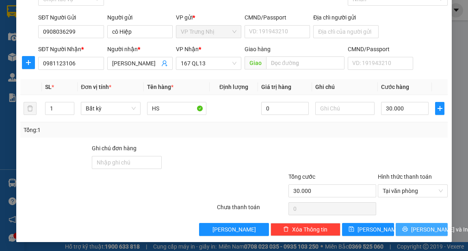
click at [430, 231] on span "[PERSON_NAME] và In" at bounding box center [439, 229] width 57 height 9
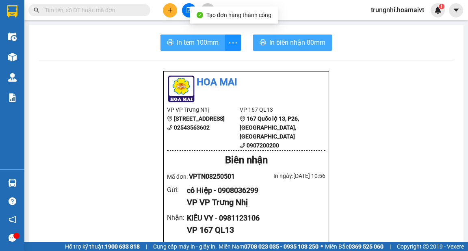
drag, startPoint x: 181, startPoint y: 41, endPoint x: 255, endPoint y: 39, distance: 74.0
click at [181, 41] on span "In tem 100mm" at bounding box center [198, 42] width 42 height 10
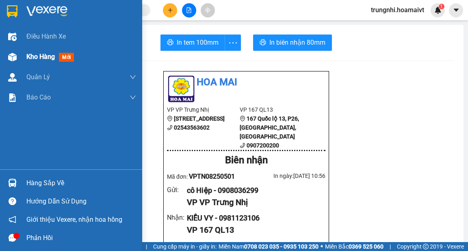
click at [22, 61] on div "Kho hàng mới" at bounding box center [71, 57] width 142 height 20
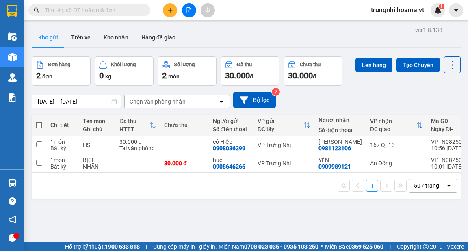
click at [40, 166] on td at bounding box center [39, 163] width 15 height 18
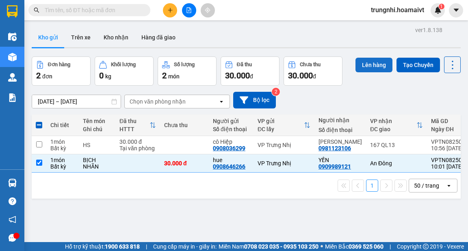
click at [370, 67] on button "Lên hàng" at bounding box center [374, 65] width 37 height 15
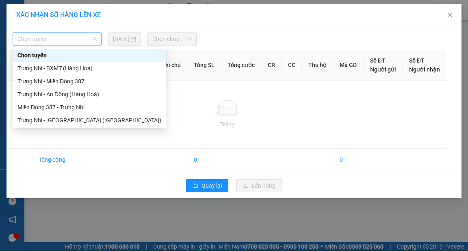
drag, startPoint x: 50, startPoint y: 45, endPoint x: 57, endPoint y: 41, distance: 8.2
click at [57, 41] on span "Chọn tuyến" at bounding box center [56, 39] width 79 height 12
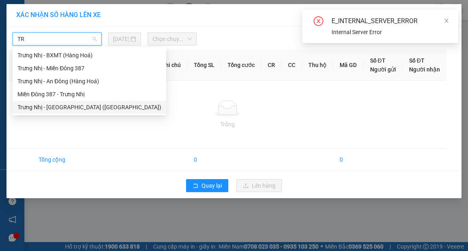
click at [70, 104] on div "Trưng Nhị - [GEOGRAPHIC_DATA] ([GEOGRAPHIC_DATA])" at bounding box center [89, 107] width 144 height 9
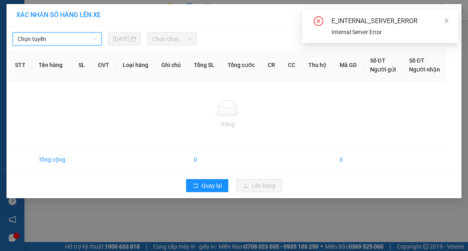
click at [158, 41] on span "Chọn chuyến" at bounding box center [171, 39] width 39 height 12
click at [84, 38] on span "Chọn tuyến" at bounding box center [56, 39] width 79 height 12
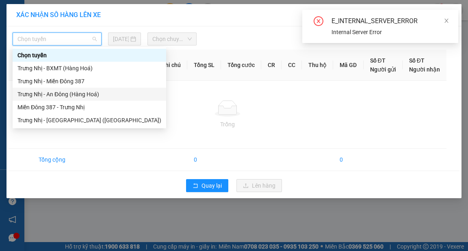
drag, startPoint x: 68, startPoint y: 124, endPoint x: 70, endPoint y: 94, distance: 29.7
click at [70, 95] on div "Chọn tuyến Trưng Nhị - BXMT (Hàng Hoá) Trưng Nhị - Miền Đông 387 Trưng Nhị …" at bounding box center [90, 88] width 154 height 78
click at [70, 94] on div "Trưng Nhị - An Đông (Hàng Hoá)" at bounding box center [89, 94] width 144 height 9
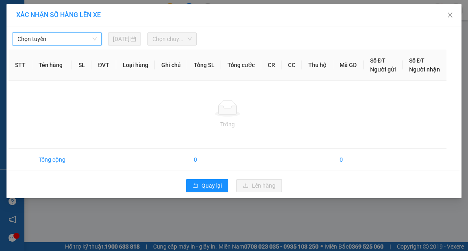
click at [171, 37] on span "Chọn chuyến" at bounding box center [171, 39] width 39 height 12
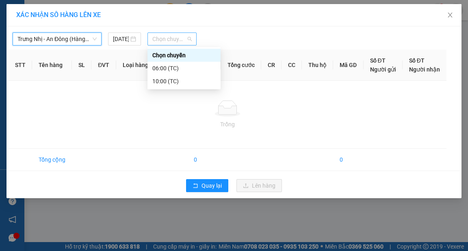
click at [178, 41] on span "Chọn chuyến" at bounding box center [171, 39] width 39 height 12
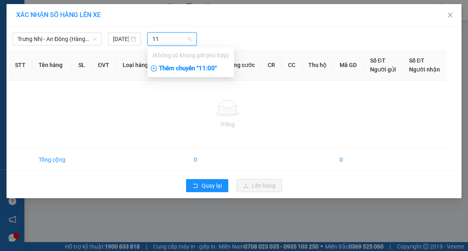
click at [197, 70] on div "Thêm chuyến " 11:00 "" at bounding box center [191, 69] width 87 height 14
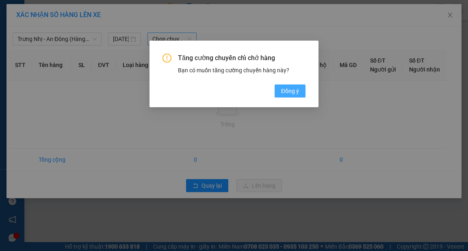
drag, startPoint x: 283, startPoint y: 91, endPoint x: 275, endPoint y: 91, distance: 7.7
click at [283, 91] on span "Đồng ý" at bounding box center [290, 91] width 18 height 9
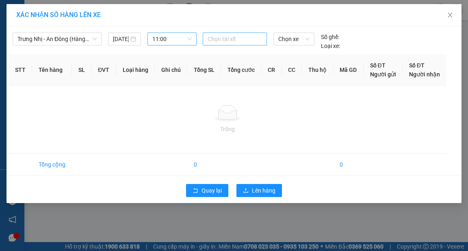
click at [241, 40] on div at bounding box center [235, 39] width 60 height 10
click at [228, 39] on div at bounding box center [235, 39] width 60 height 10
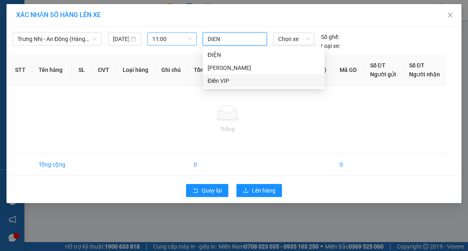
click at [215, 81] on div "Điền VIP" at bounding box center [264, 80] width 112 height 9
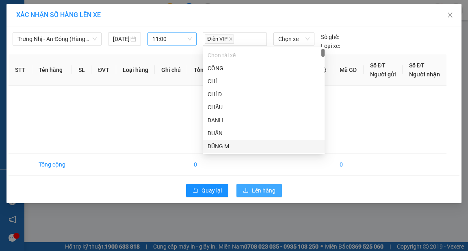
click at [263, 190] on span "Lên hàng" at bounding box center [264, 190] width 24 height 9
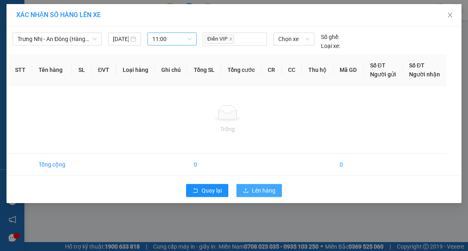
click at [267, 193] on span "Lên hàng" at bounding box center [264, 190] width 24 height 9
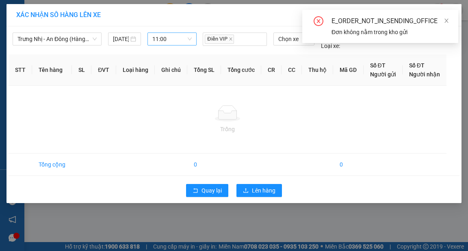
click at [447, 63] on table "STT Tên hàng SL ĐVT Loại hàng Ghi chú Tổng SL Tổng cước CR CC Thu hộ Mã GD Số Đ…" at bounding box center [234, 114] width 451 height 121
click at [448, 22] on icon "close" at bounding box center [447, 21] width 6 height 6
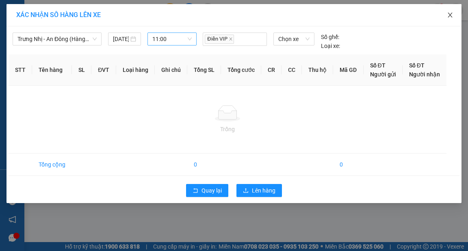
click at [450, 15] on icon "close" at bounding box center [450, 15] width 4 height 5
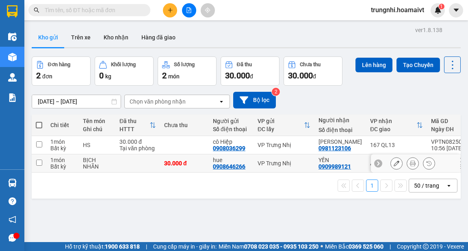
drag, startPoint x: 34, startPoint y: 161, endPoint x: 38, endPoint y: 163, distance: 4.4
click at [35, 161] on td at bounding box center [39, 163] width 15 height 18
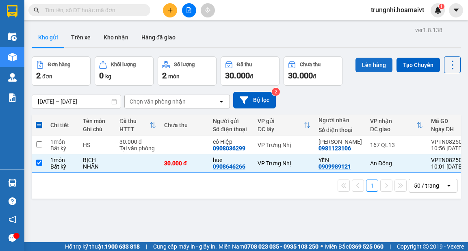
click at [369, 68] on button "Lên hàng" at bounding box center [374, 65] width 37 height 15
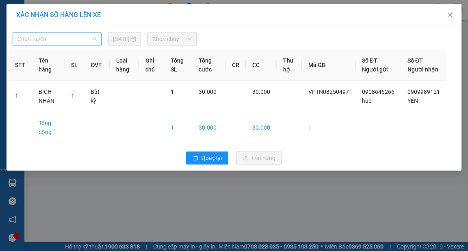
click at [73, 38] on span "Chọn tuyến" at bounding box center [56, 39] width 79 height 12
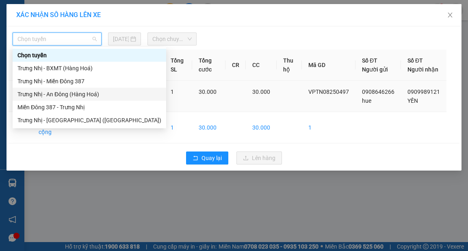
drag, startPoint x: 89, startPoint y: 89, endPoint x: 95, endPoint y: 90, distance: 6.1
click at [91, 90] on div "Trưng Nhị - An Đông (Hàng Hoá)" at bounding box center [89, 94] width 144 height 9
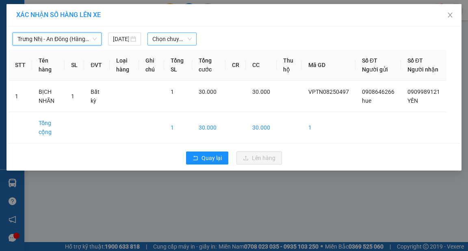
click at [178, 38] on span "Chọn chuyến" at bounding box center [171, 39] width 39 height 12
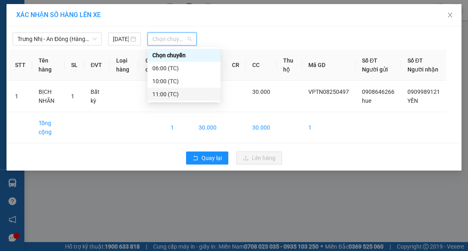
click at [169, 99] on div "11:00 (TC)" at bounding box center [184, 94] width 73 height 13
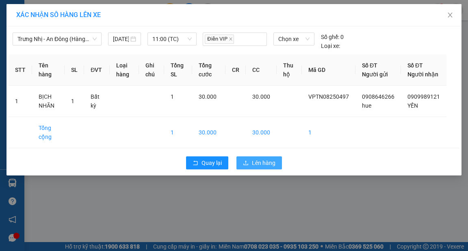
click at [262, 167] on span "Lên hàng" at bounding box center [264, 162] width 24 height 9
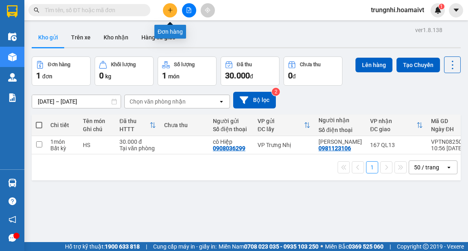
click at [173, 12] on icon "plus" at bounding box center [170, 10] width 6 height 6
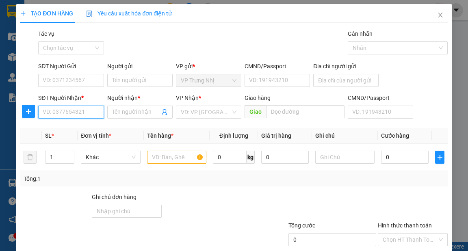
click at [76, 112] on input "SĐT Người Nhận *" at bounding box center [70, 112] width 65 height 13
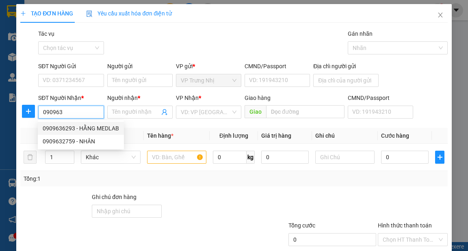
drag, startPoint x: 110, startPoint y: 128, endPoint x: 125, endPoint y: 129, distance: 14.7
click at [111, 127] on div "0909636293 - HẰNG MEDLAB" at bounding box center [81, 128] width 76 height 9
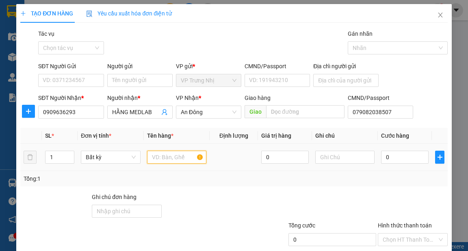
click at [176, 154] on input "text" at bounding box center [177, 157] width 60 height 13
click at [399, 157] on input "0" at bounding box center [405, 157] width 48 height 13
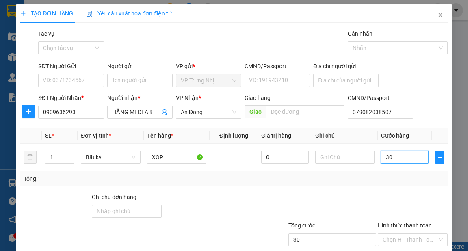
scroll to position [49, 0]
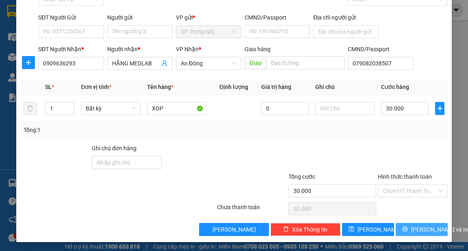
drag, startPoint x: 425, startPoint y: 228, endPoint x: 468, endPoint y: 242, distance: 44.8
click at [425, 229] on span "[PERSON_NAME] và In" at bounding box center [439, 229] width 57 height 9
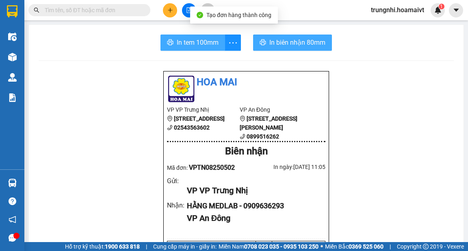
drag, startPoint x: 209, startPoint y: 43, endPoint x: 253, endPoint y: 48, distance: 44.2
click at [208, 43] on span "In tem 100mm" at bounding box center [198, 42] width 42 height 10
